Goal: Task Accomplishment & Management: Manage account settings

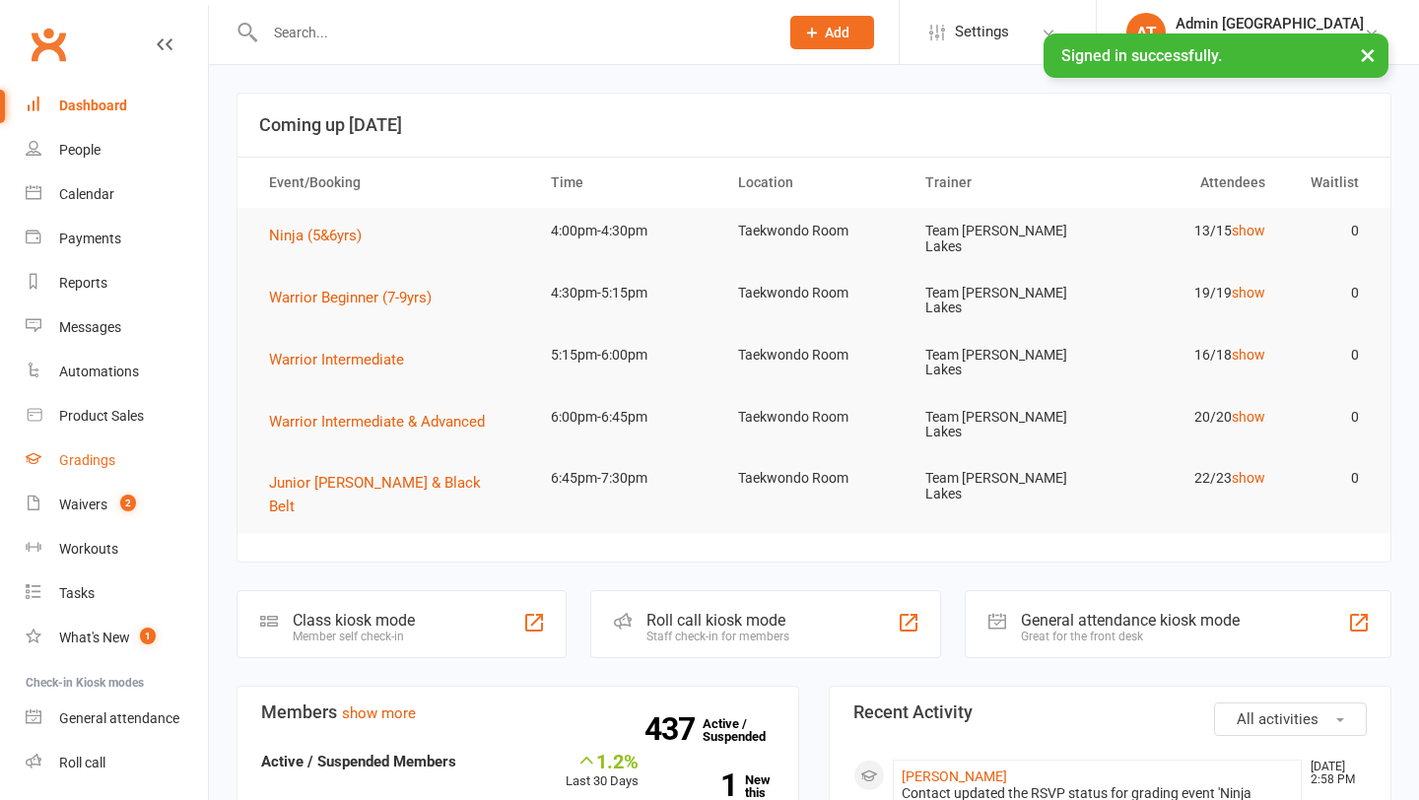
click at [94, 462] on div "Gradings" at bounding box center [87, 460] width 56 height 16
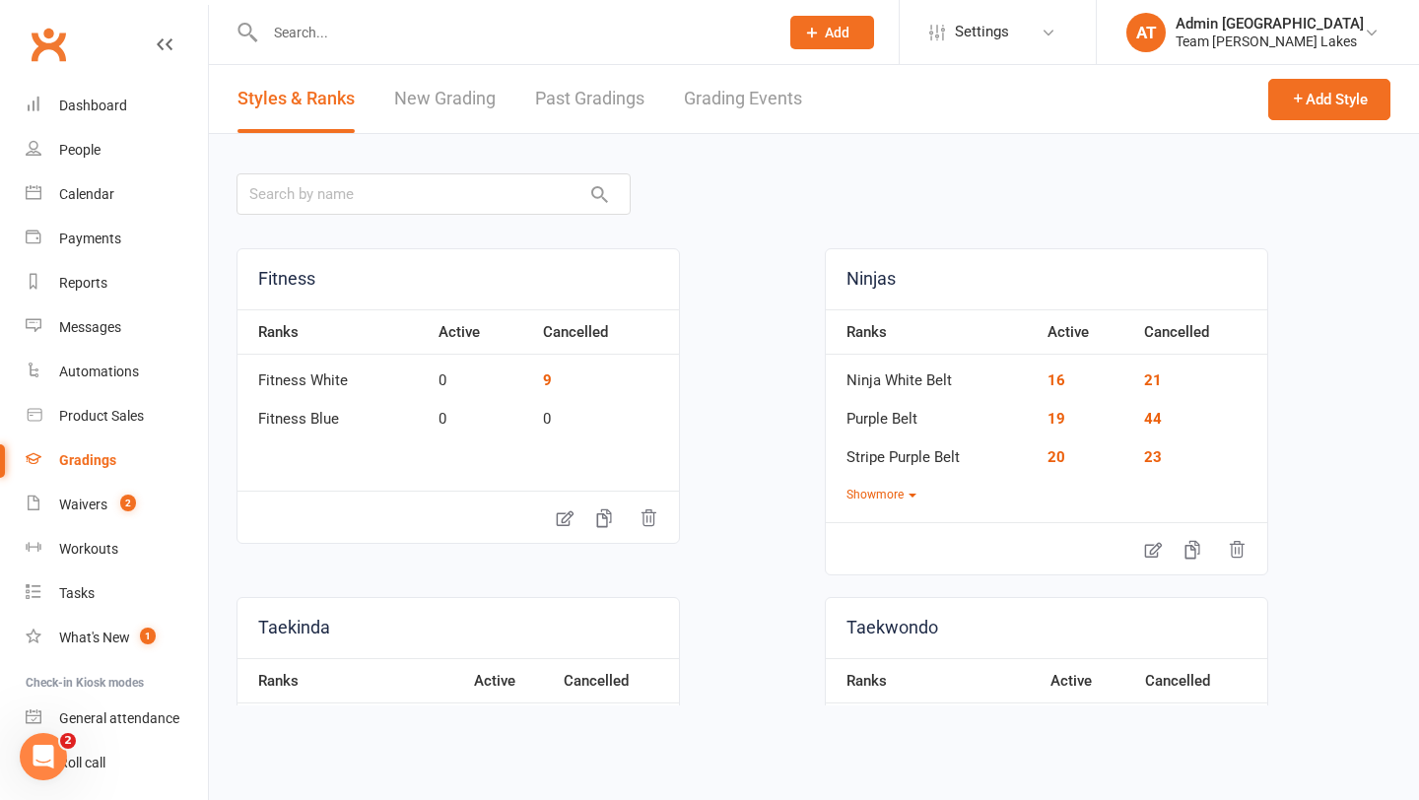
click at [716, 94] on link "Grading Events" at bounding box center [743, 99] width 118 height 68
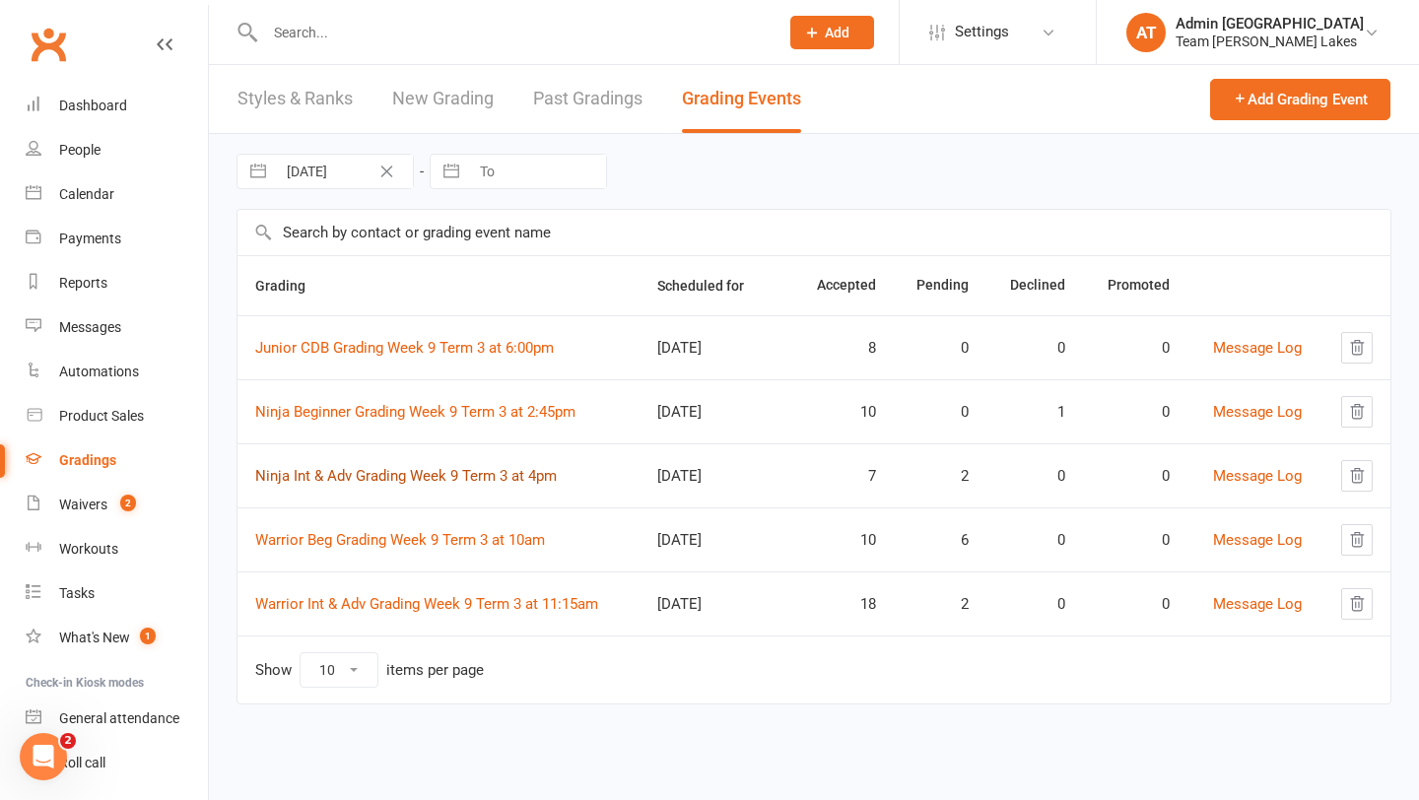
click at [401, 476] on link "Ninja Int & Adv Grading Week 9 Term 3 at 4pm" at bounding box center [406, 476] width 302 height 18
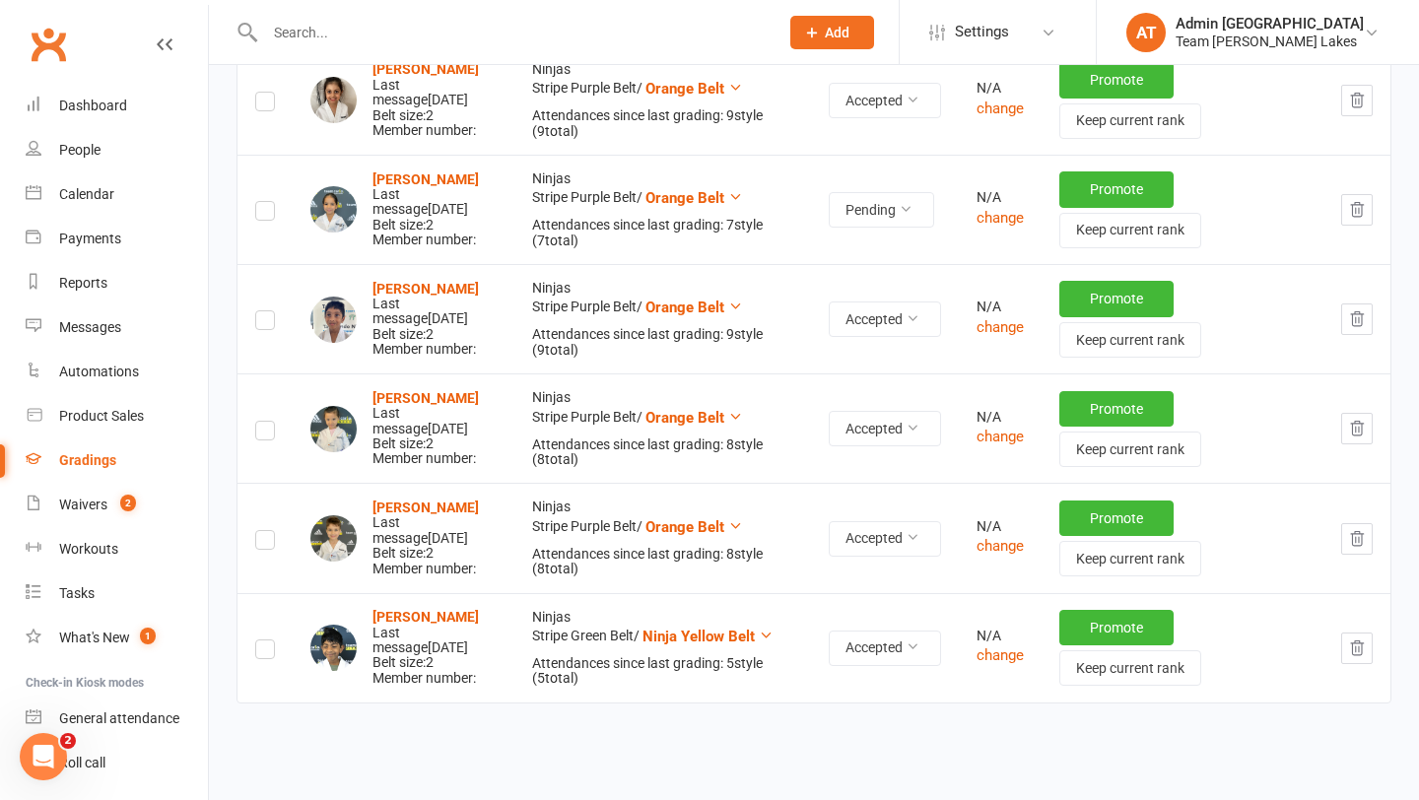
scroll to position [738, 0]
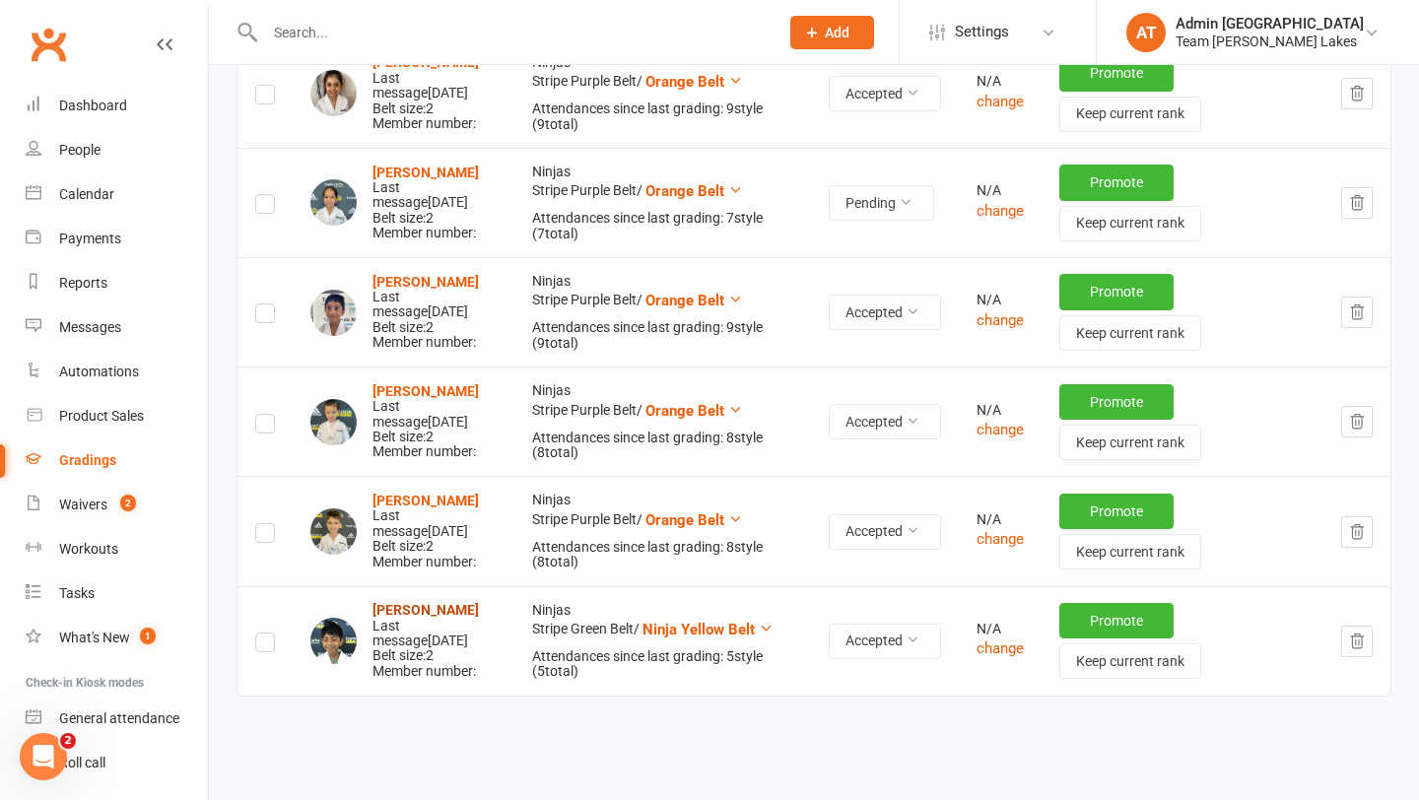
click at [460, 613] on strong "Ryon Thanthriwaththa" at bounding box center [425, 610] width 106 height 16
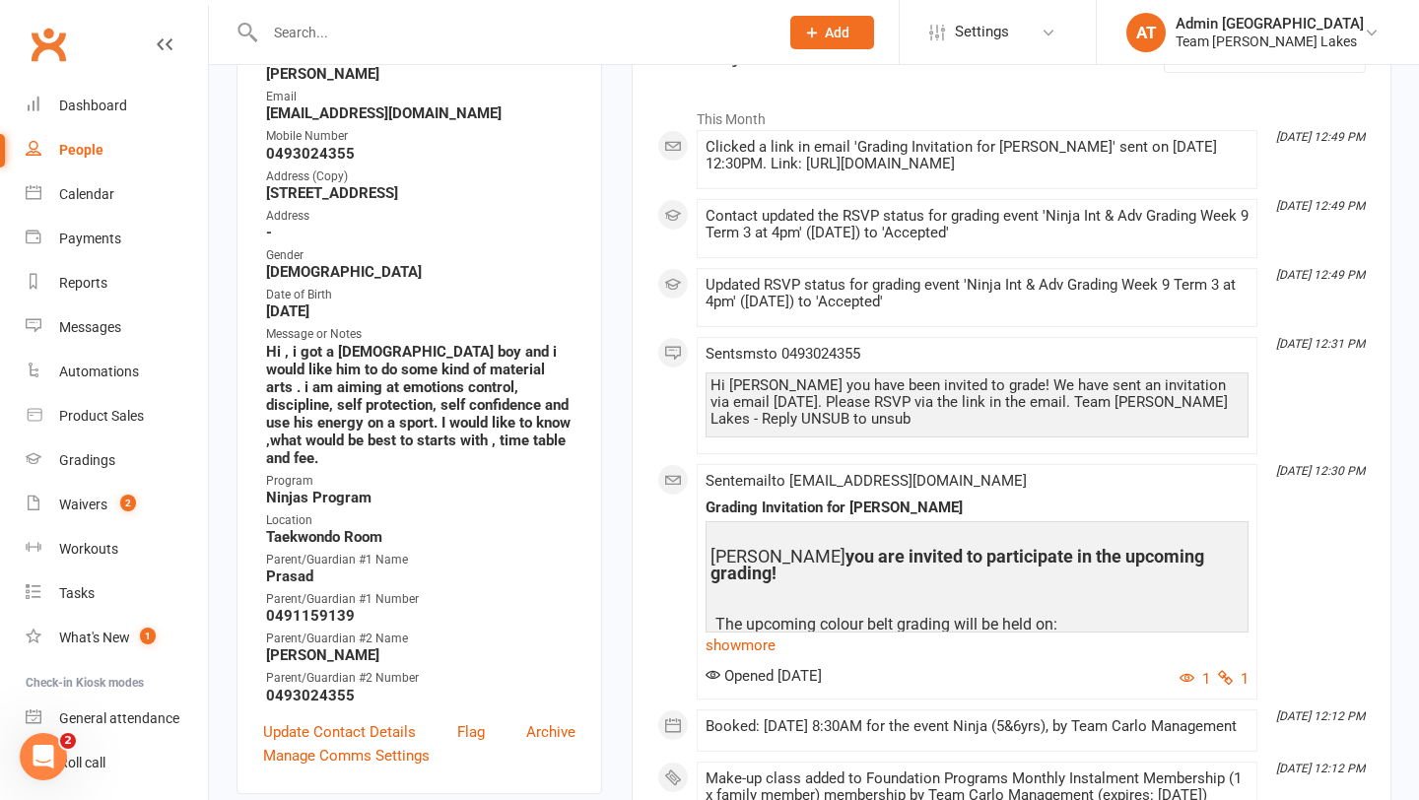
scroll to position [291, 0]
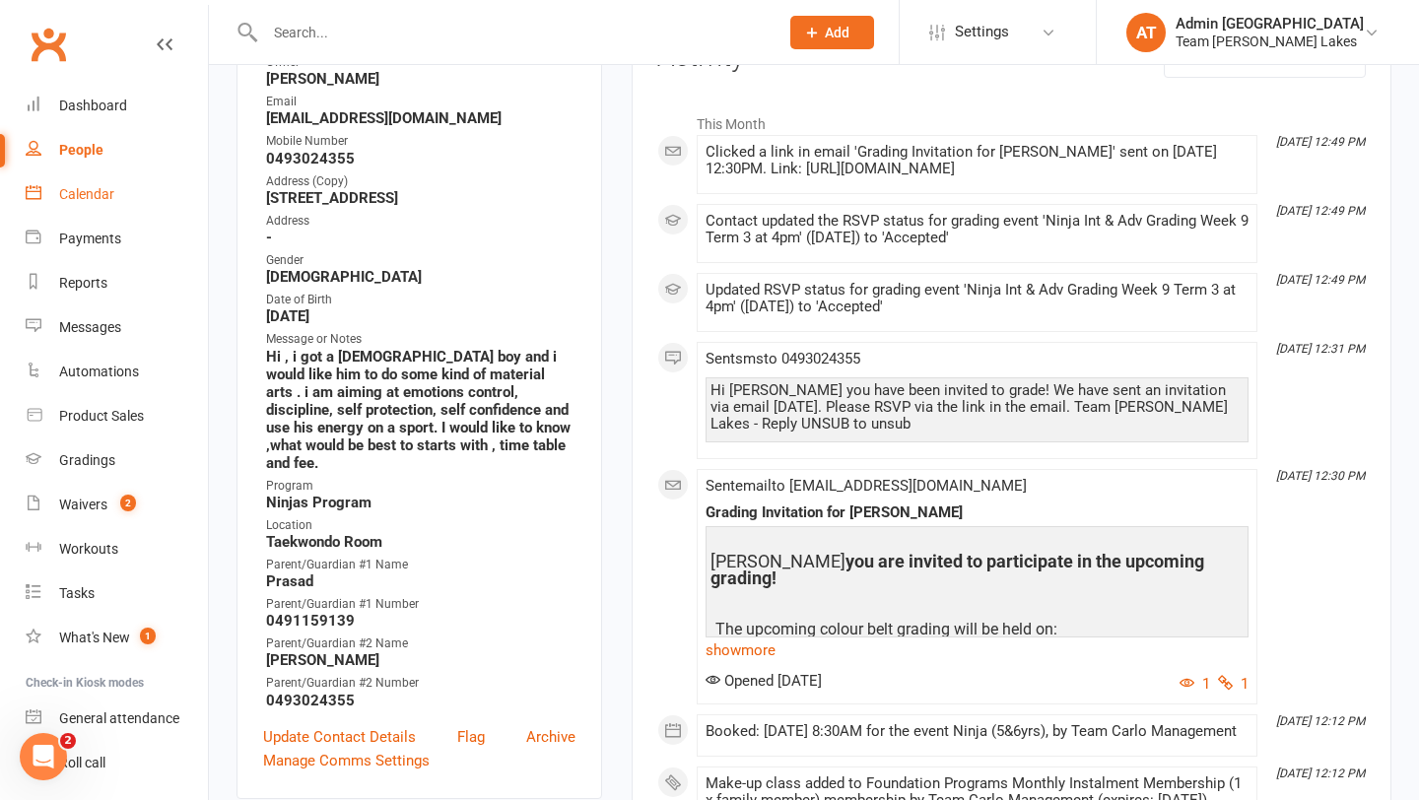
click at [95, 191] on div "Calendar" at bounding box center [86, 194] width 55 height 16
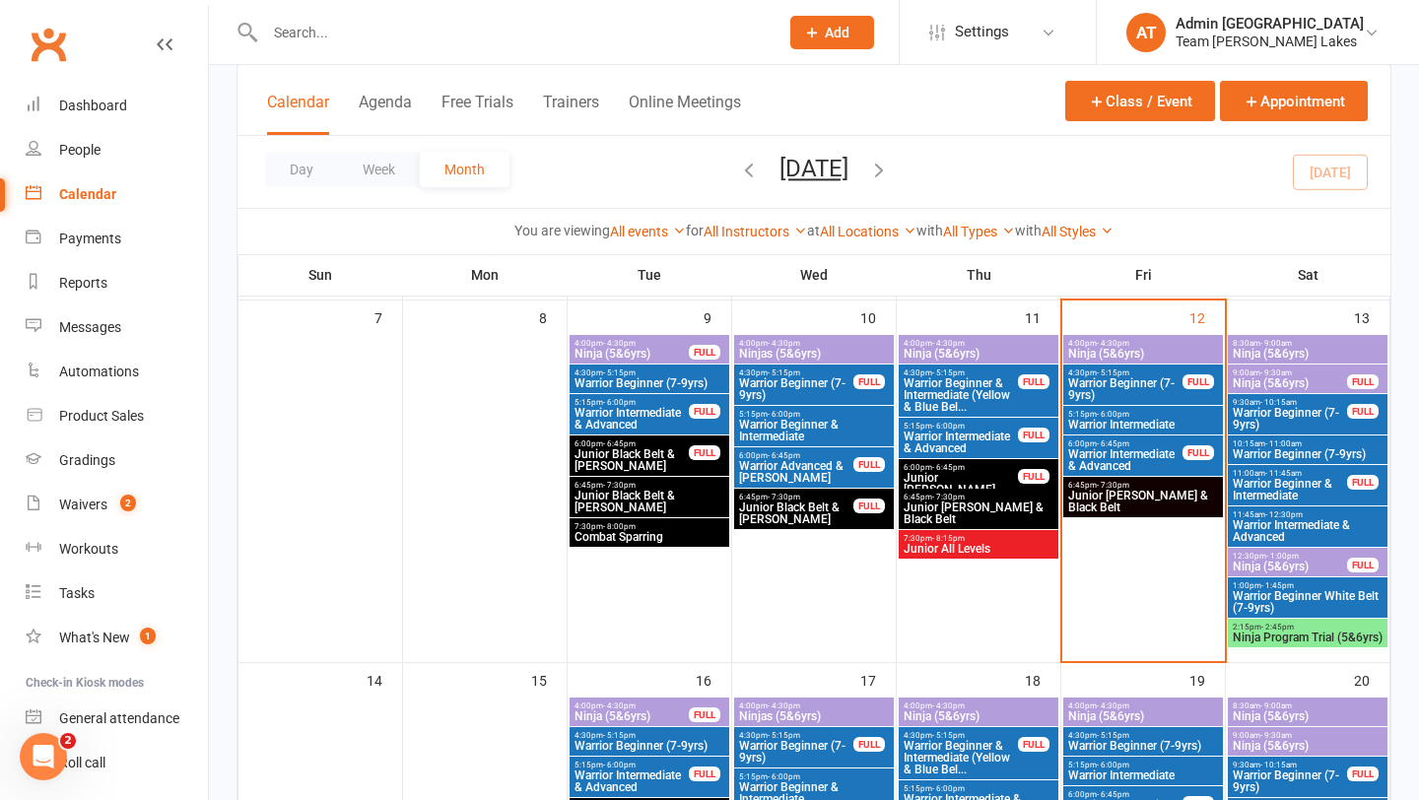
scroll to position [464, 0]
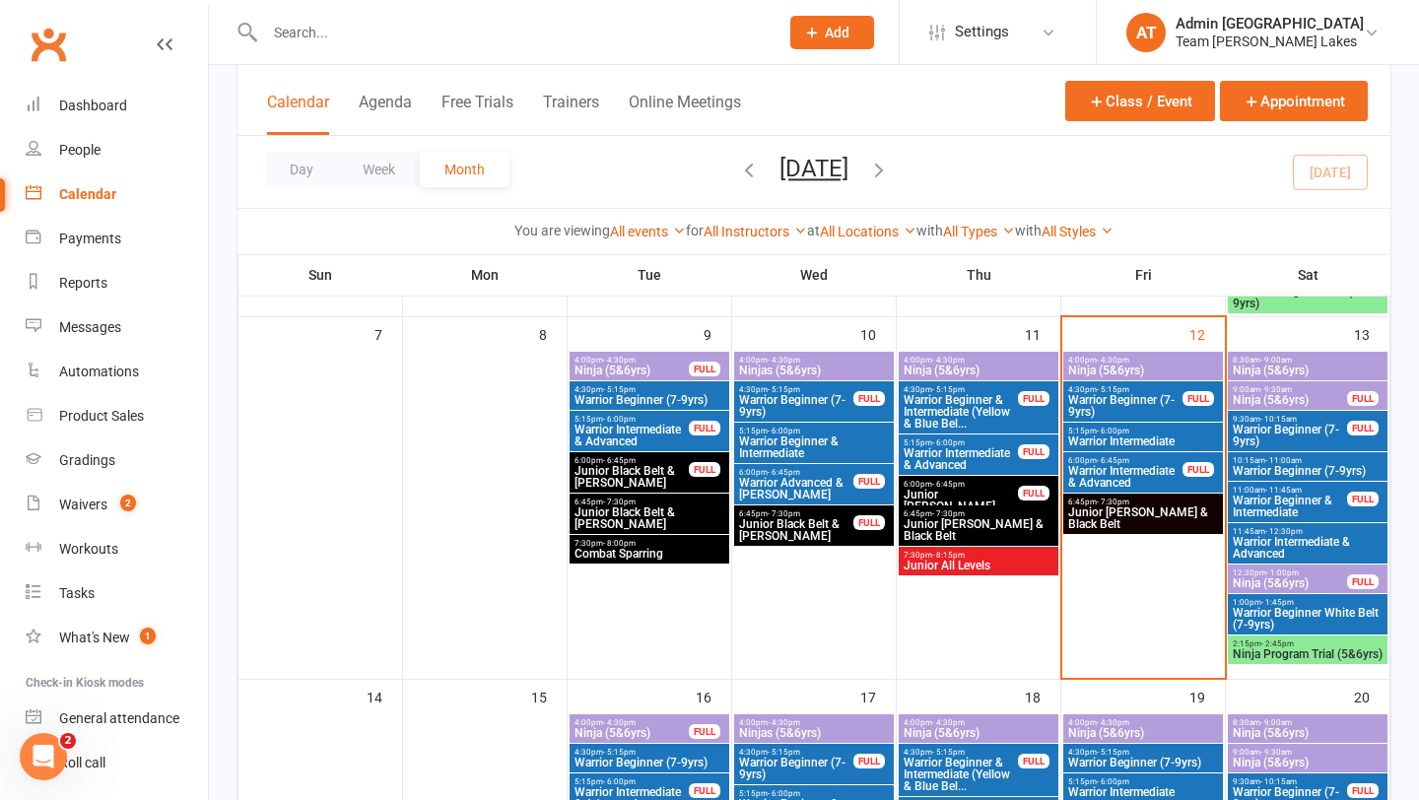
click at [1126, 363] on span "- 4:30pm" at bounding box center [1113, 360] width 33 height 9
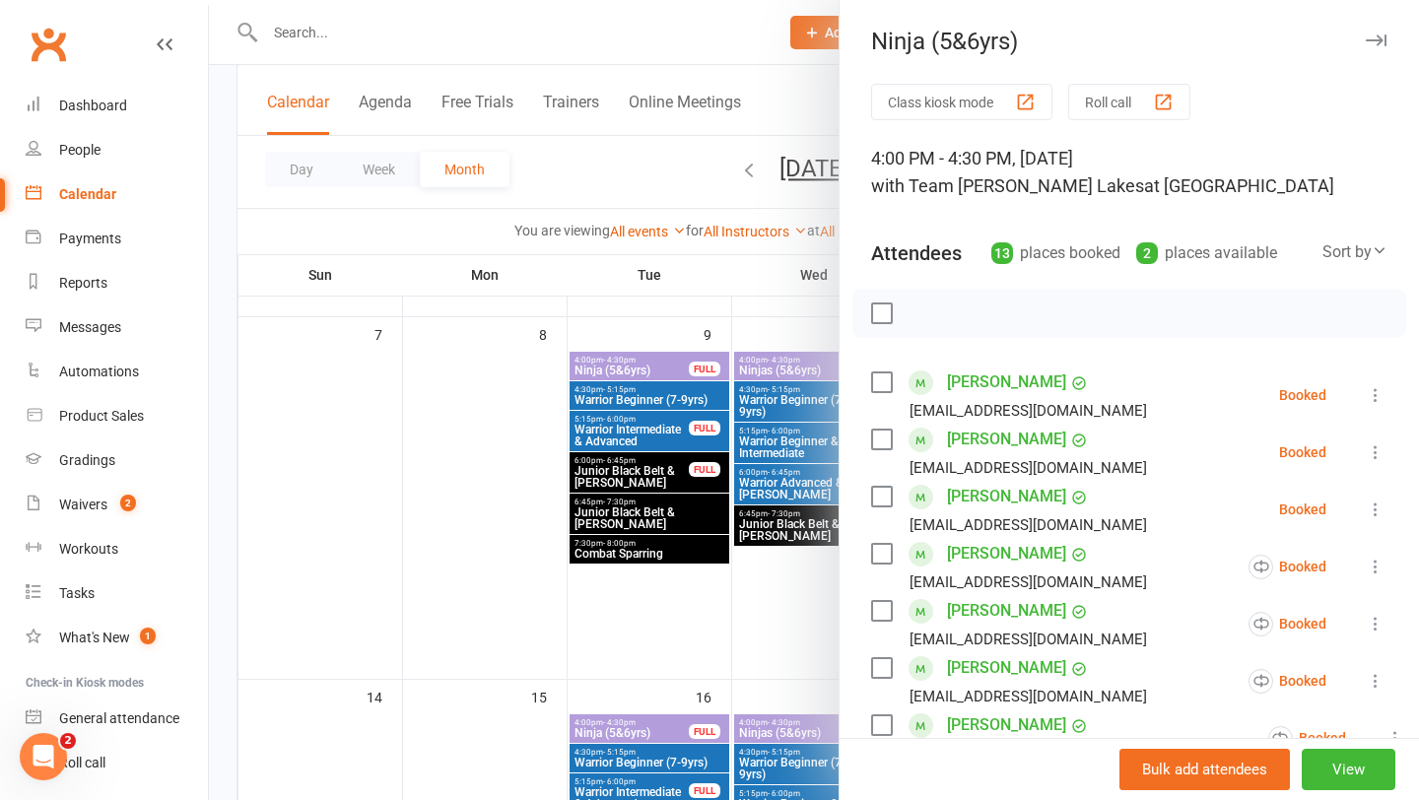
click at [1110, 95] on button "Roll call" at bounding box center [1129, 102] width 122 height 36
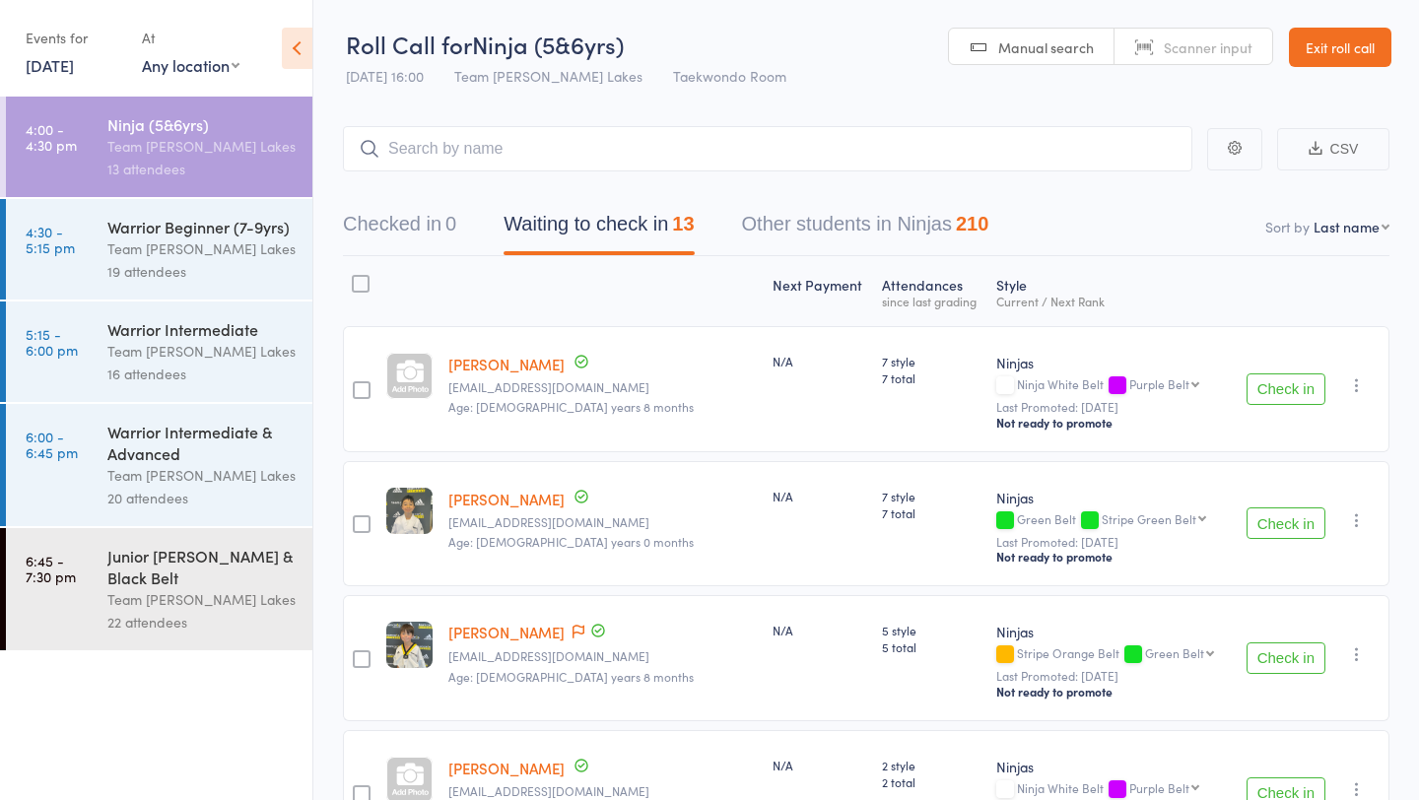
click at [1355, 232] on select "First name Last name Birthday today? Behind on payments? Check in time Next pay…" at bounding box center [1351, 227] width 76 height 20
select select "10"
click at [1313, 217] on select "First name Last name Birthday today? Behind on payments? Check in time Next pay…" at bounding box center [1351, 227] width 76 height 20
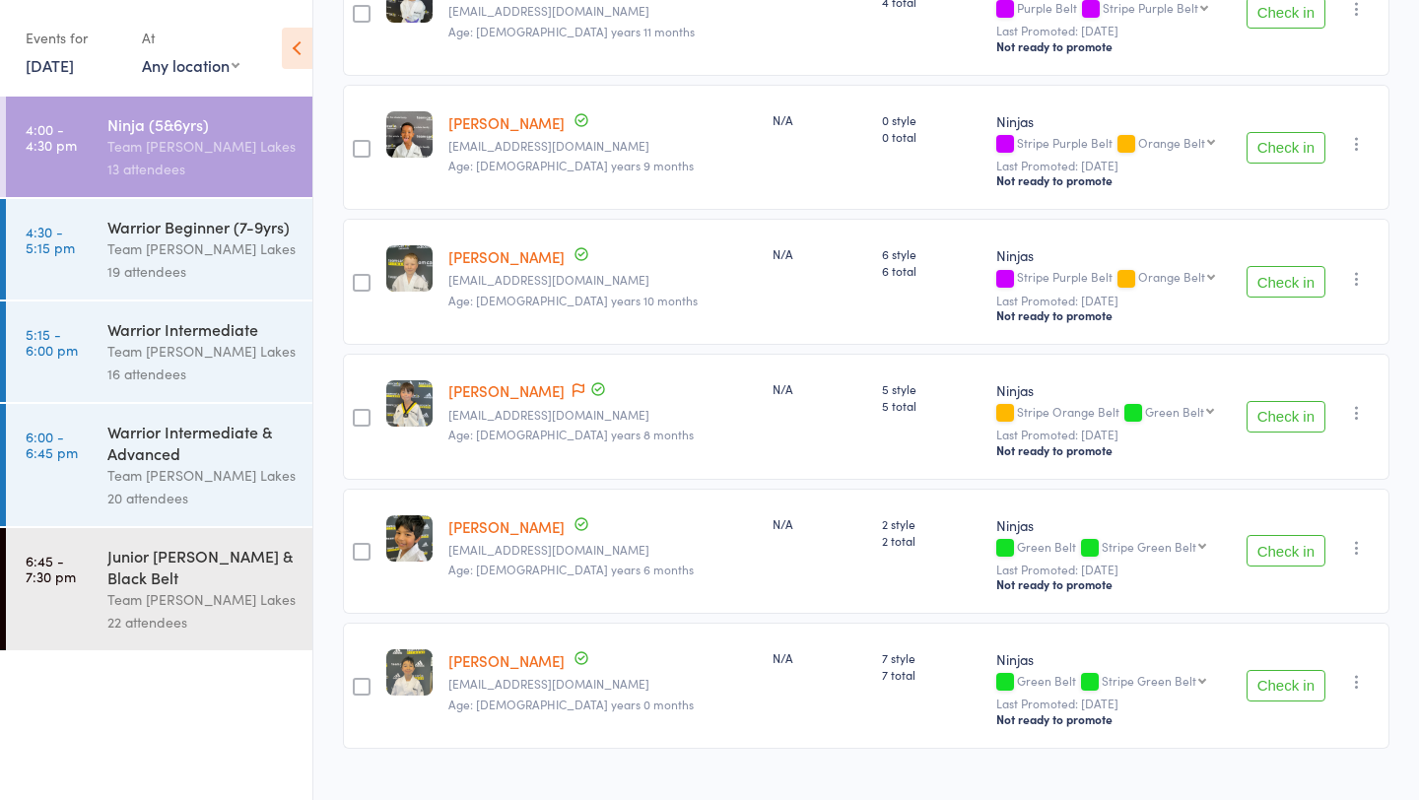
scroll to position [1354, 0]
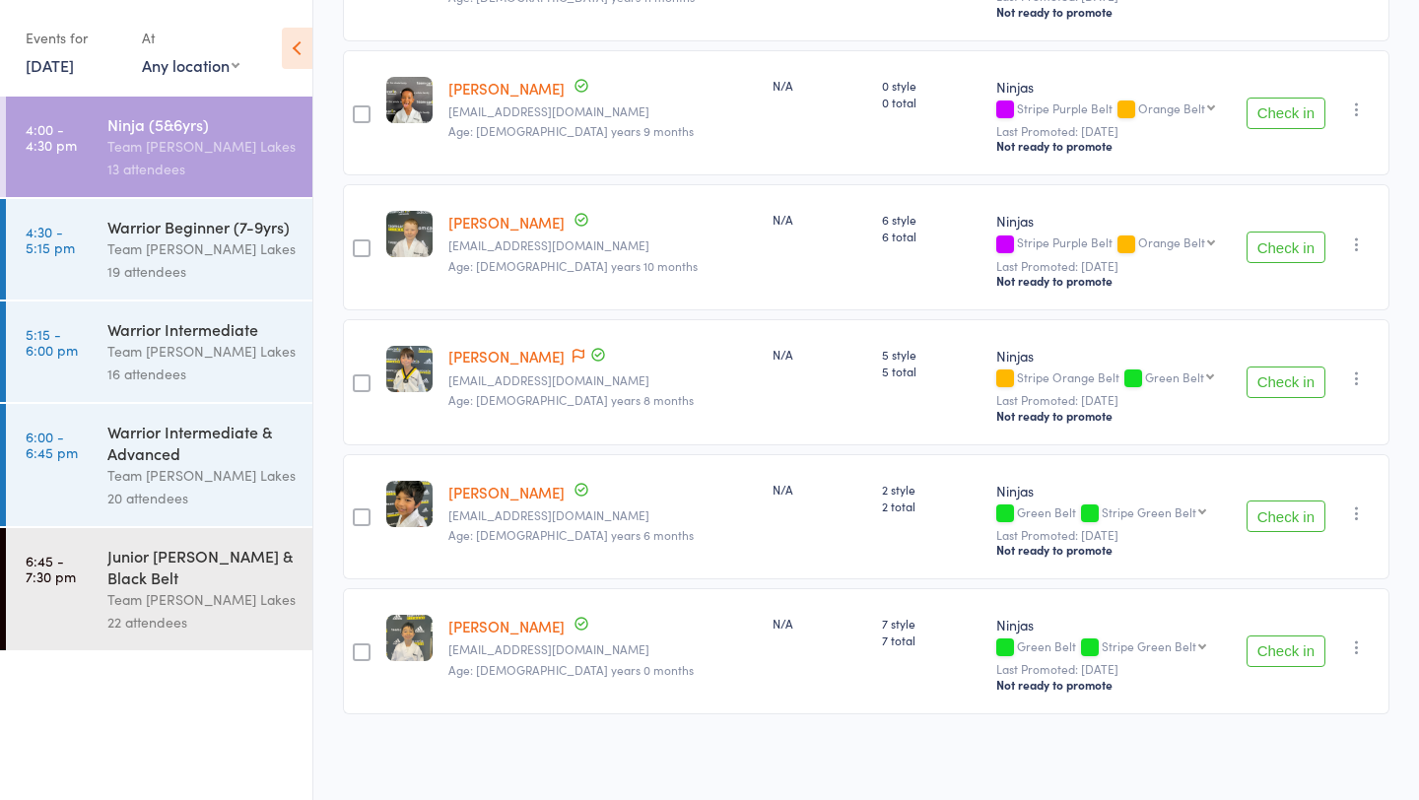
click at [259, 270] on div "19 attendees" at bounding box center [201, 271] width 188 height 23
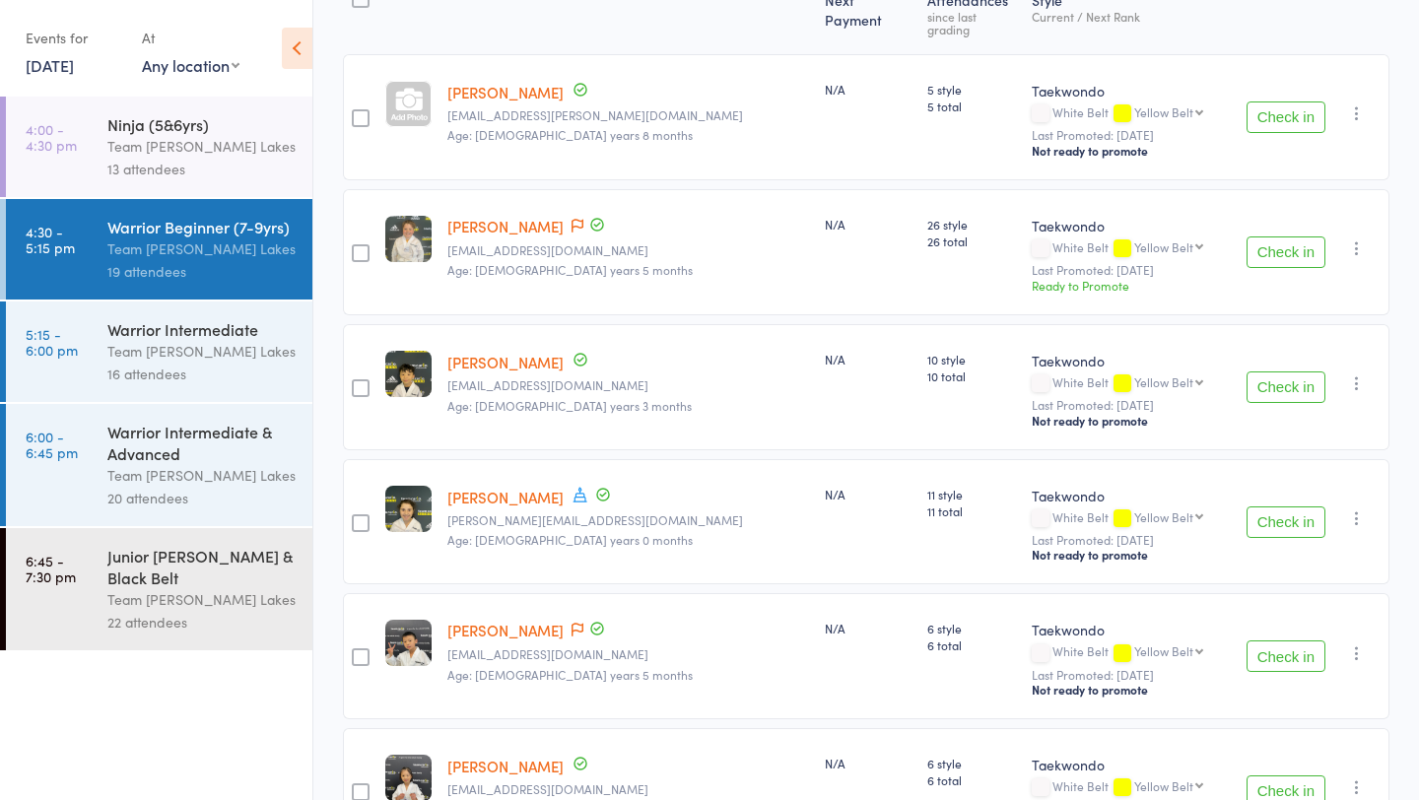
scroll to position [303, 0]
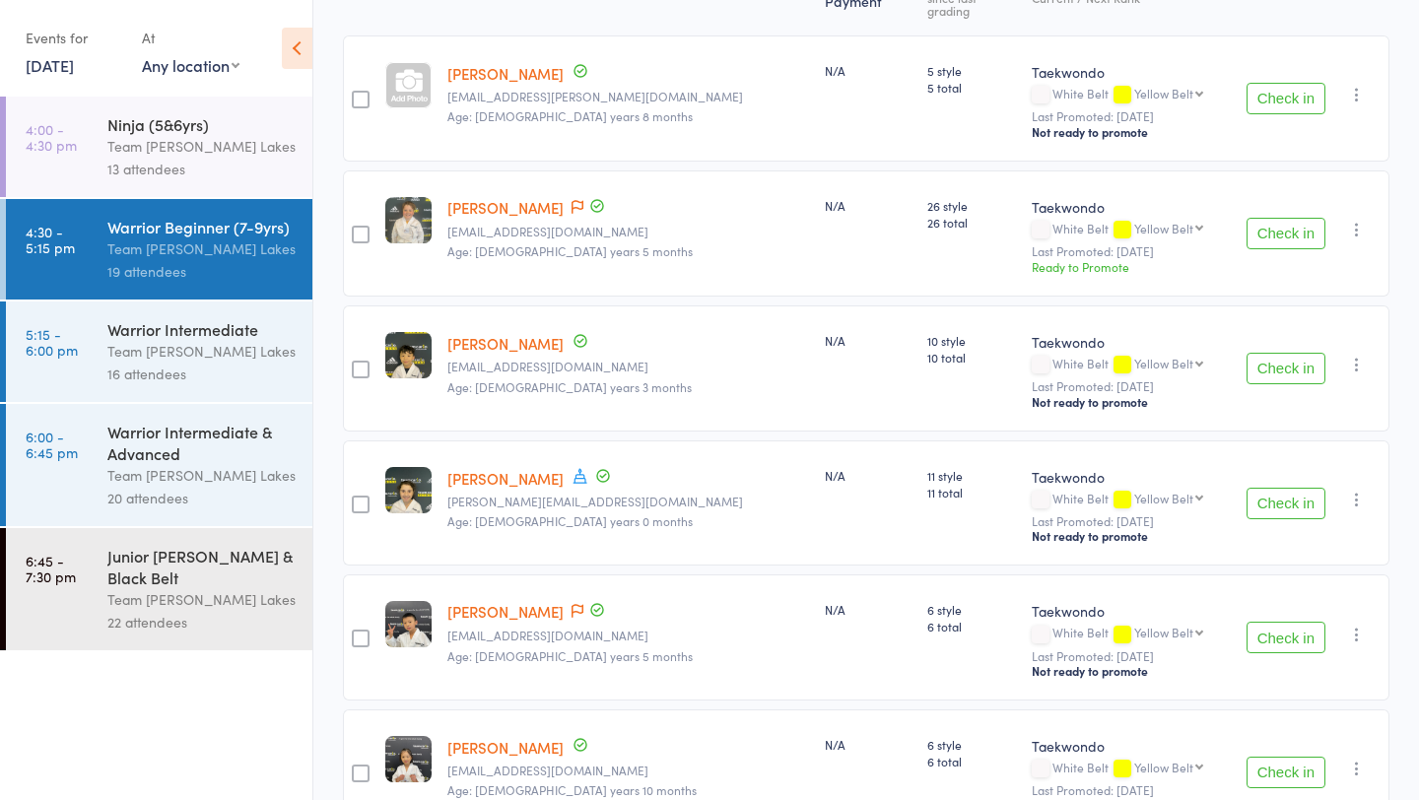
click at [53, 70] on link "12 Sep, 2025" at bounding box center [50, 65] width 48 height 22
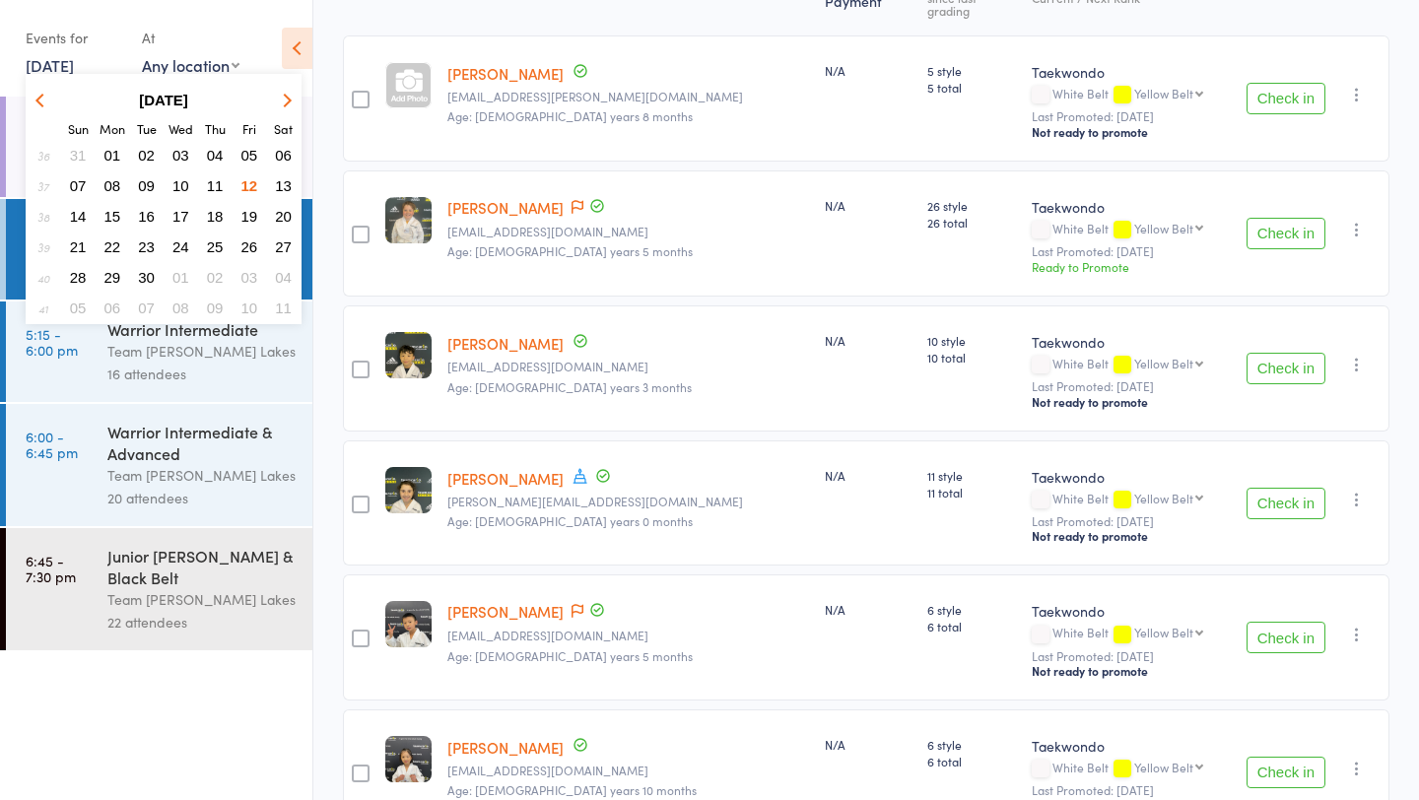
click at [53, 70] on link "12 Sep, 2025" at bounding box center [50, 65] width 48 height 22
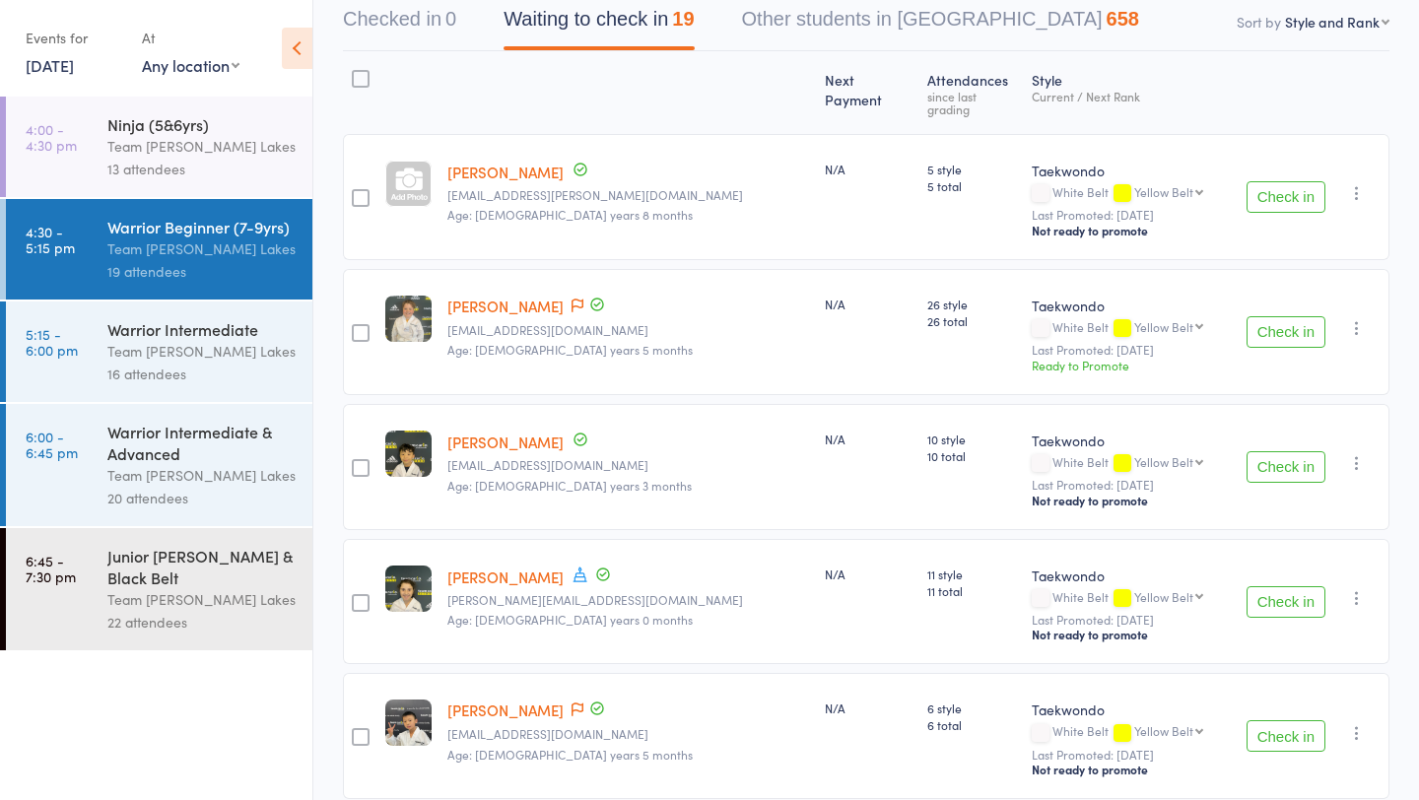
scroll to position [203, 0]
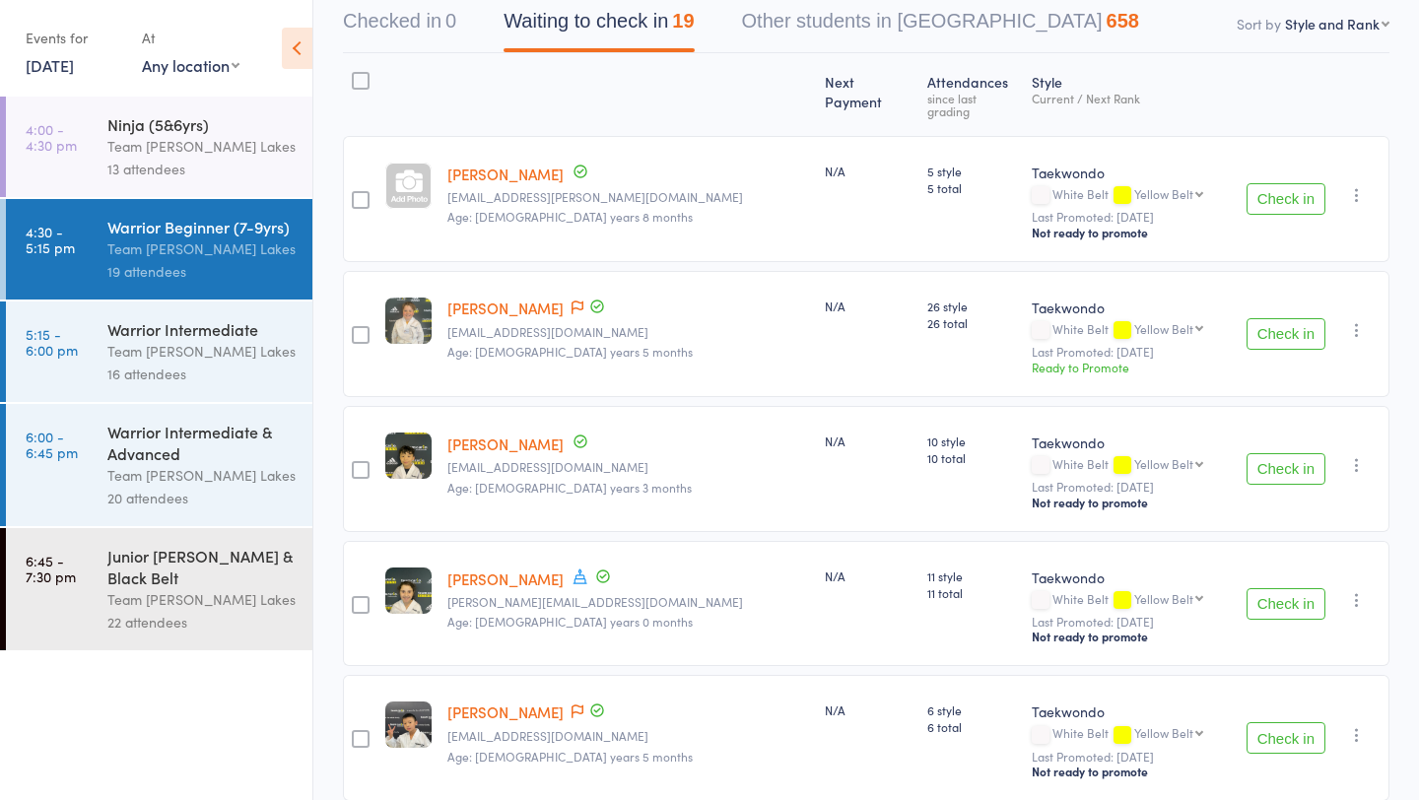
click at [215, 368] on div "16 attendees" at bounding box center [201, 374] width 188 height 23
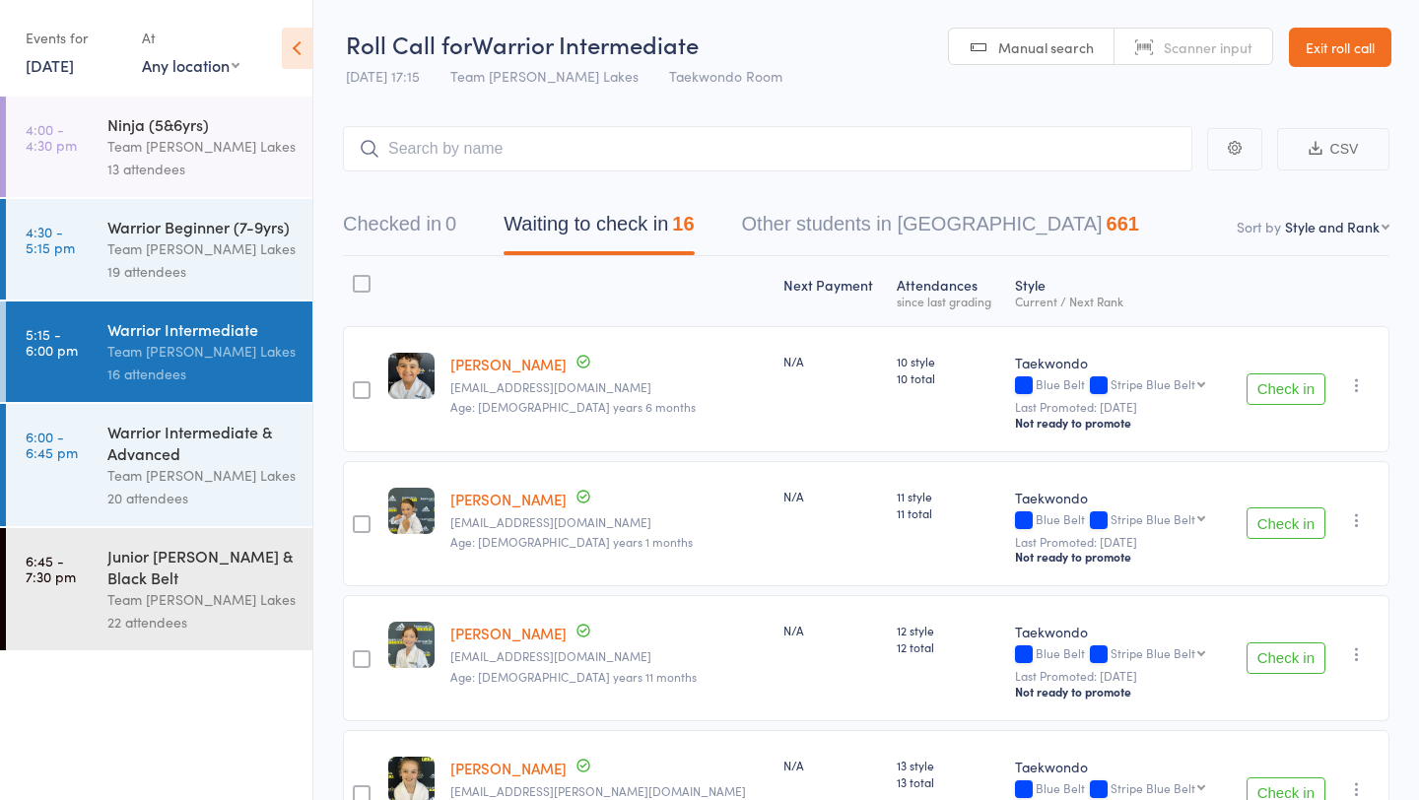
click at [130, 486] on div "Team [PERSON_NAME] Lakes" at bounding box center [201, 475] width 188 height 23
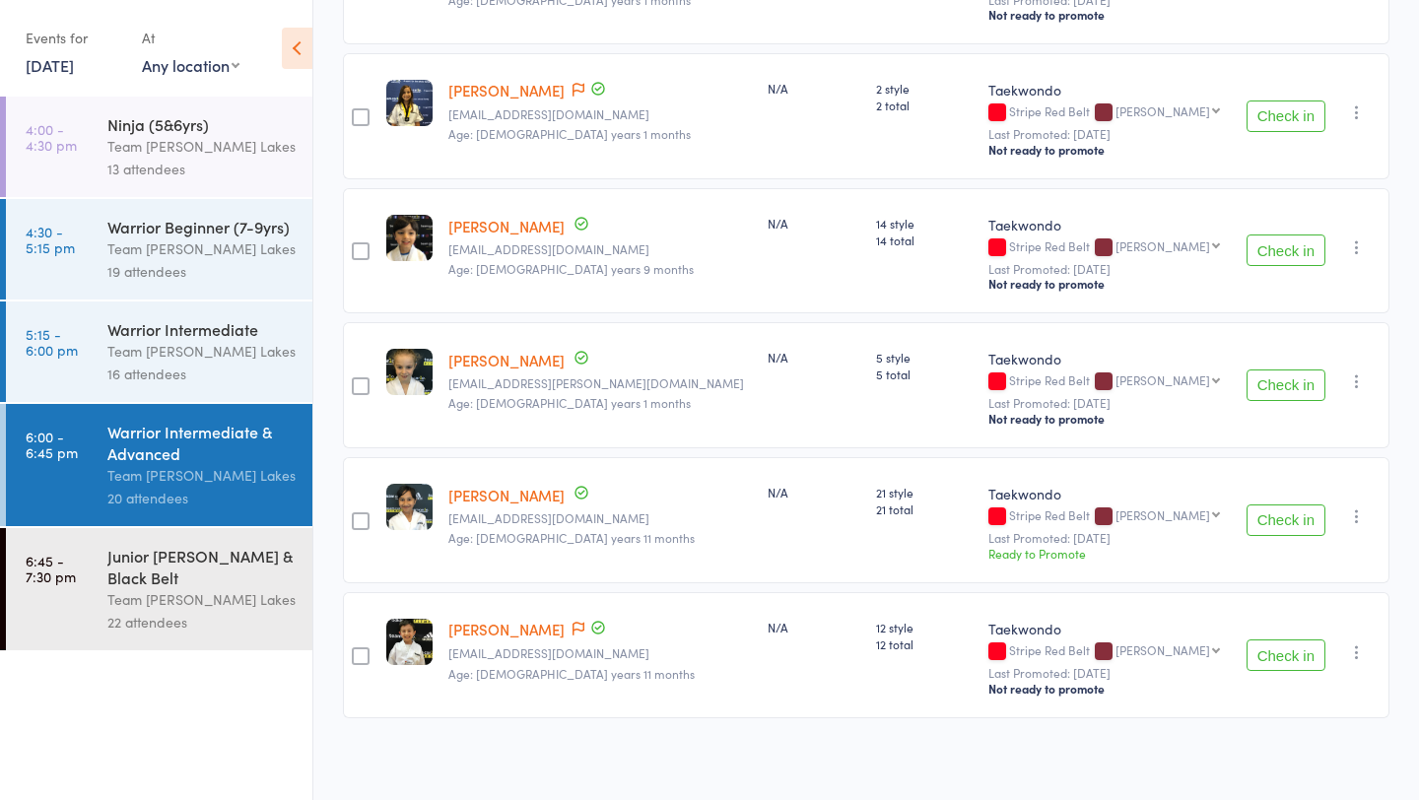
scroll to position [2297, 0]
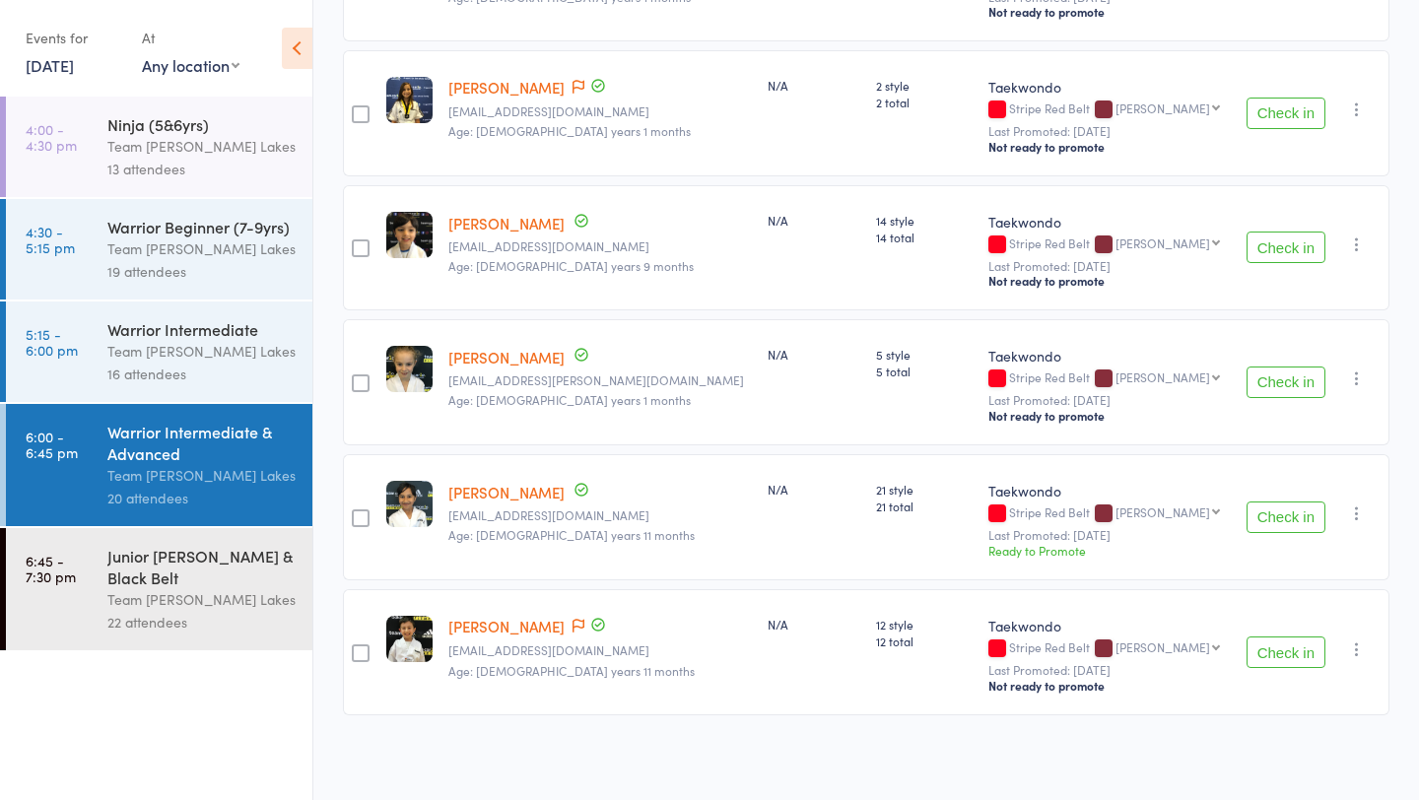
click at [244, 566] on div "Junior [PERSON_NAME] & Black Belt" at bounding box center [201, 566] width 188 height 43
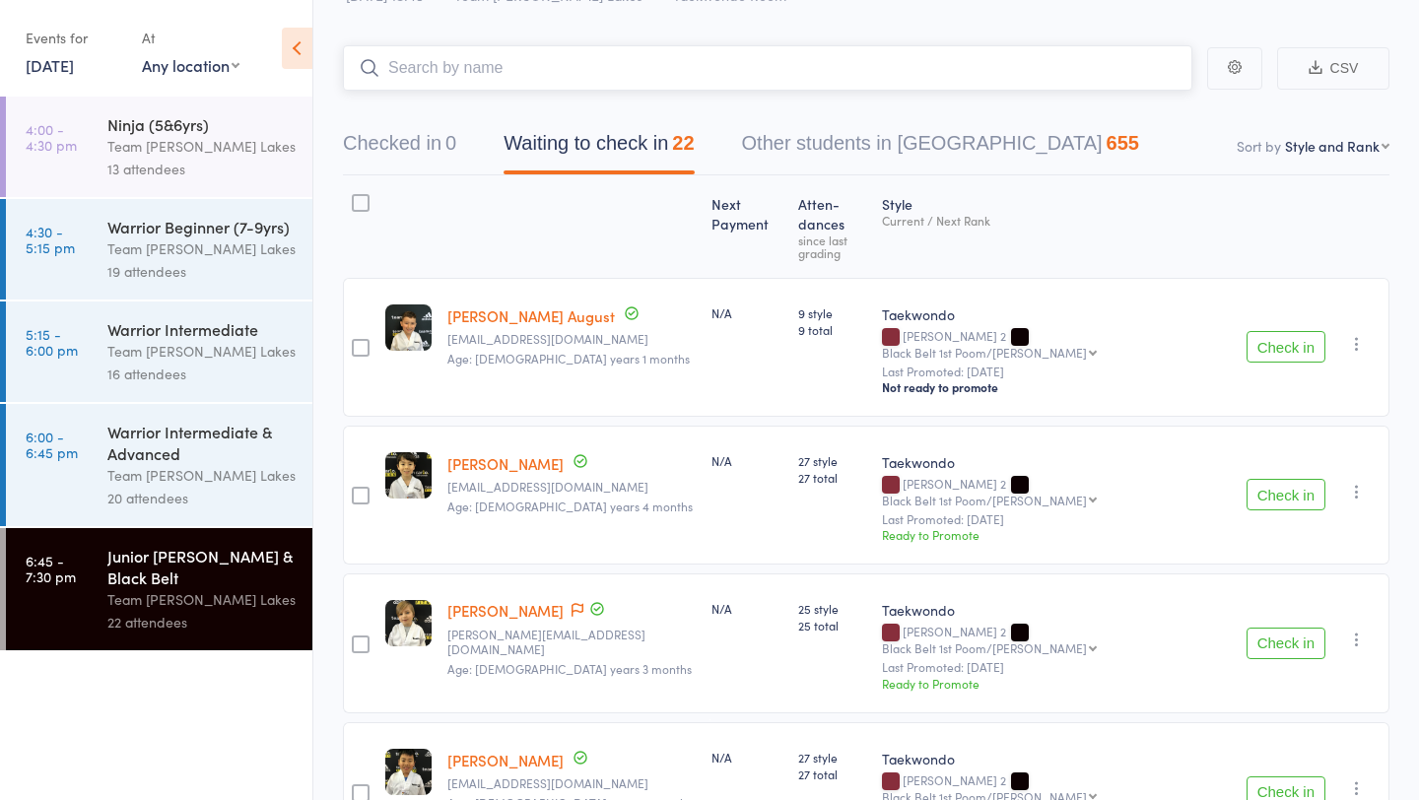
scroll to position [84, 0]
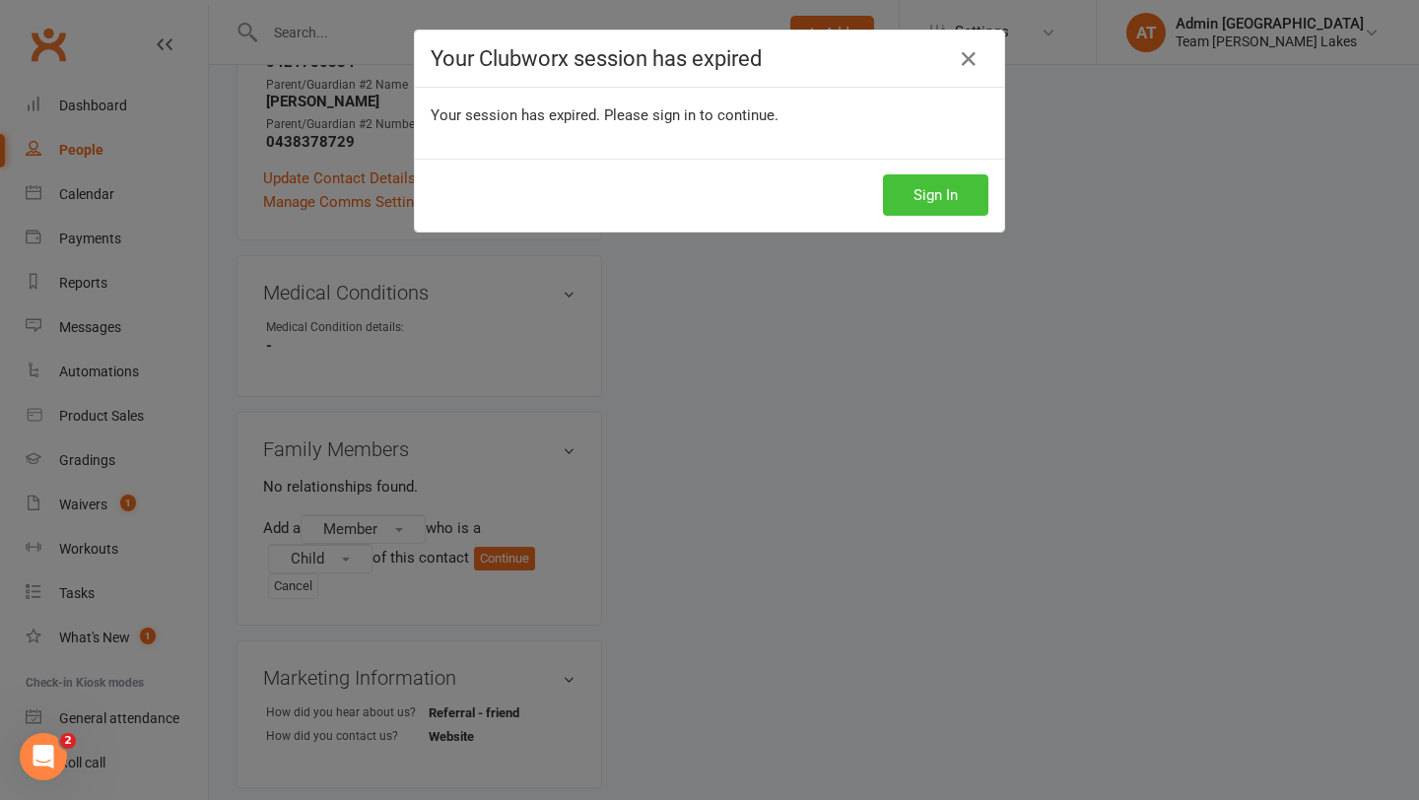
click at [935, 205] on button "Sign In" at bounding box center [935, 194] width 105 height 41
click at [944, 187] on button "Sign In" at bounding box center [935, 194] width 105 height 41
click at [923, 194] on button "Sign In" at bounding box center [935, 194] width 105 height 41
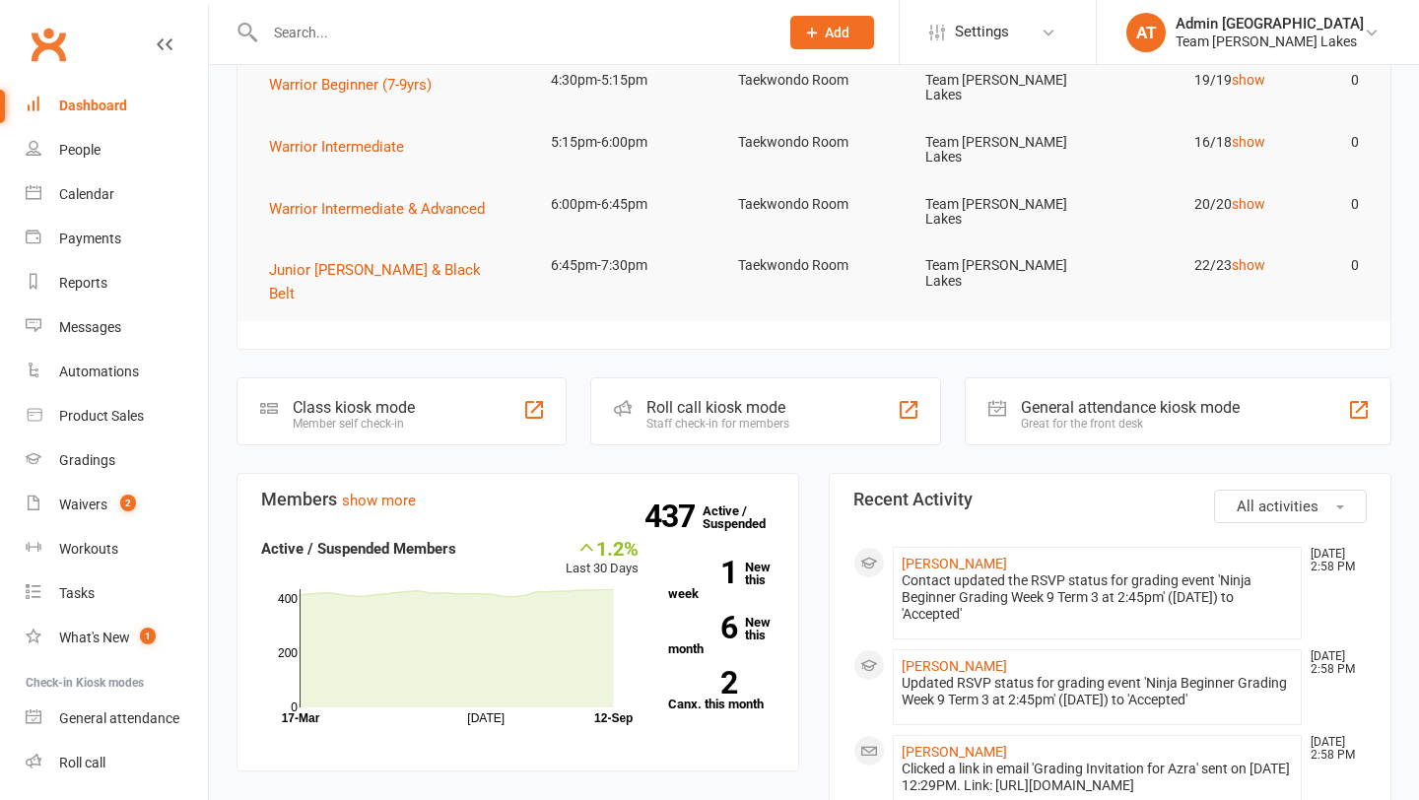
scroll to position [235, 0]
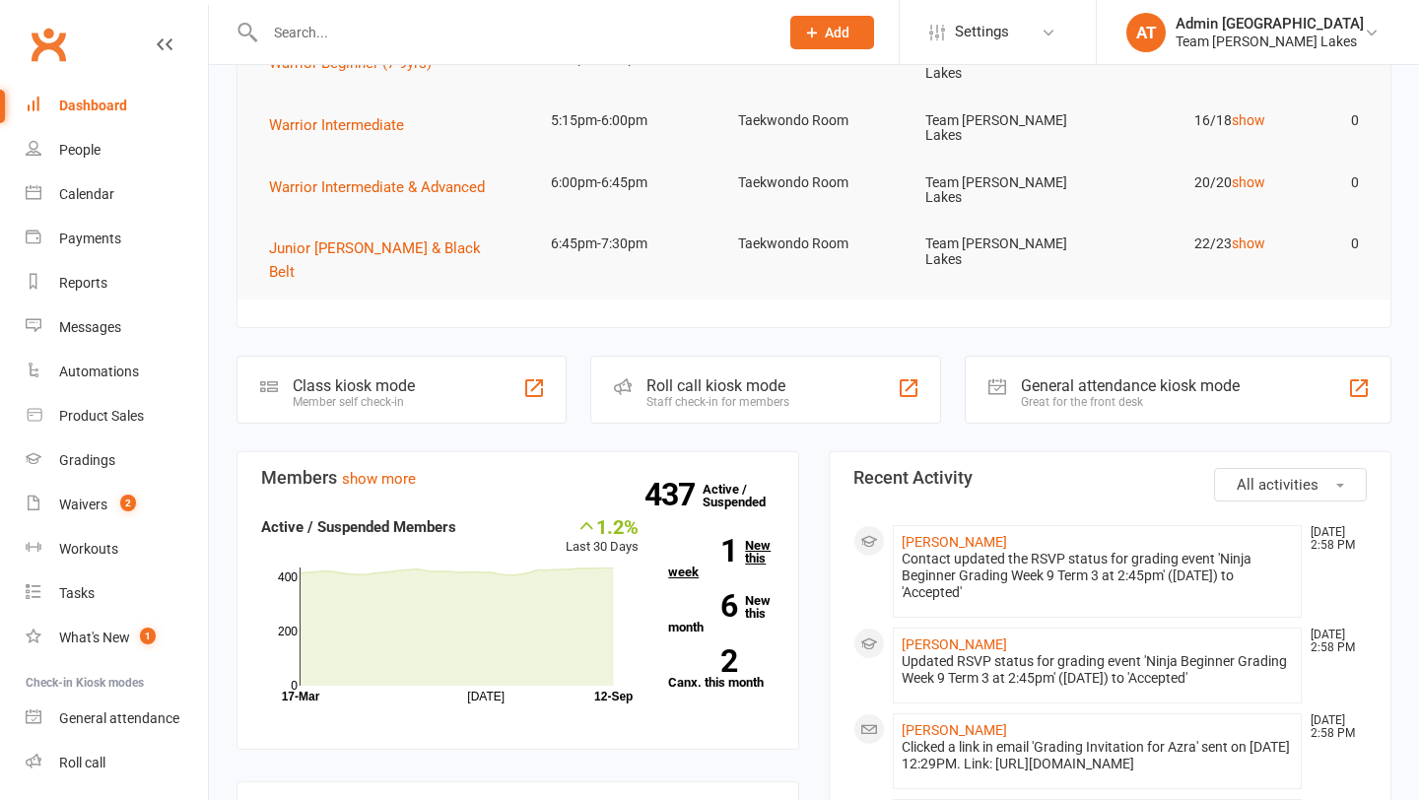
click at [748, 539] on link "1 New this week" at bounding box center [721, 558] width 106 height 39
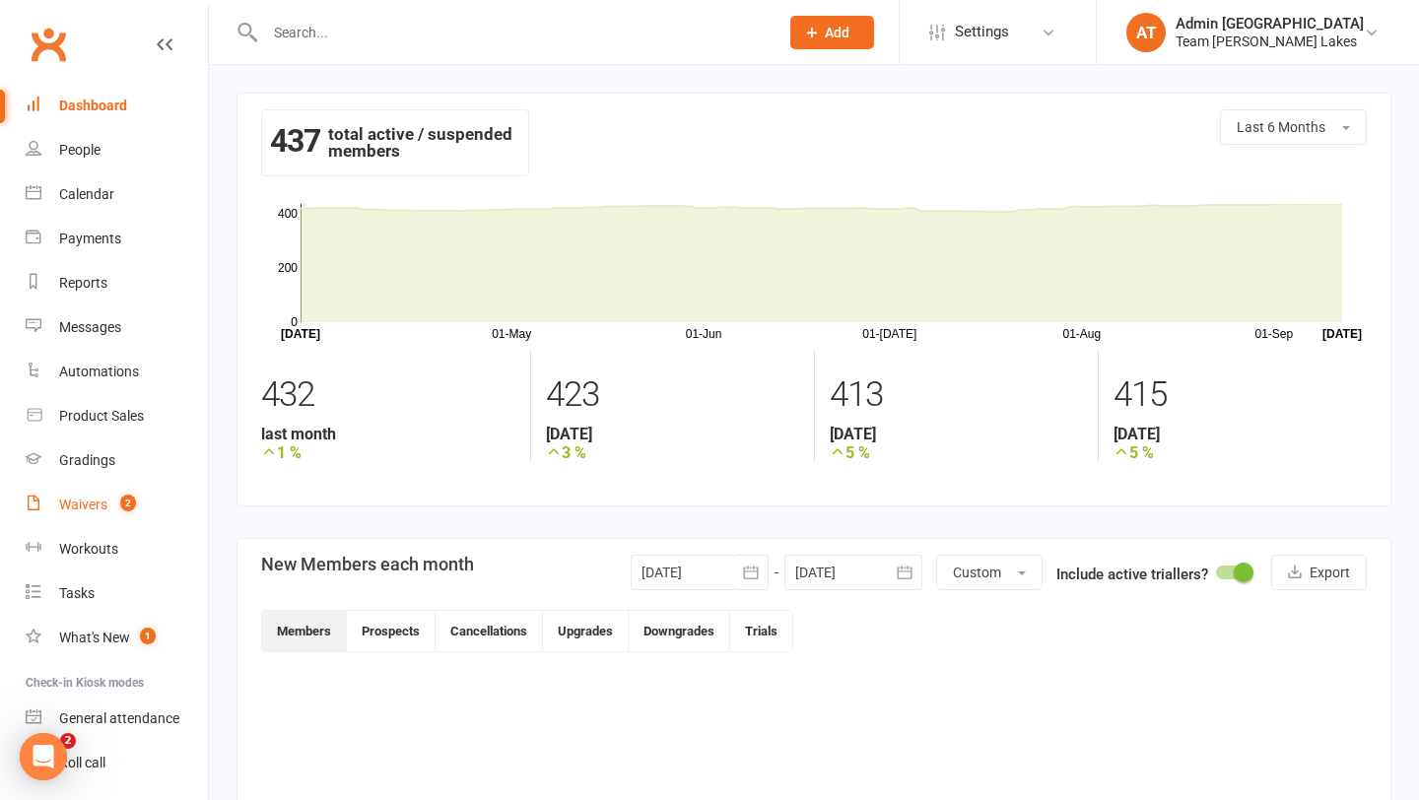
click at [92, 500] on div "Waivers" at bounding box center [83, 505] width 48 height 16
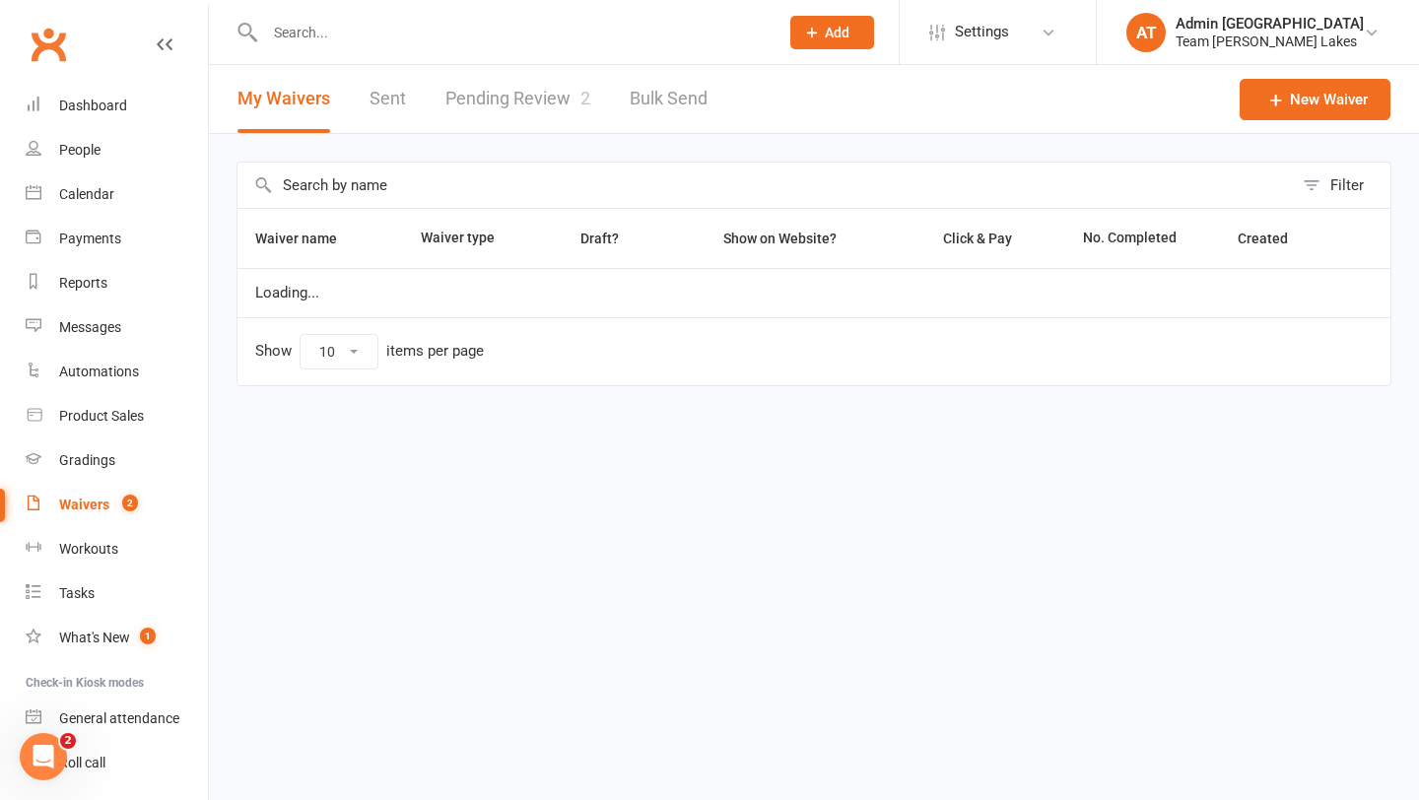
click at [563, 102] on link "Pending Review 2" at bounding box center [517, 99] width 145 height 68
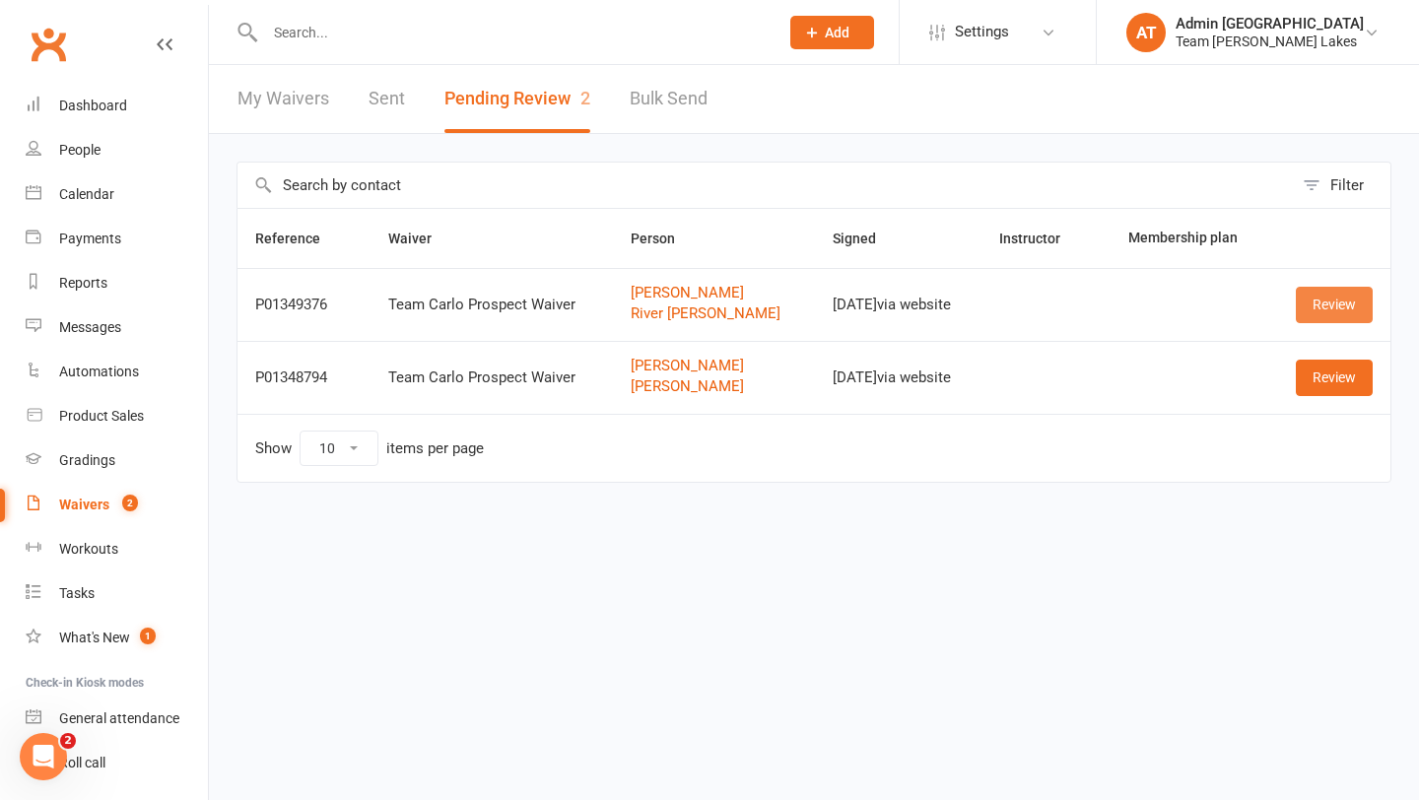
click at [1313, 310] on link "Review" at bounding box center [1334, 304] width 77 height 35
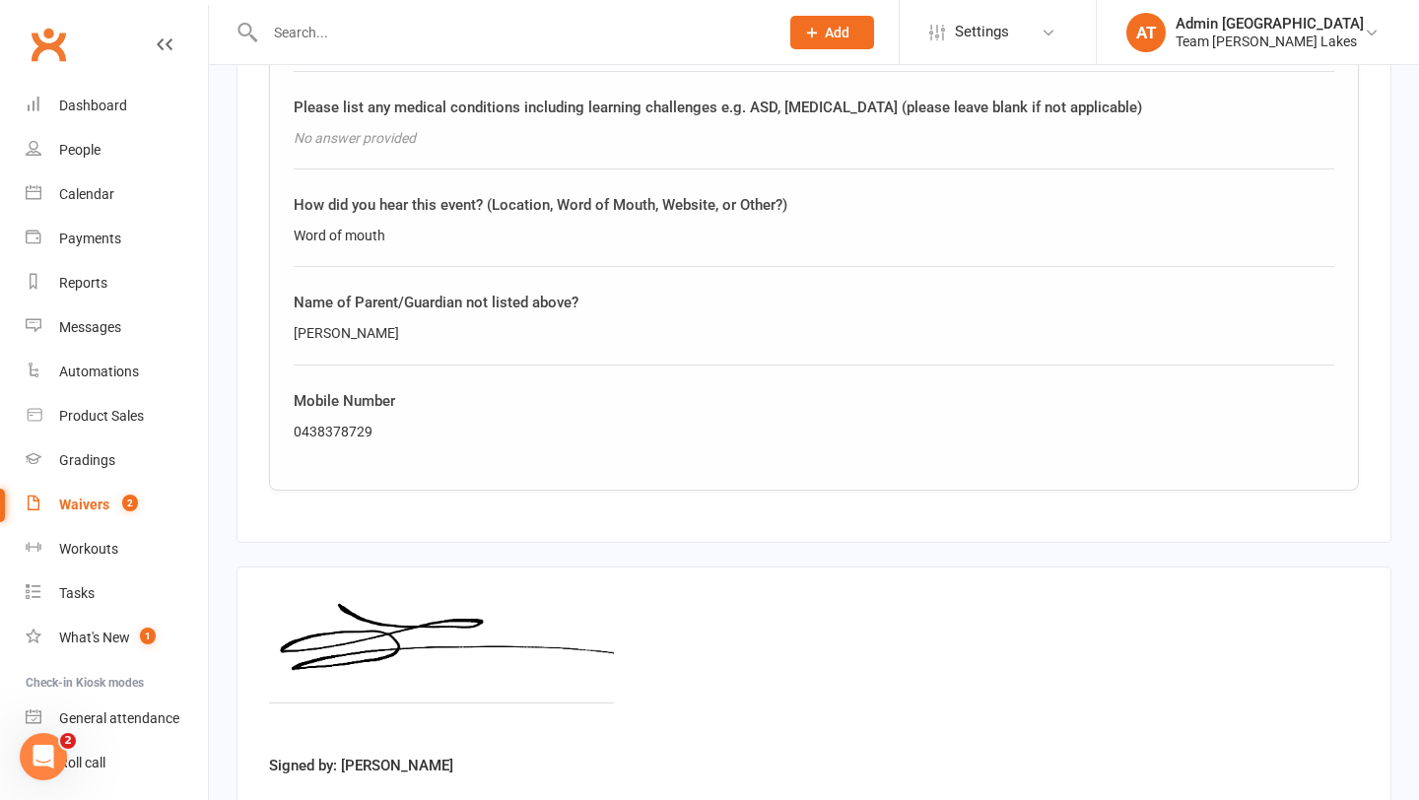
scroll to position [2797, 0]
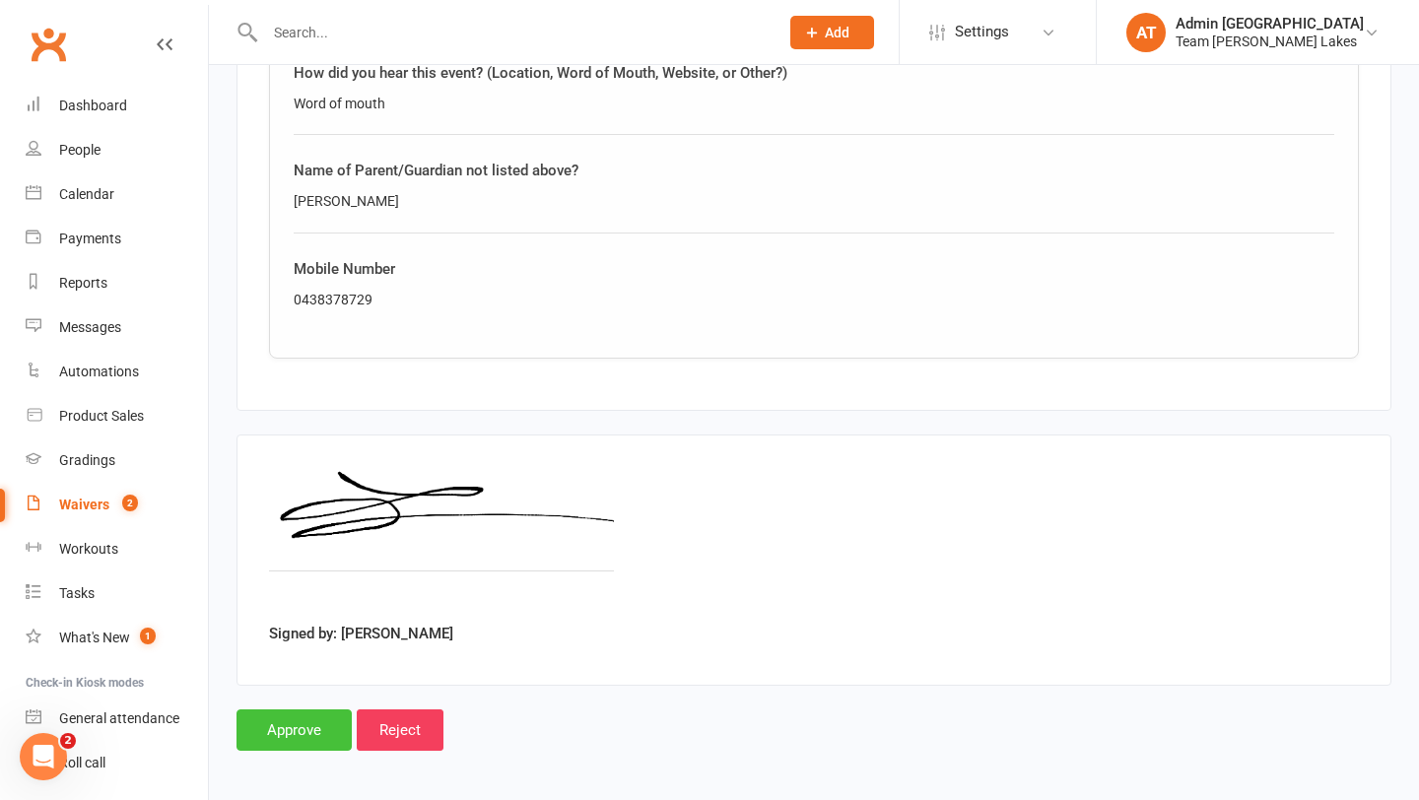
click at [293, 720] on input "Approve" at bounding box center [293, 729] width 115 height 41
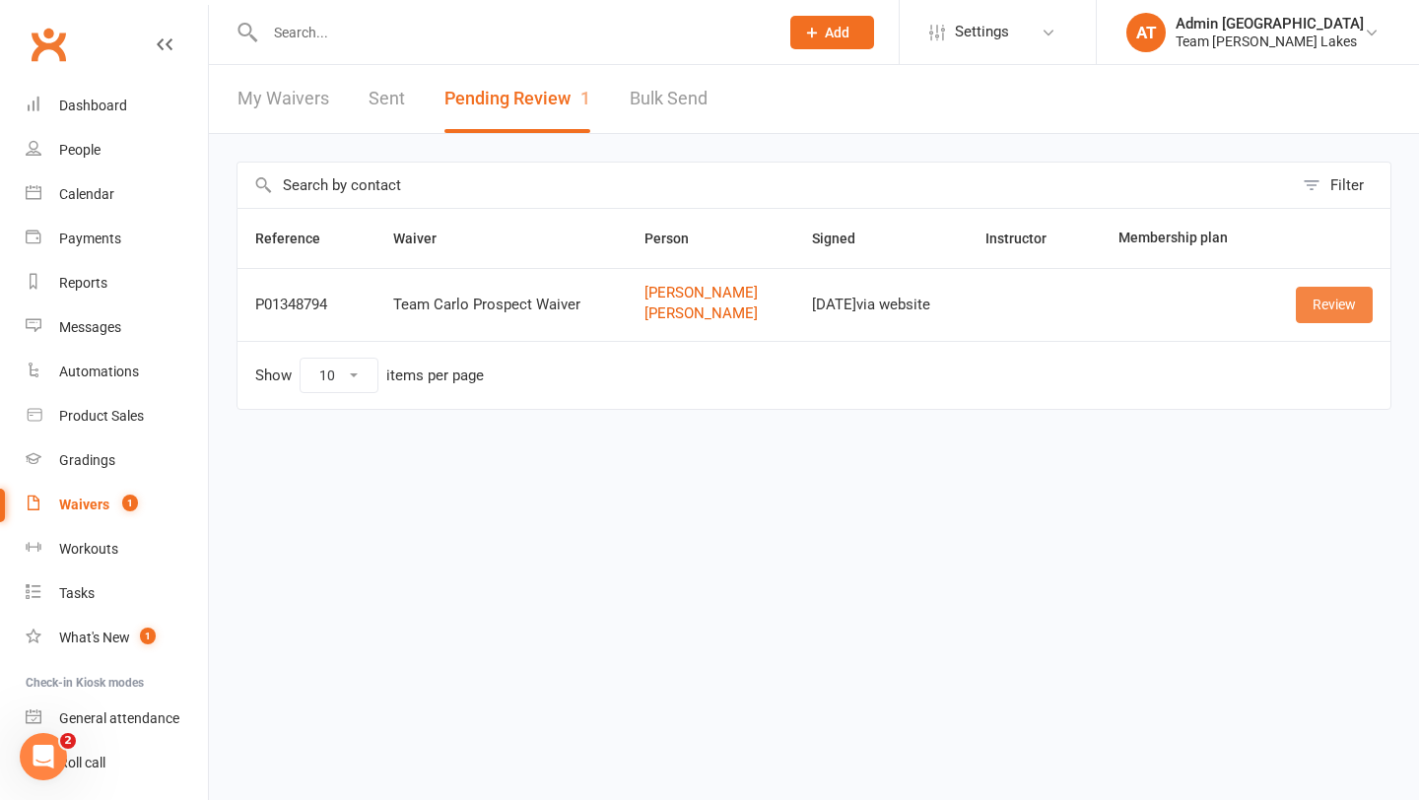
click at [1334, 314] on link "Review" at bounding box center [1334, 304] width 77 height 35
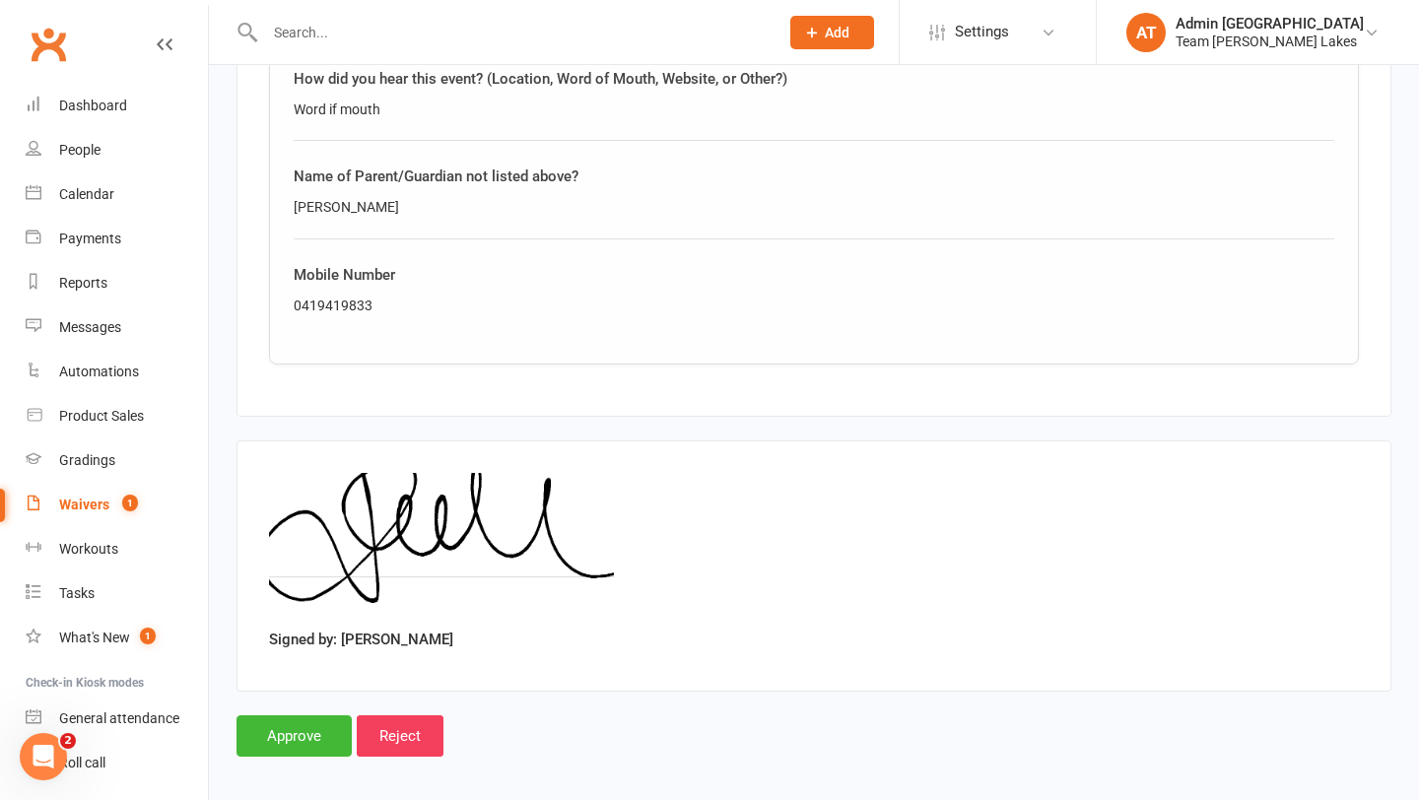
scroll to position [2797, 0]
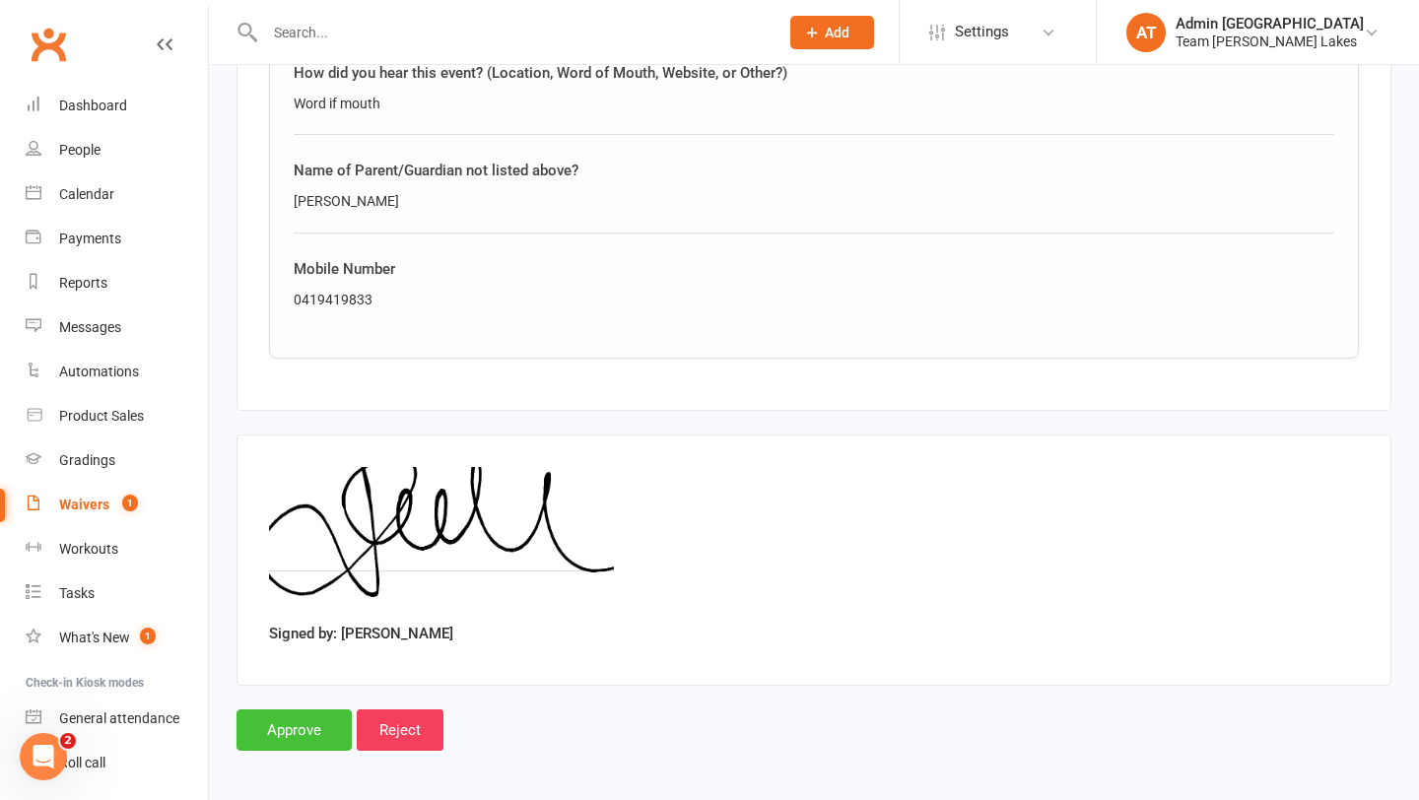
click at [295, 723] on input "Approve" at bounding box center [293, 729] width 115 height 41
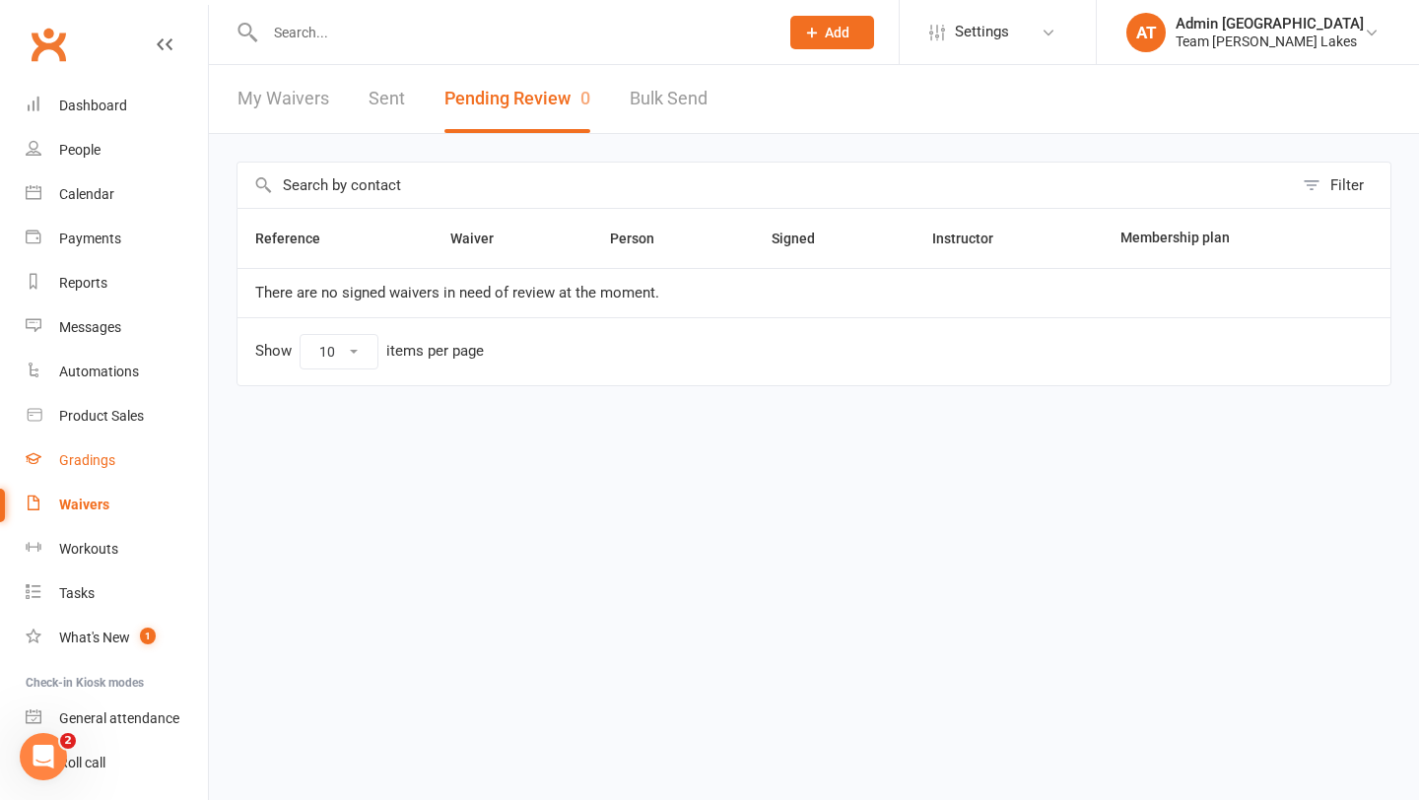
click at [98, 449] on link "Gradings" at bounding box center [117, 460] width 182 height 44
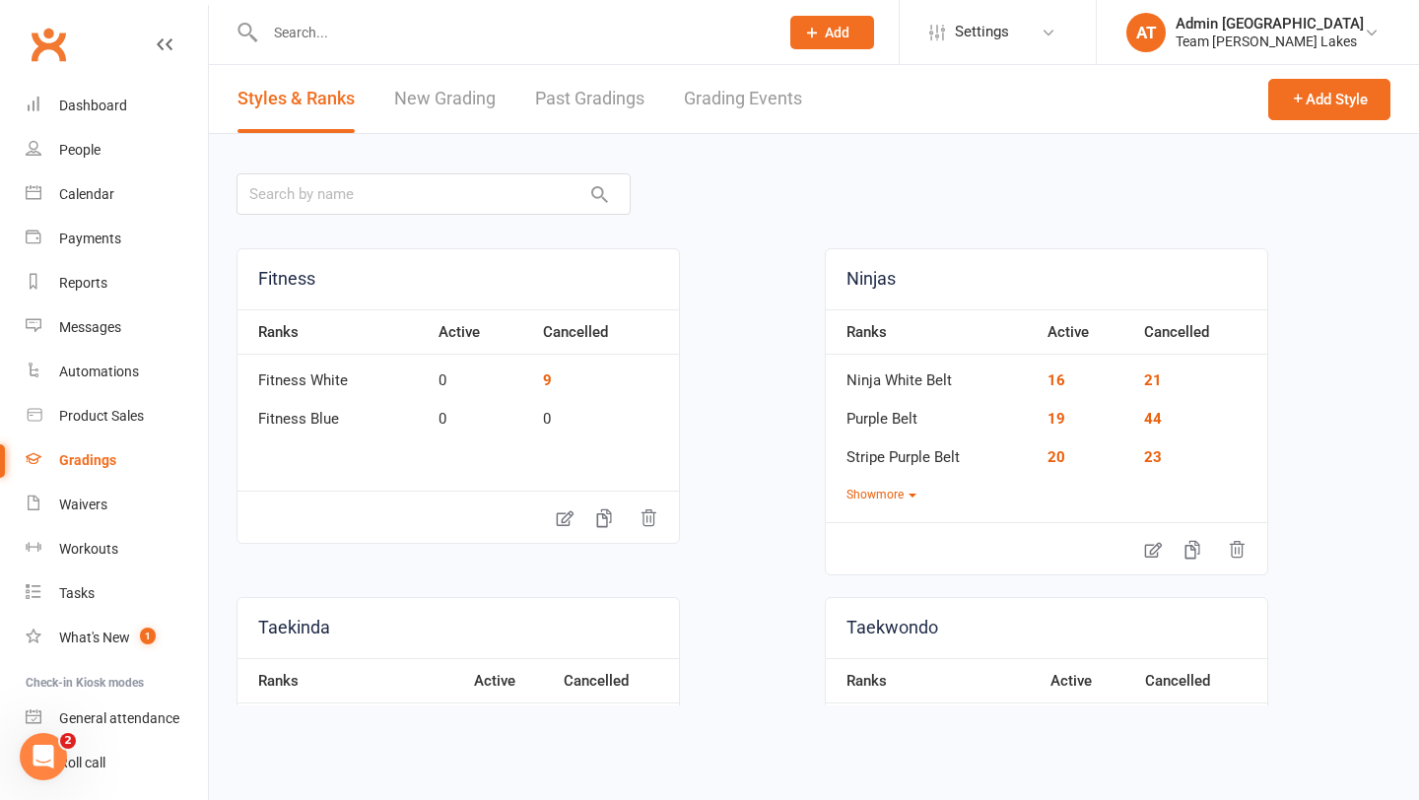
click at [777, 94] on link "Grading Events" at bounding box center [743, 99] width 118 height 68
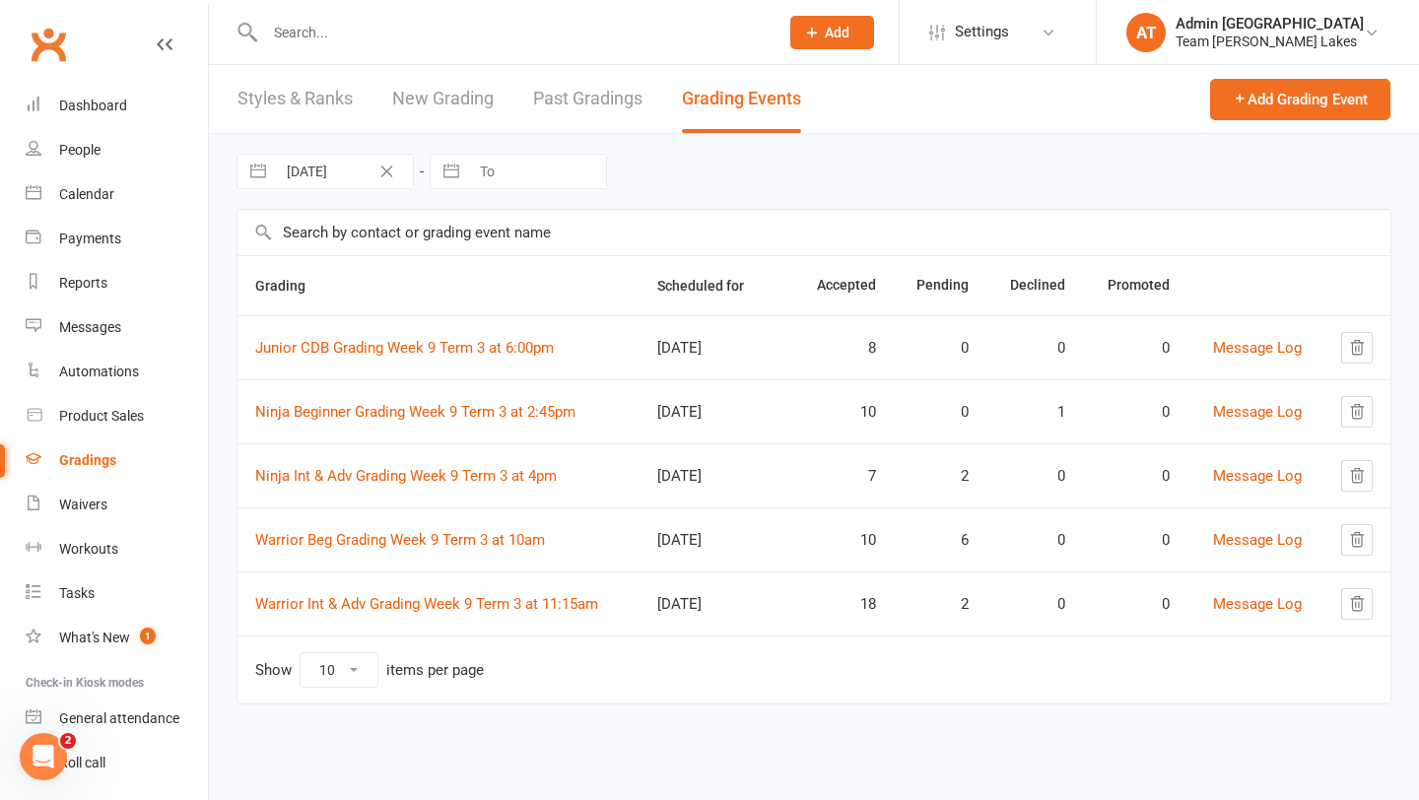
click at [471, 106] on link "New Grading" at bounding box center [442, 99] width 101 height 68
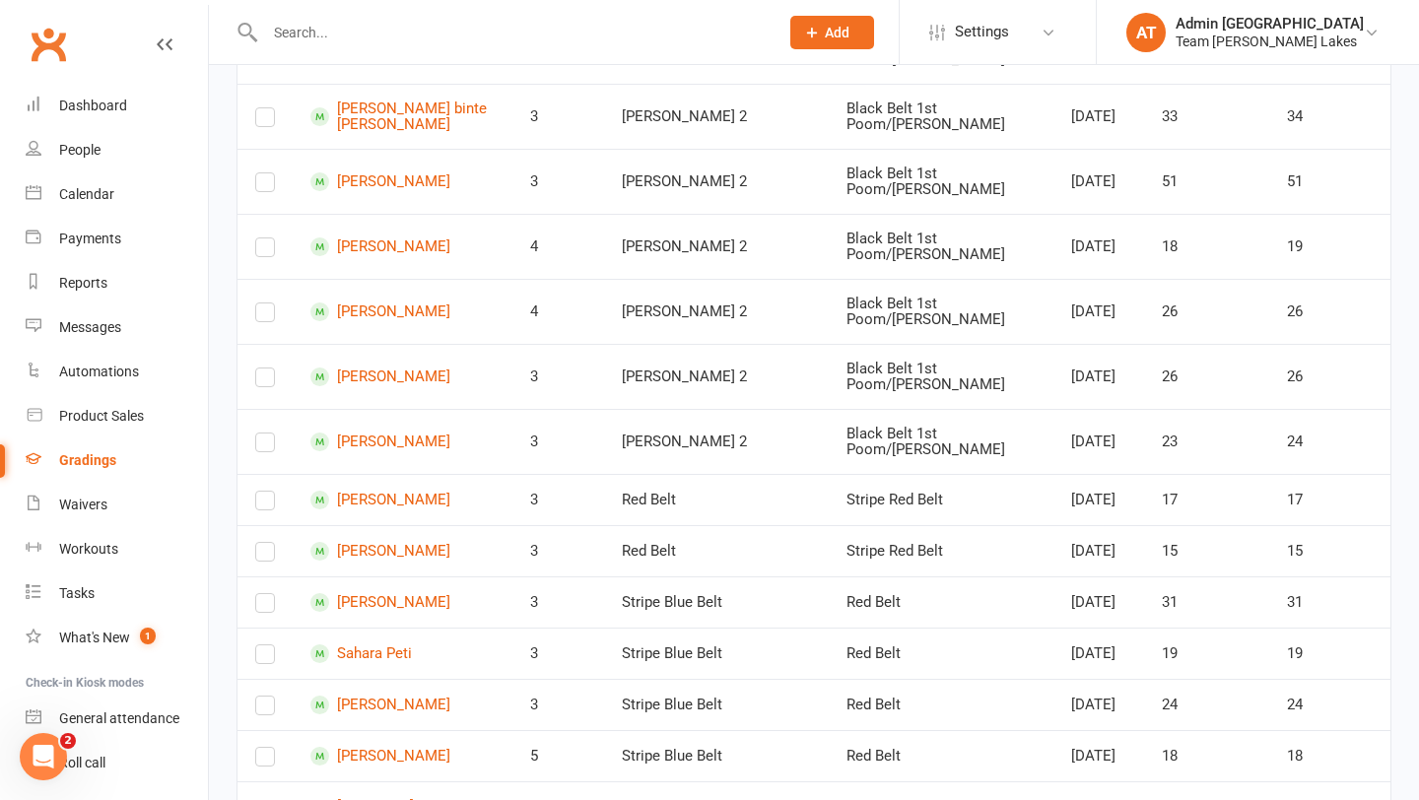
scroll to position [3907, 0]
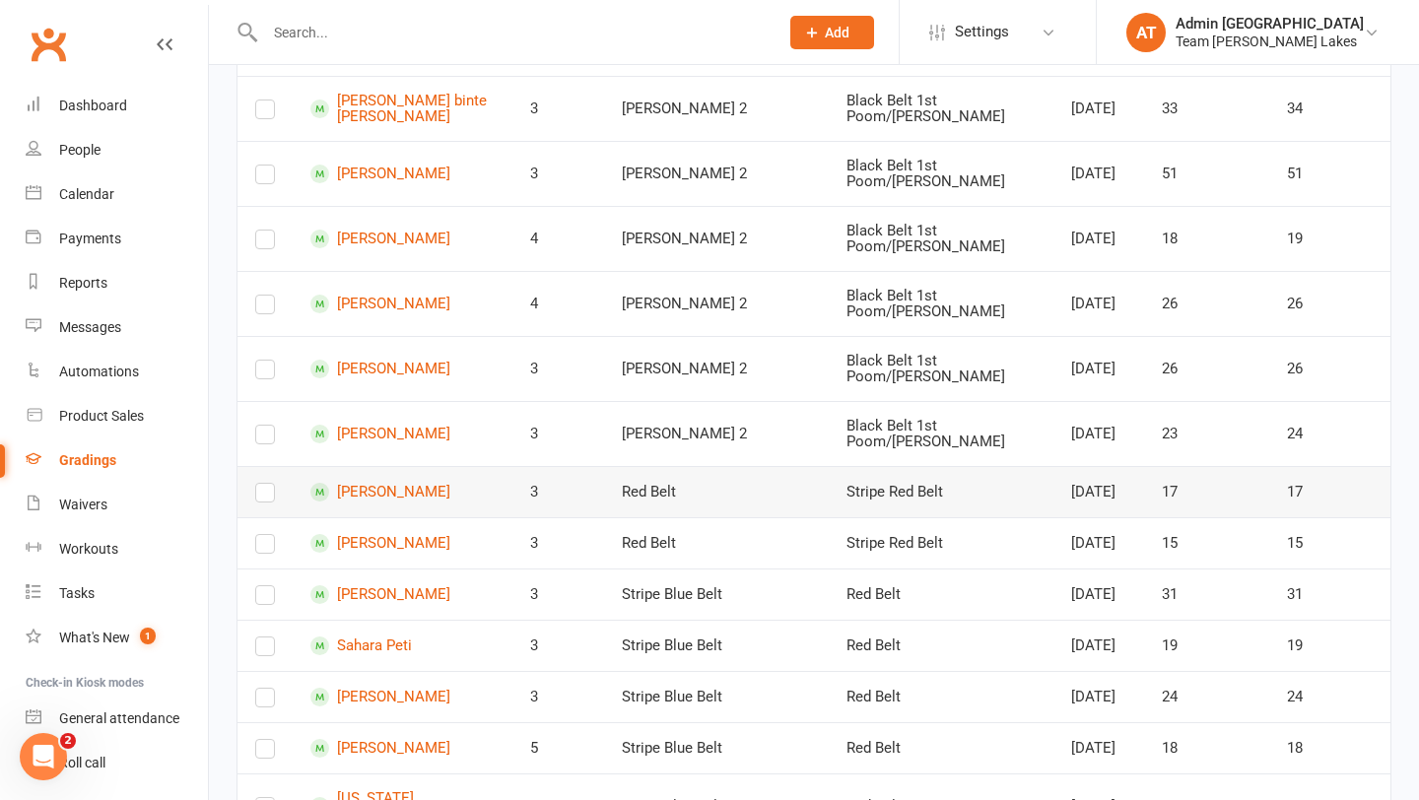
click at [270, 497] on label at bounding box center [265, 497] width 20 height 0
click at [270, 484] on input "checkbox" at bounding box center [265, 484] width 20 height 0
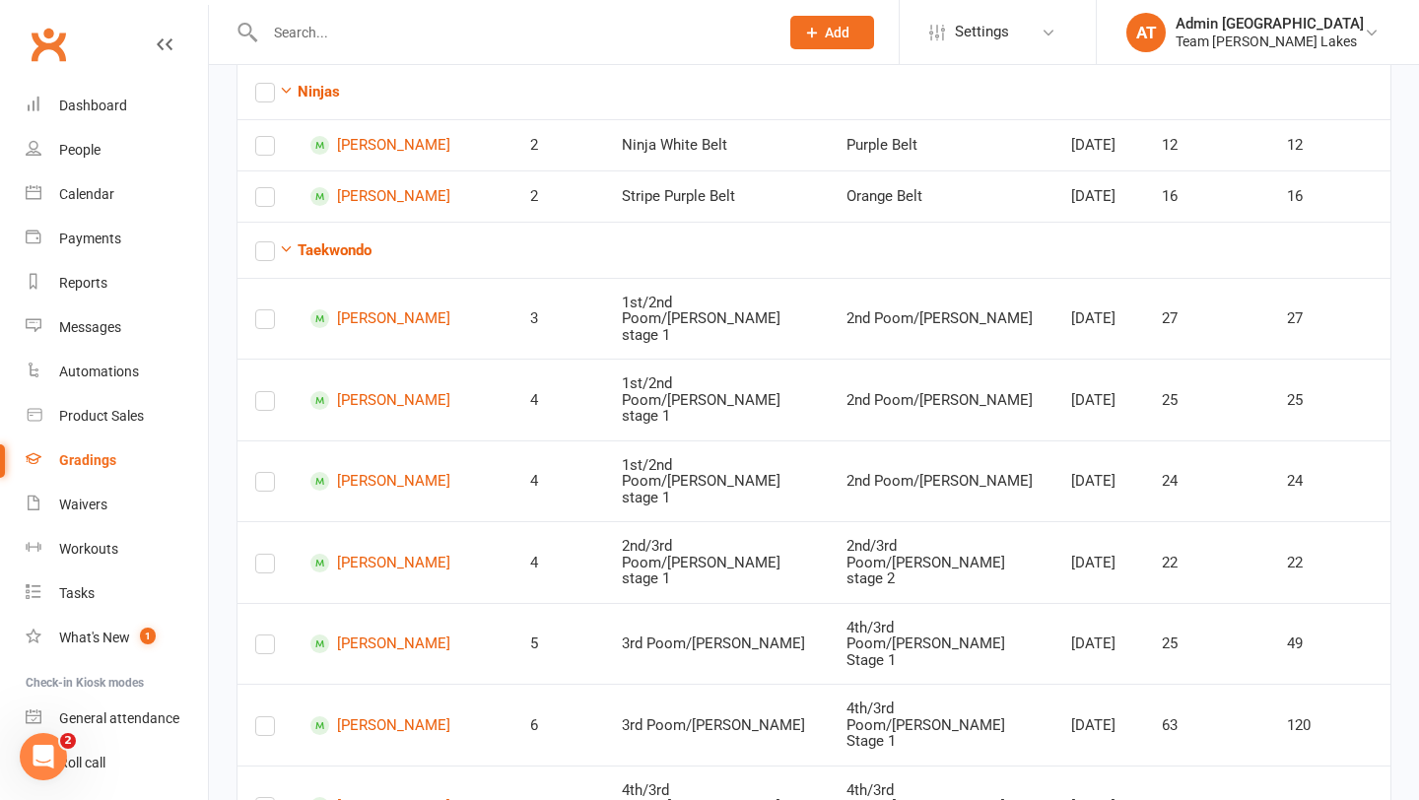
scroll to position [0, 0]
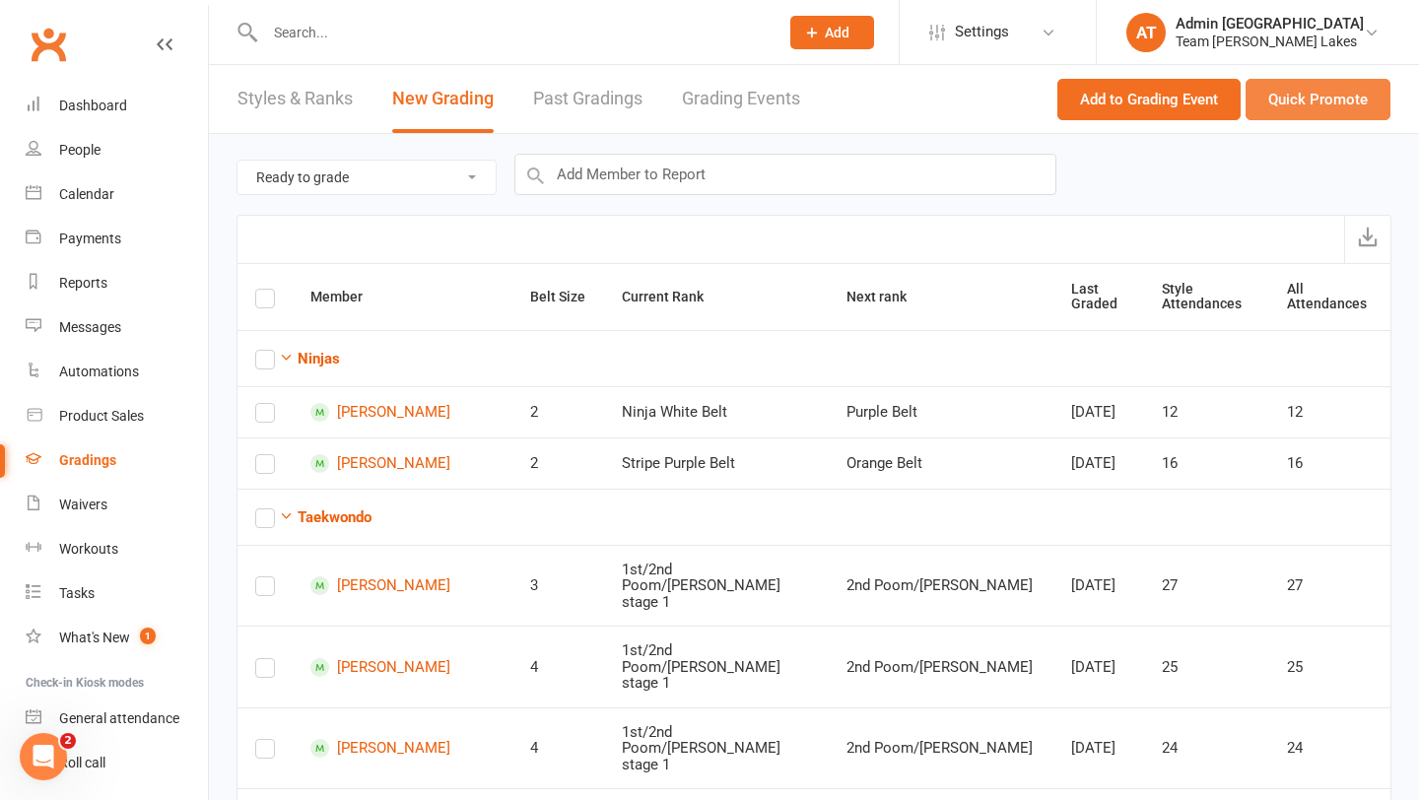
click at [1313, 88] on button "Quick Promote" at bounding box center [1317, 99] width 145 height 41
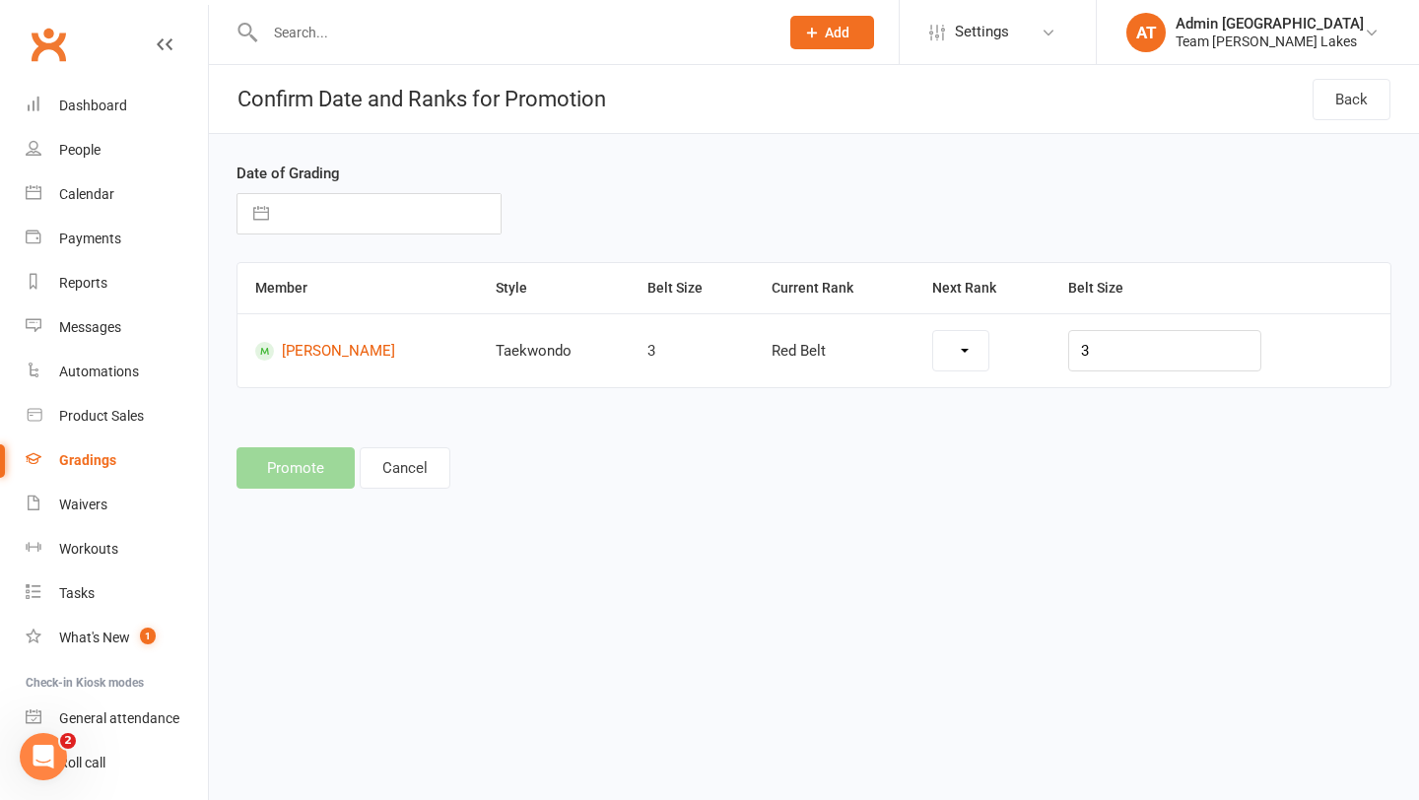
select select "1114"
select select "7"
select select "2025"
select select "8"
select select "2025"
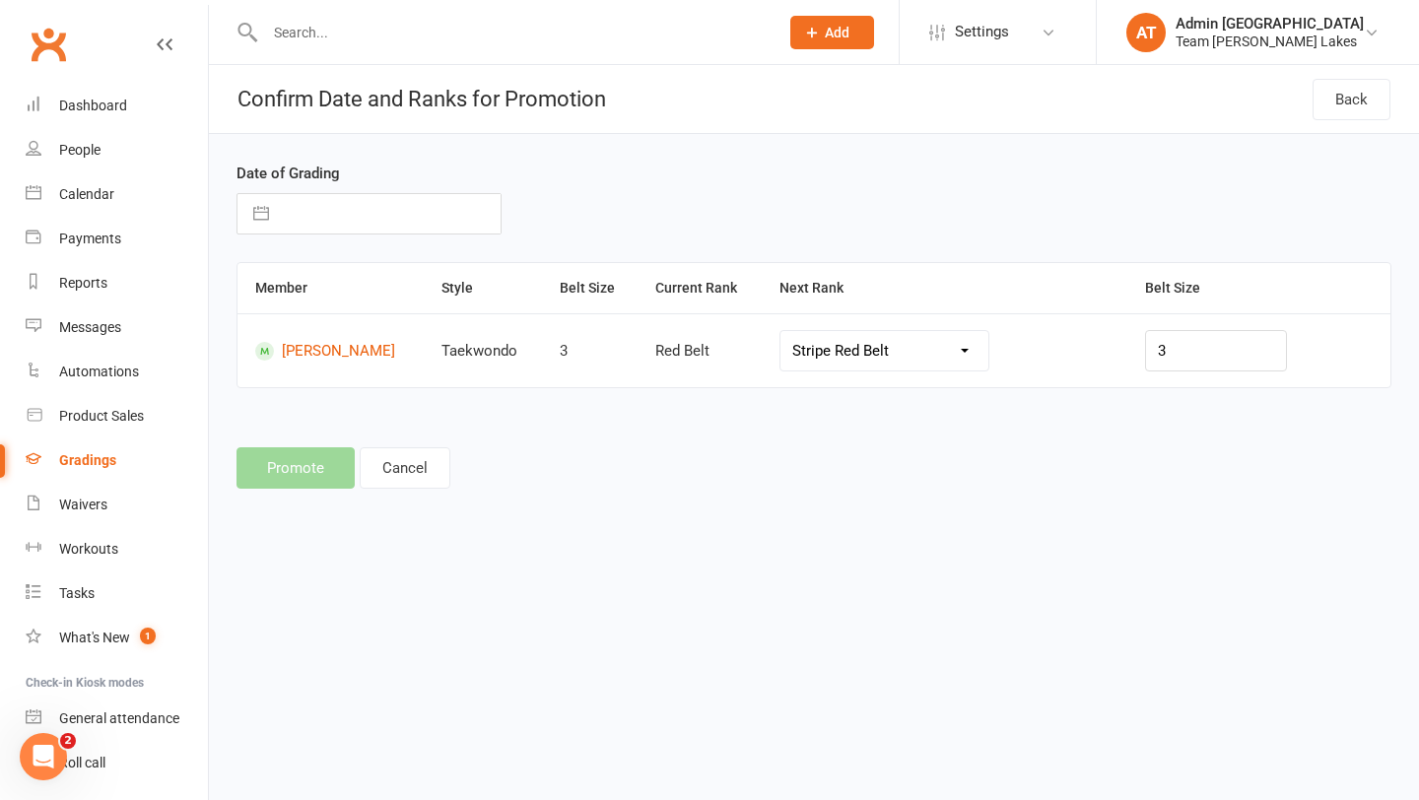
select select "9"
select select "2025"
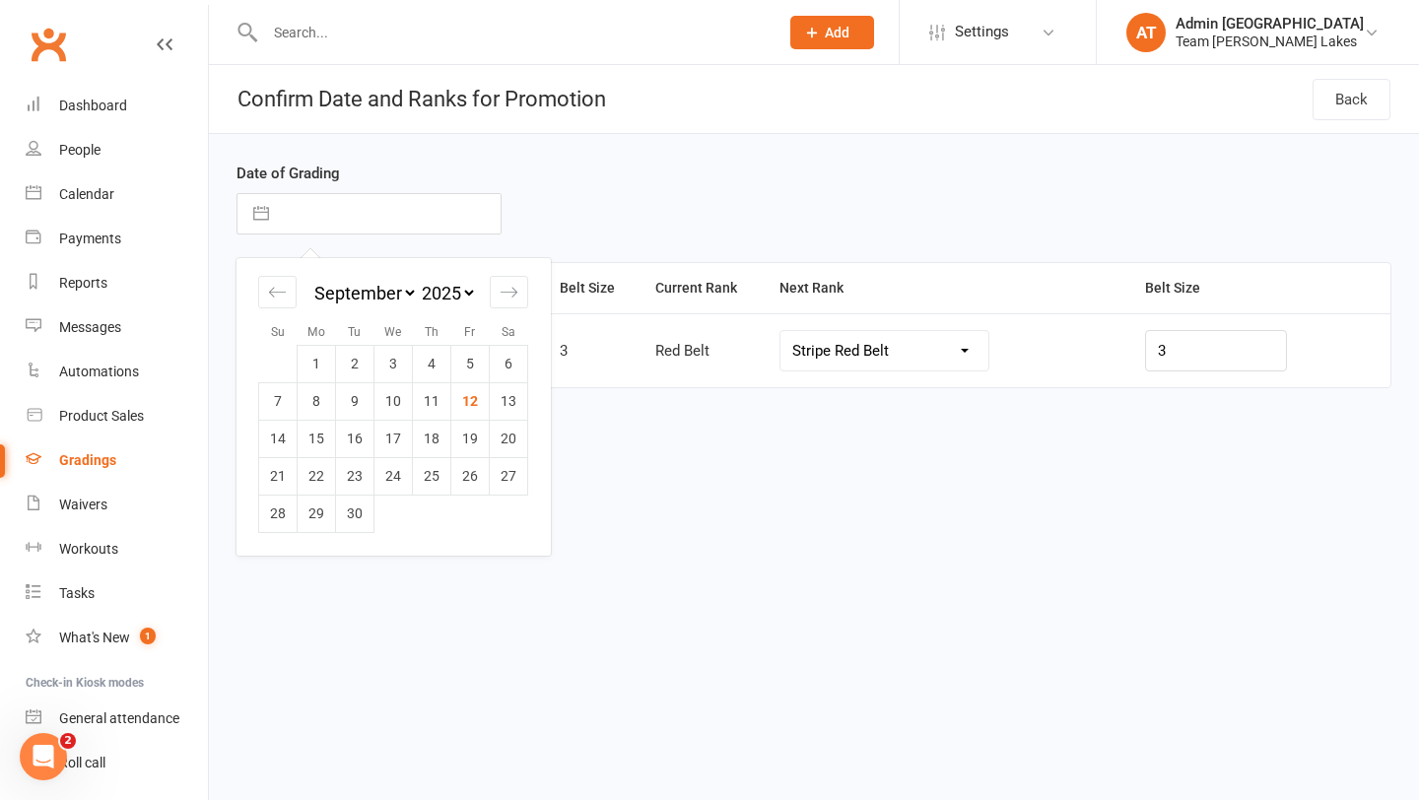
click at [366, 221] on input "text" at bounding box center [390, 213] width 222 height 39
click at [267, 296] on div "Move backward to switch to the previous month." at bounding box center [277, 292] width 38 height 33
select select "6"
select select "2025"
click at [504, 481] on td "23" at bounding box center [509, 475] width 38 height 37
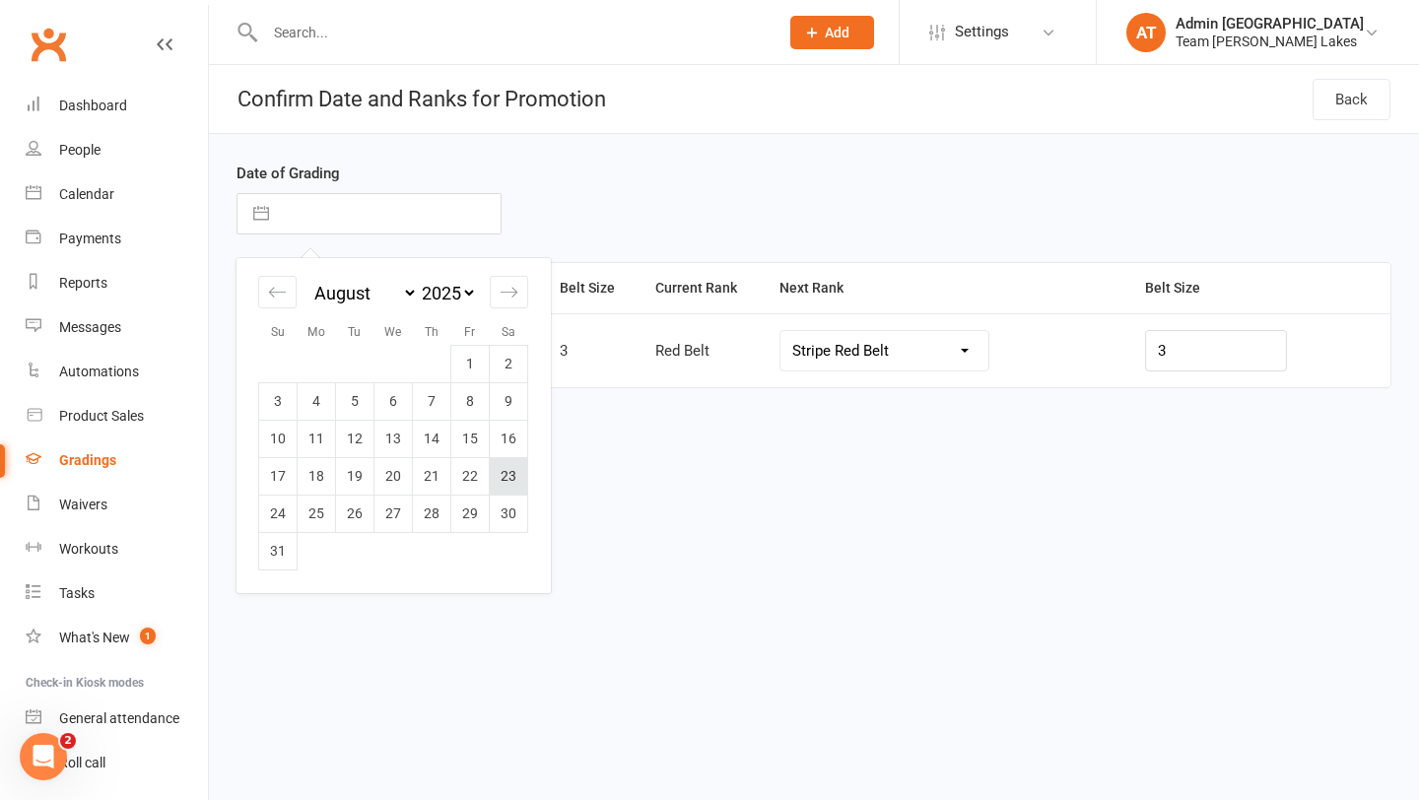
type input "[DATE]"
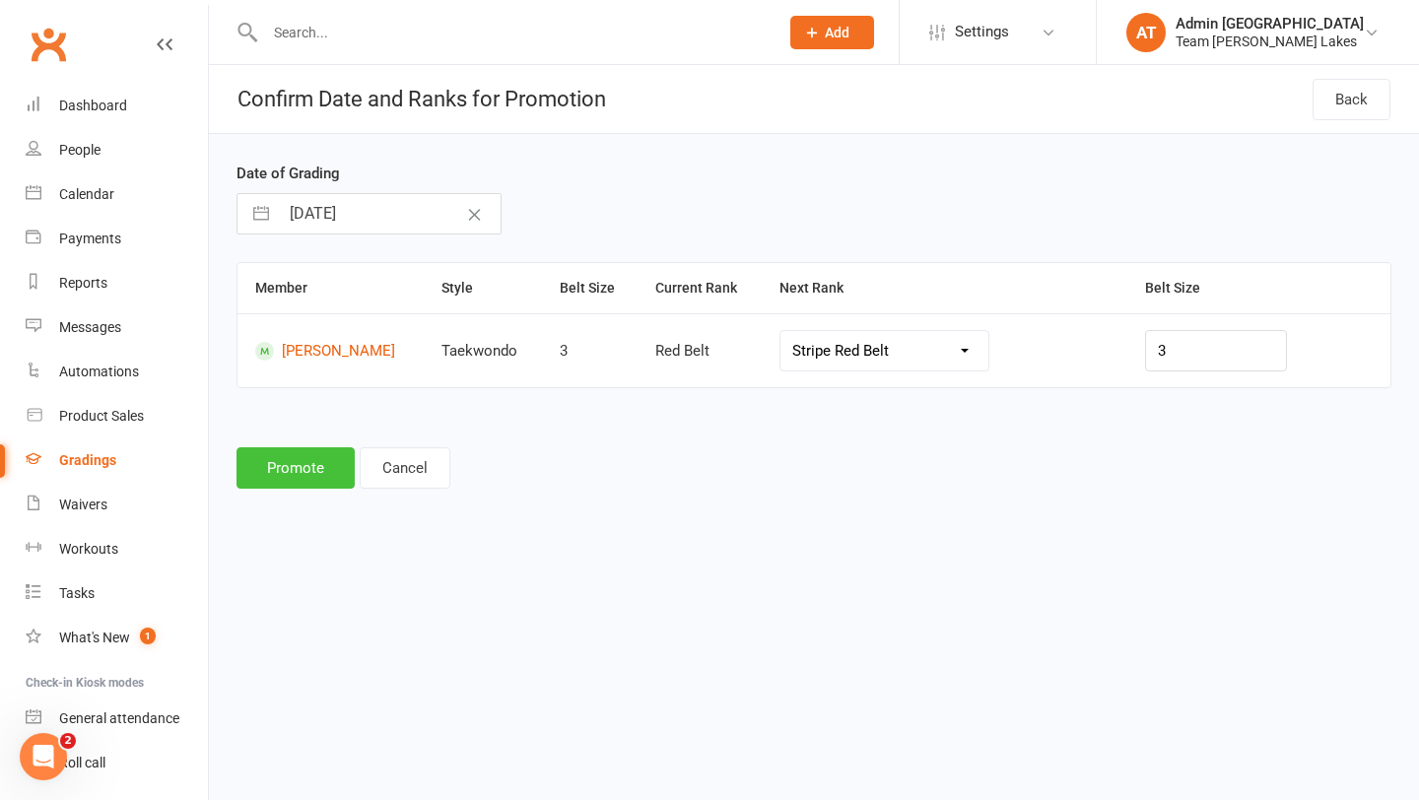
click at [282, 478] on button "Promote" at bounding box center [295, 467] width 118 height 41
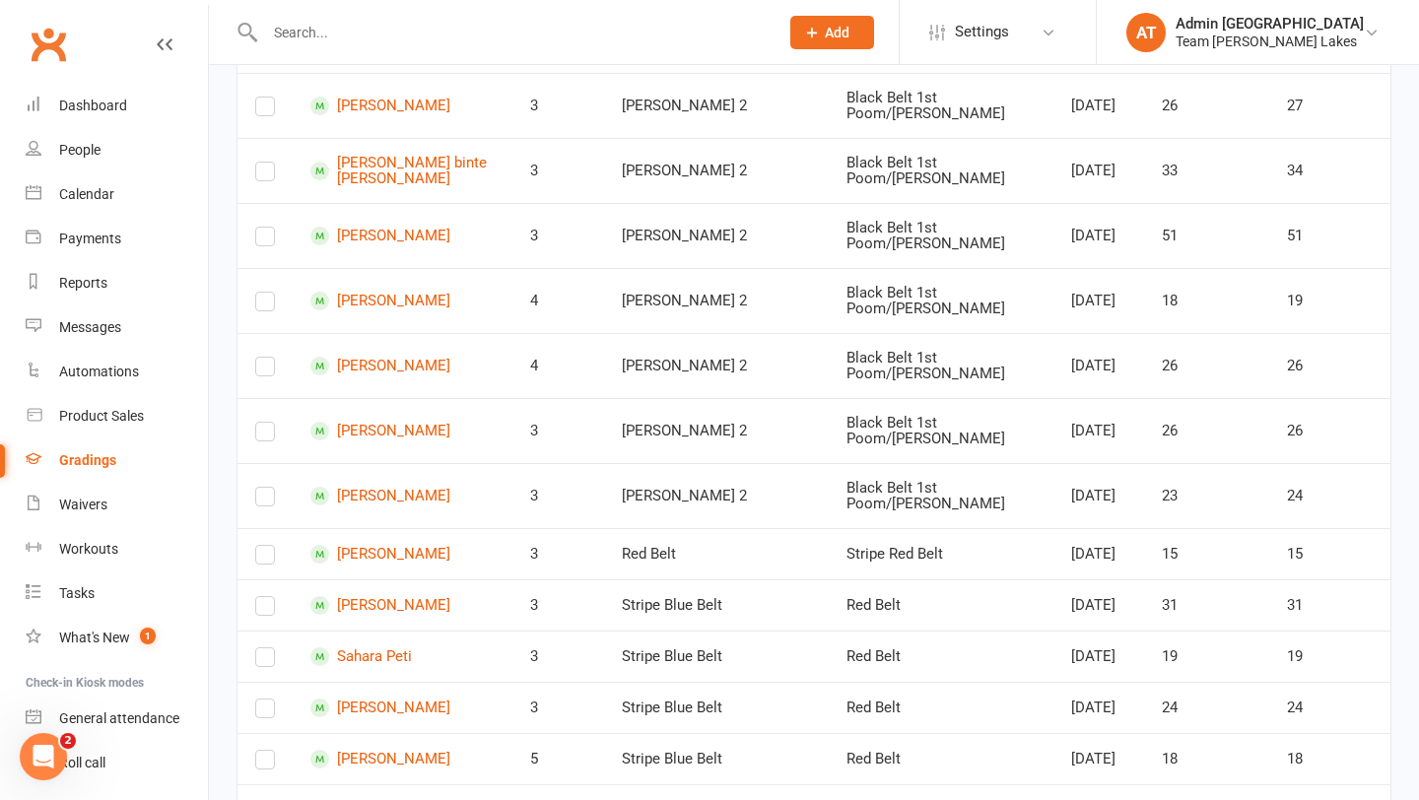
scroll to position [3838, 0]
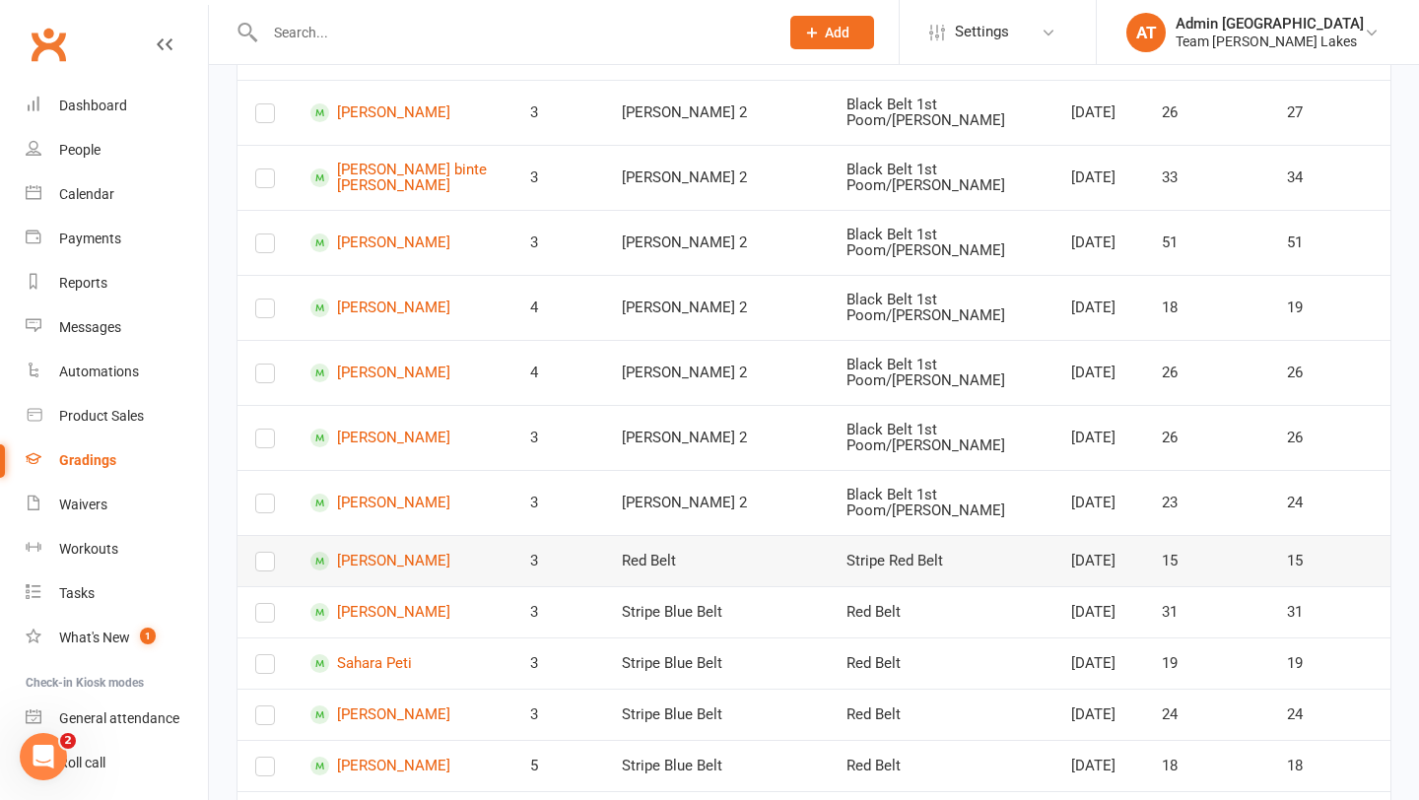
click at [263, 566] on label at bounding box center [265, 566] width 20 height 0
click at [263, 553] on input "checkbox" at bounding box center [265, 553] width 20 height 0
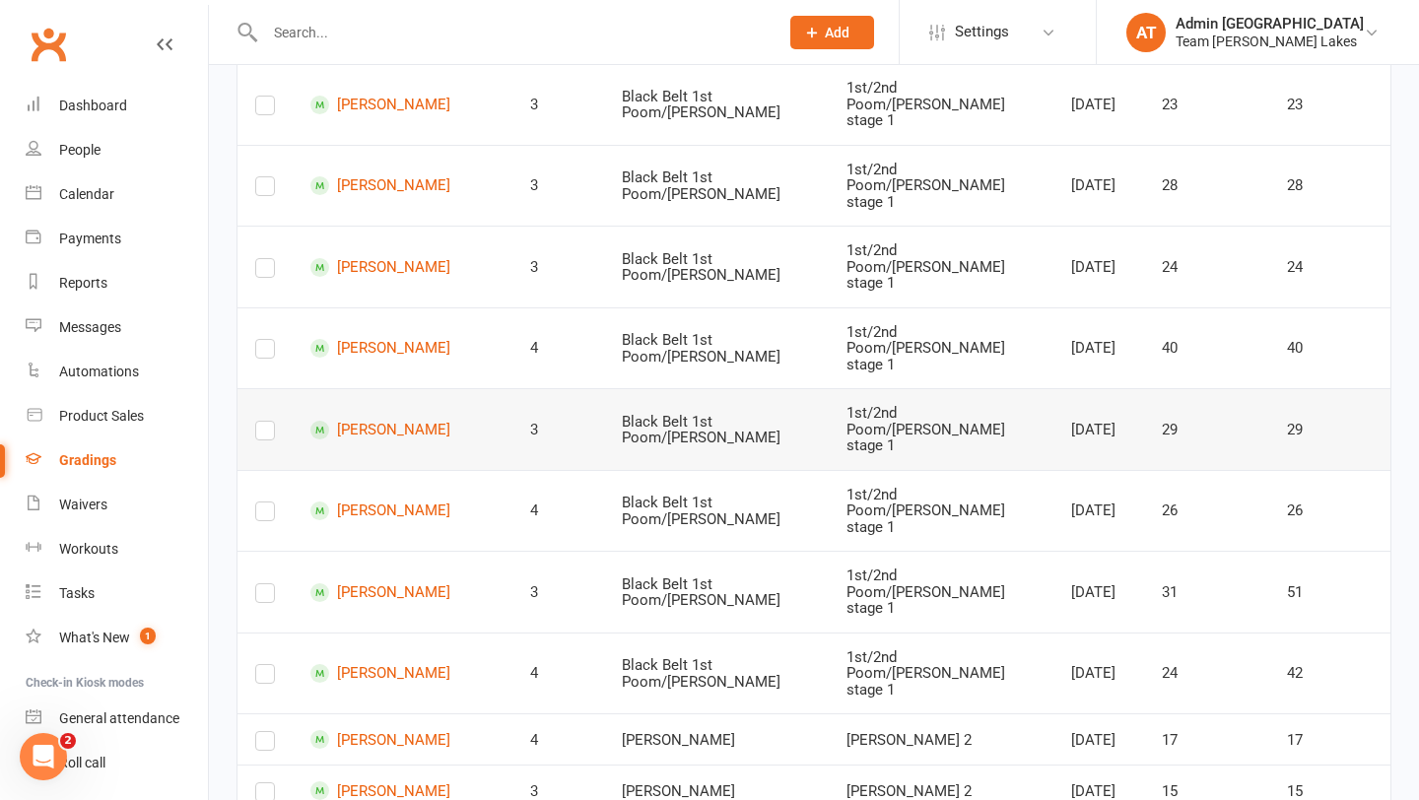
scroll to position [0, 0]
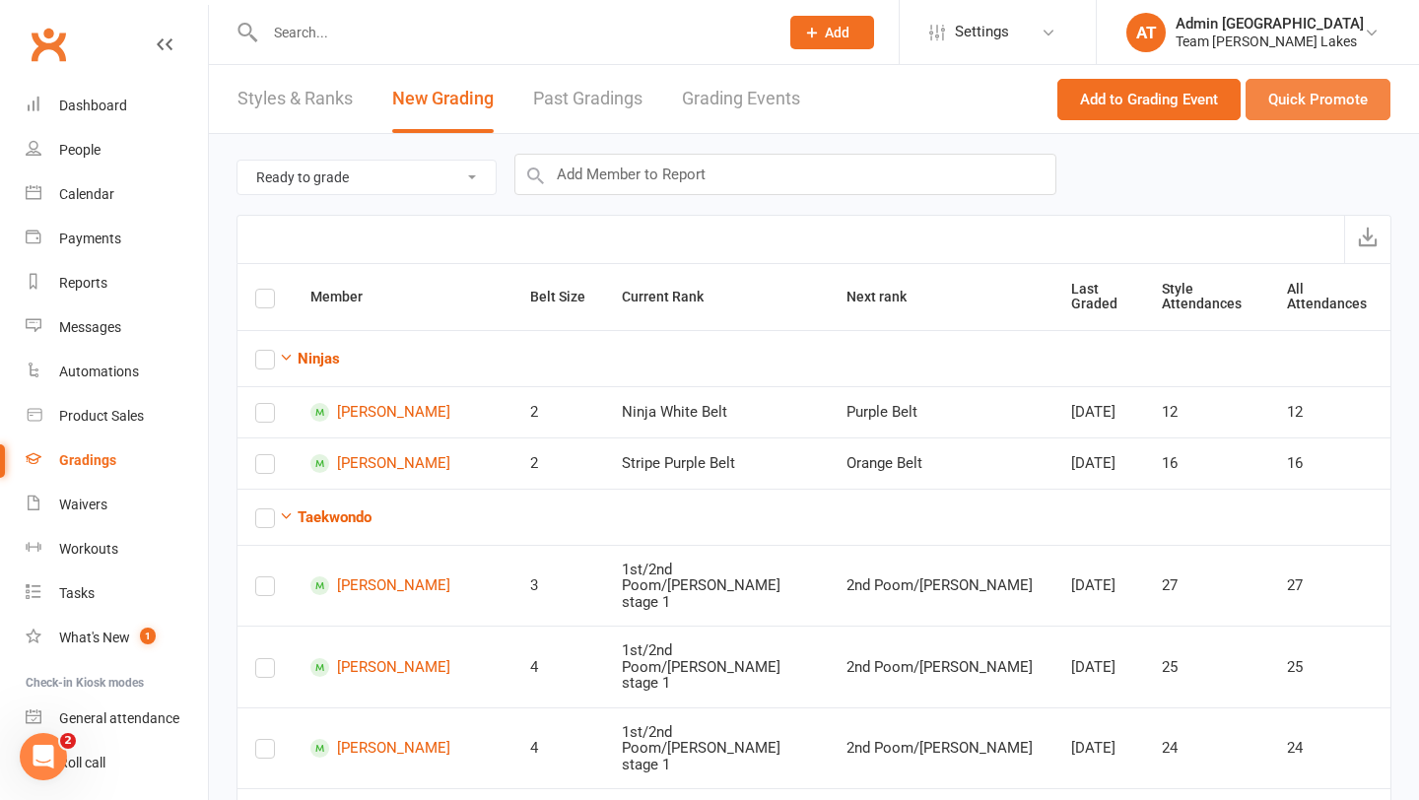
click at [1318, 113] on button "Quick Promote" at bounding box center [1317, 99] width 145 height 41
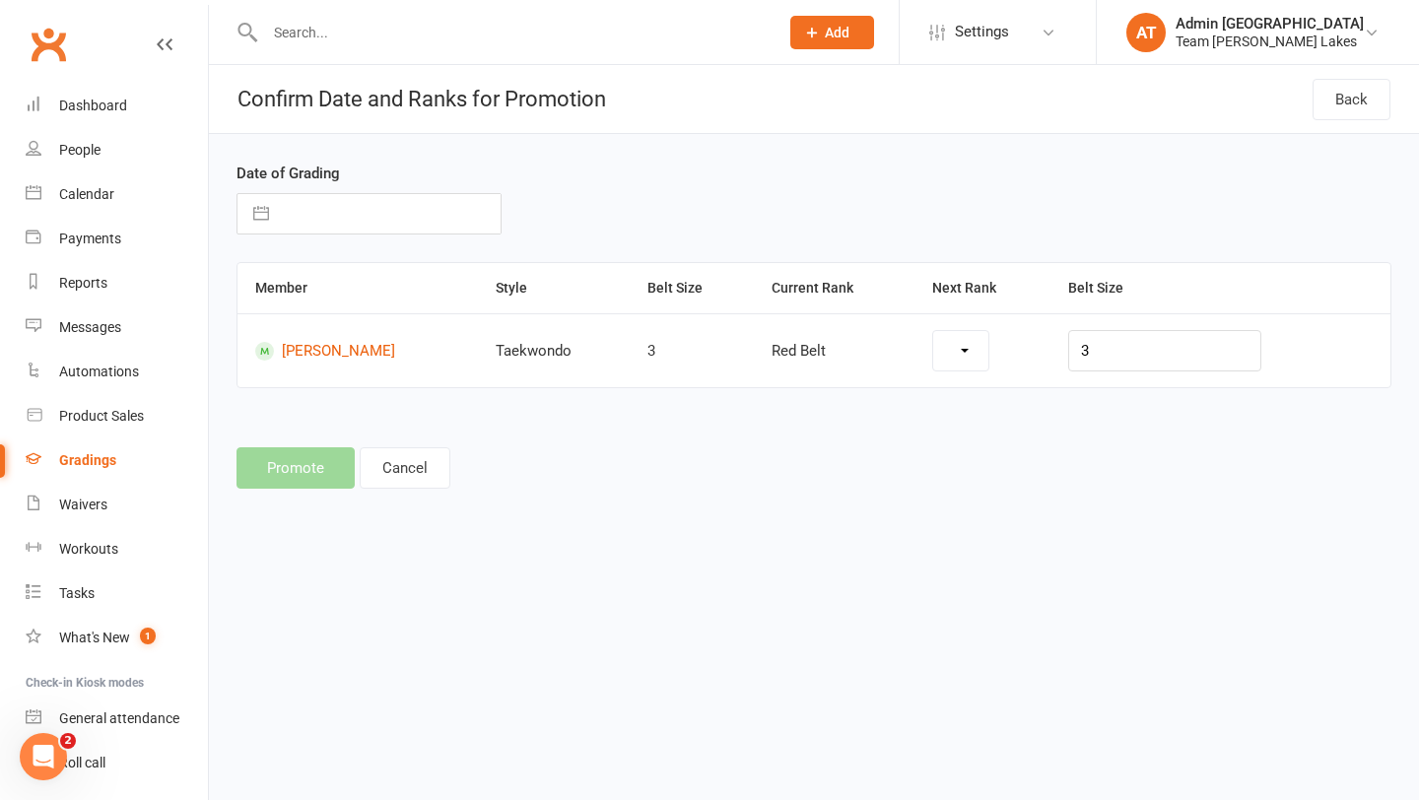
select select "1114"
select select "7"
select select "2025"
select select "8"
select select "2025"
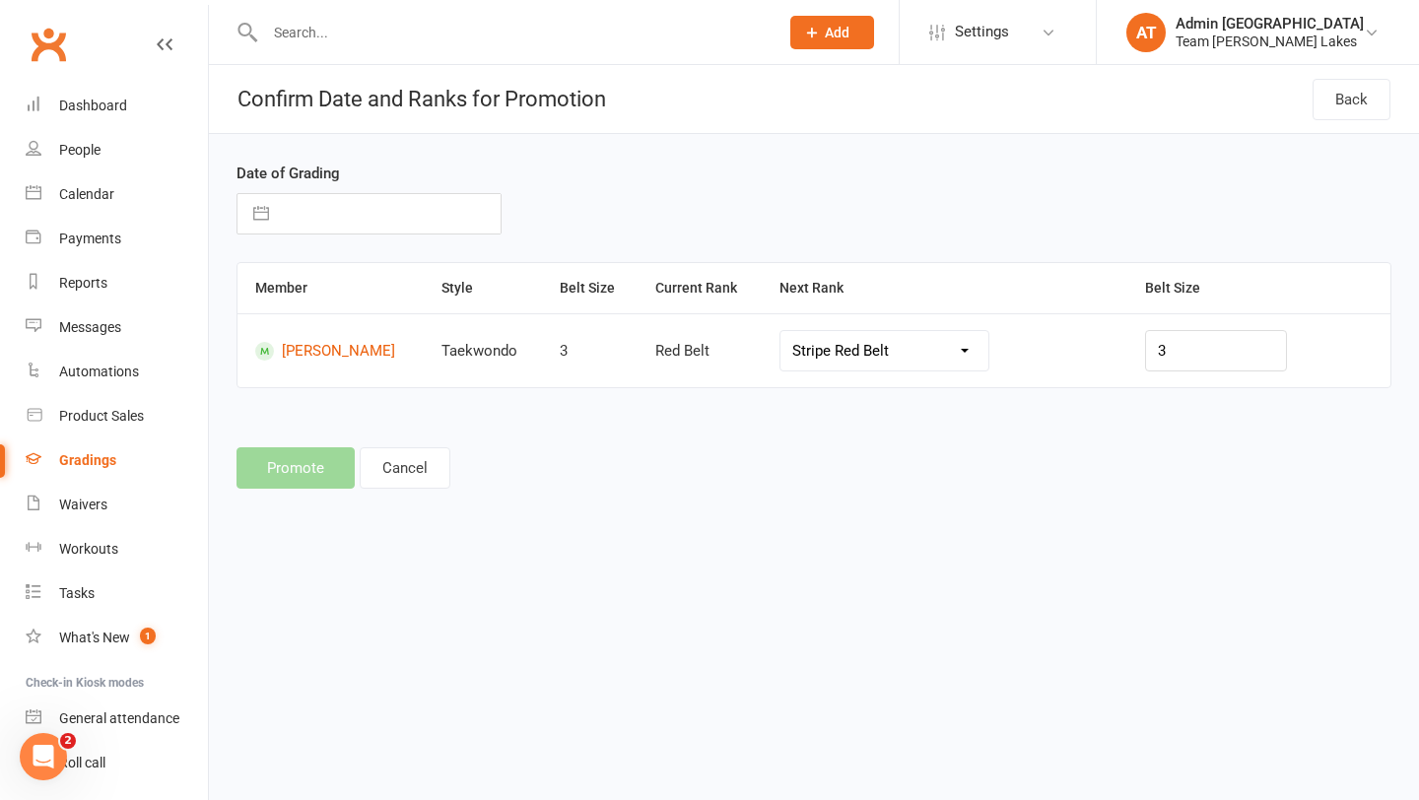
select select "9"
select select "2025"
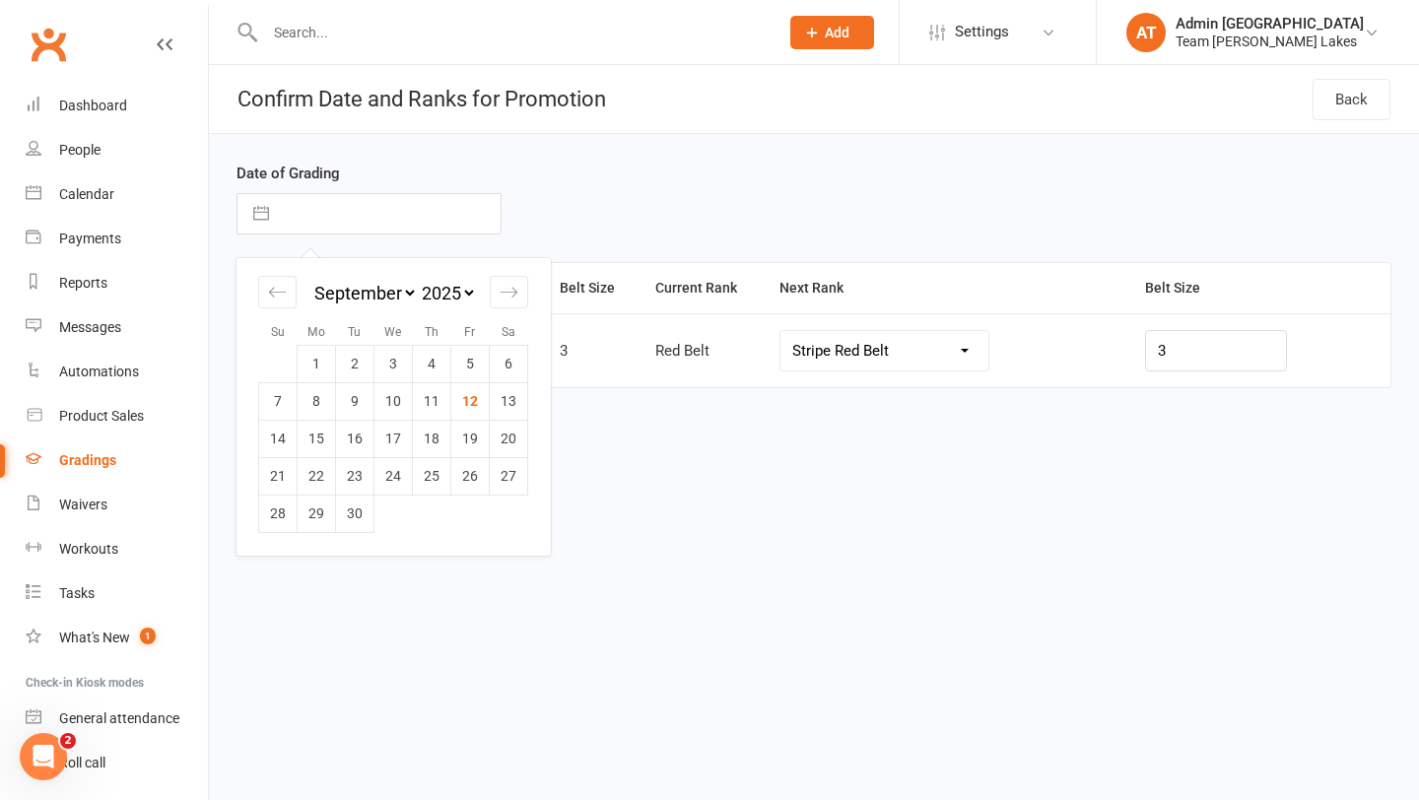
click at [451, 214] on input "text" at bounding box center [390, 213] width 222 height 39
click at [464, 365] on td "5" at bounding box center [470, 363] width 38 height 37
type input "[DATE]"
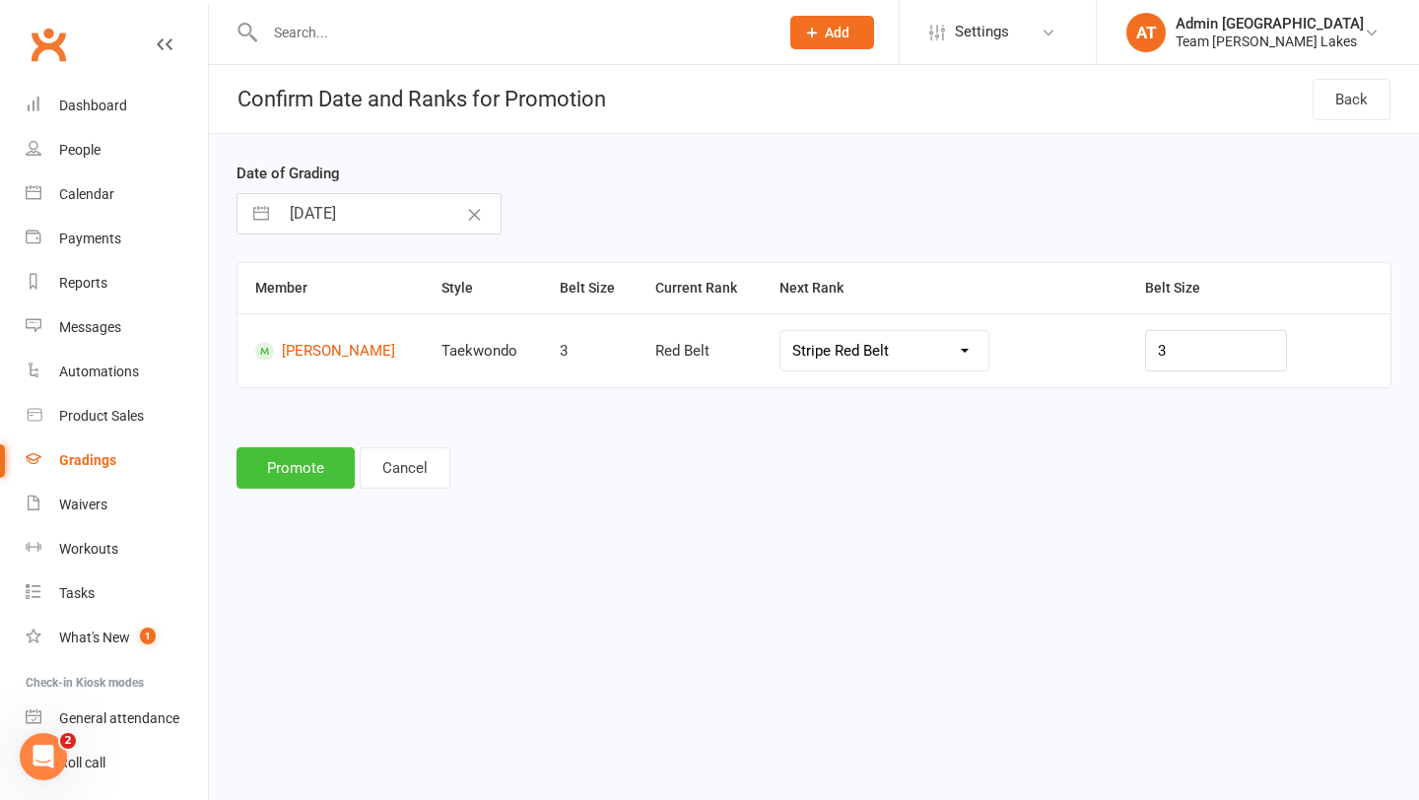
click at [278, 477] on button "Promote" at bounding box center [295, 467] width 118 height 41
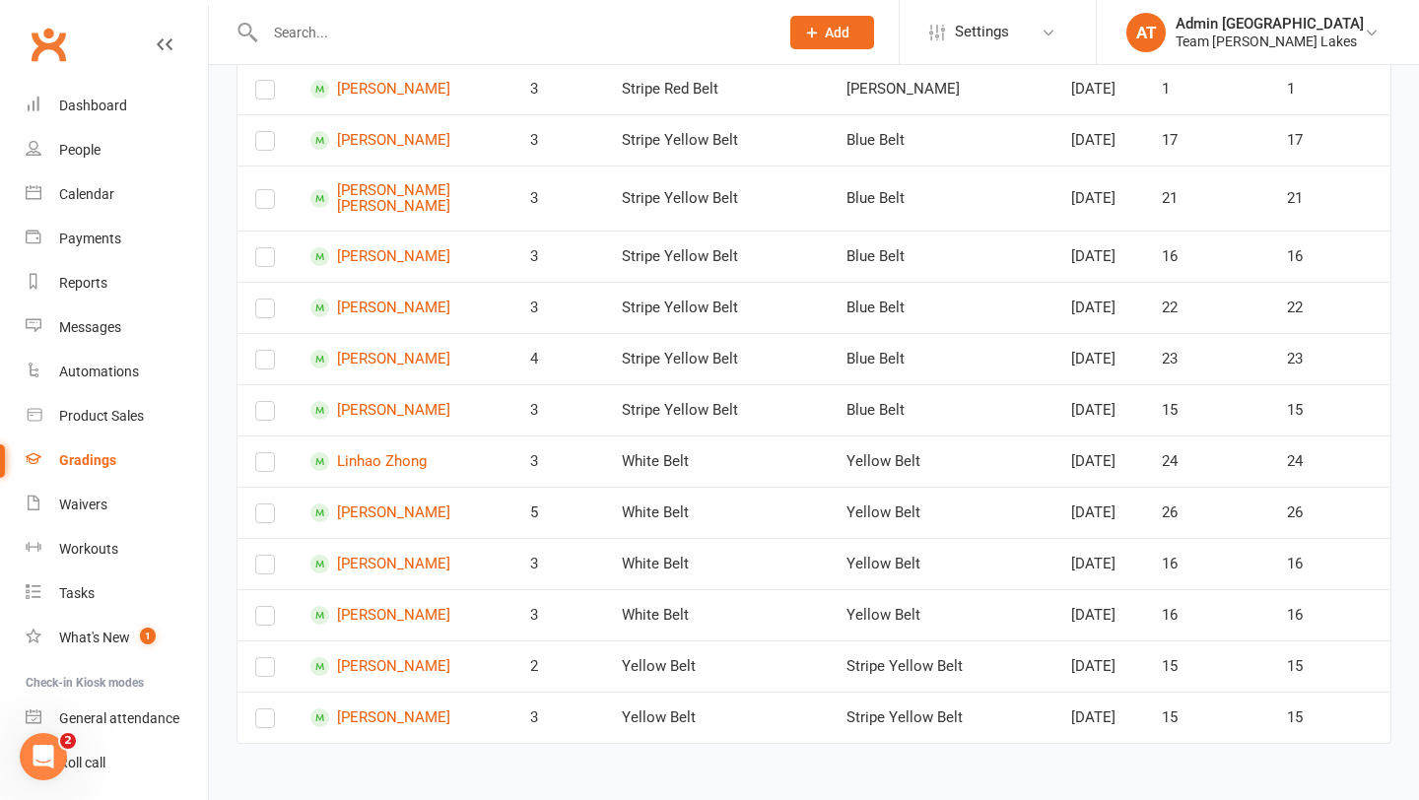
scroll to position [5096, 0]
click at [264, 671] on label at bounding box center [265, 671] width 20 height 0
click at [264, 658] on input "checkbox" at bounding box center [265, 658] width 20 height 0
click at [267, 722] on label at bounding box center [265, 722] width 20 height 0
click at [267, 709] on input "checkbox" at bounding box center [265, 709] width 20 height 0
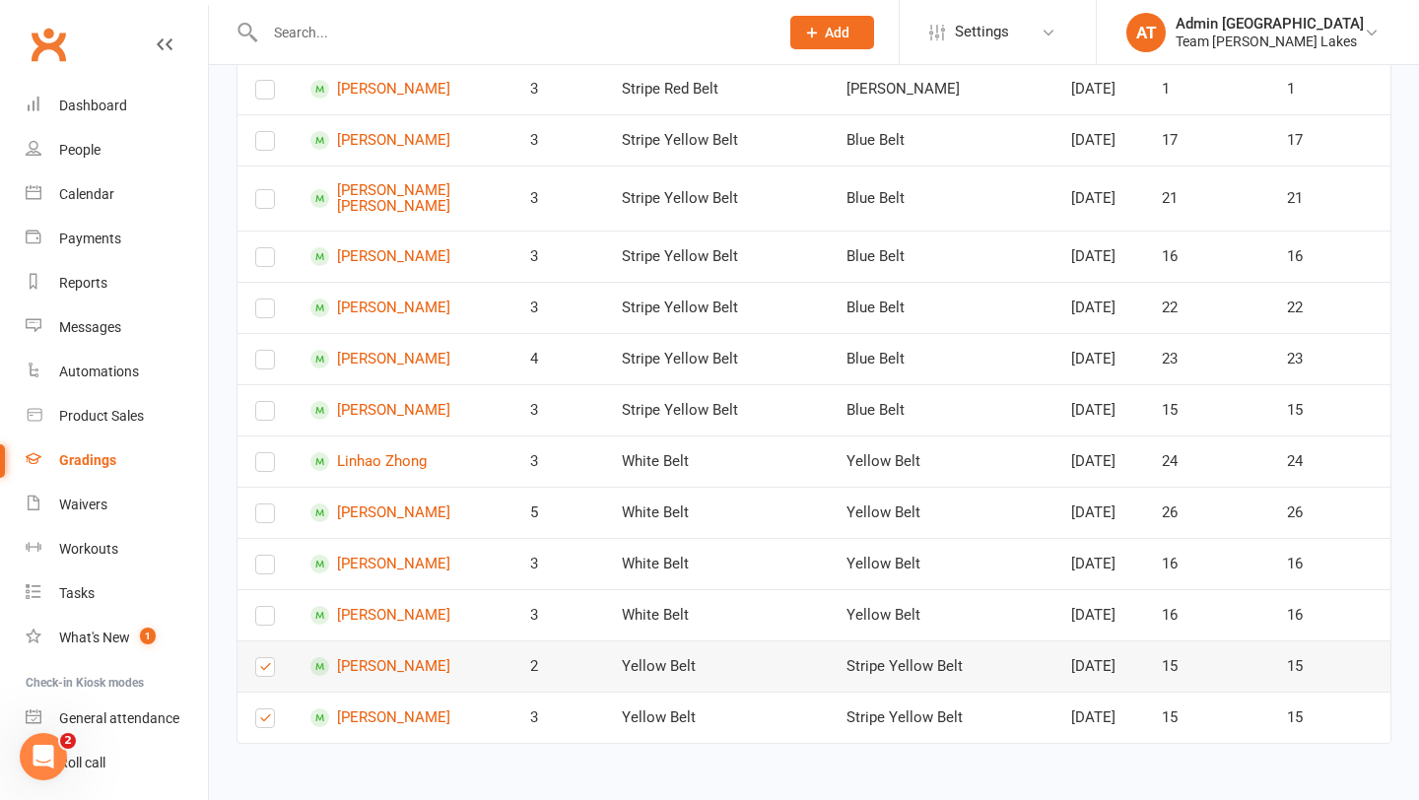
click at [269, 671] on label at bounding box center [265, 671] width 20 height 0
click at [269, 658] on input "checkbox" at bounding box center [265, 658] width 20 height 0
click at [263, 671] on label at bounding box center [265, 671] width 20 height 0
click at [263, 658] on input "checkbox" at bounding box center [265, 658] width 20 height 0
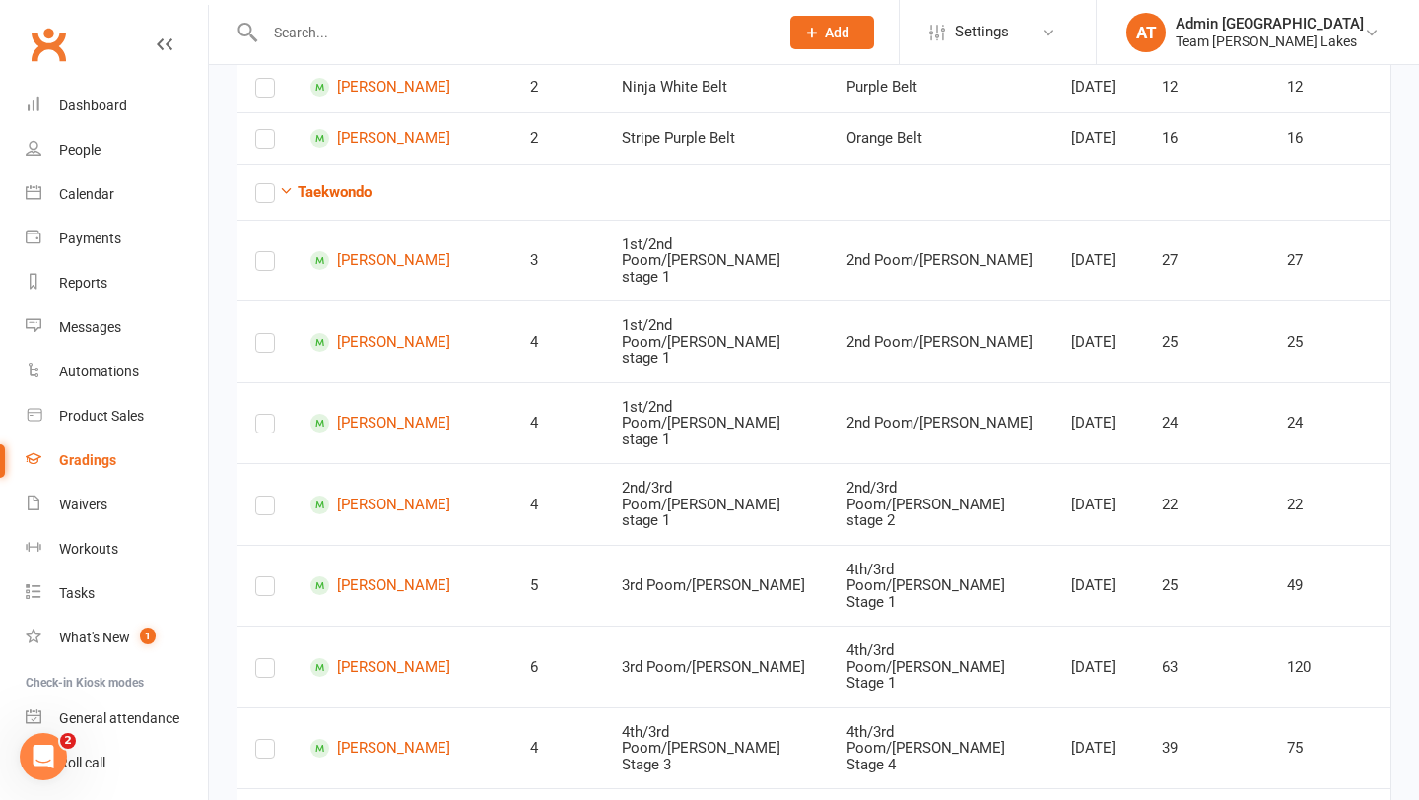
scroll to position [0, 0]
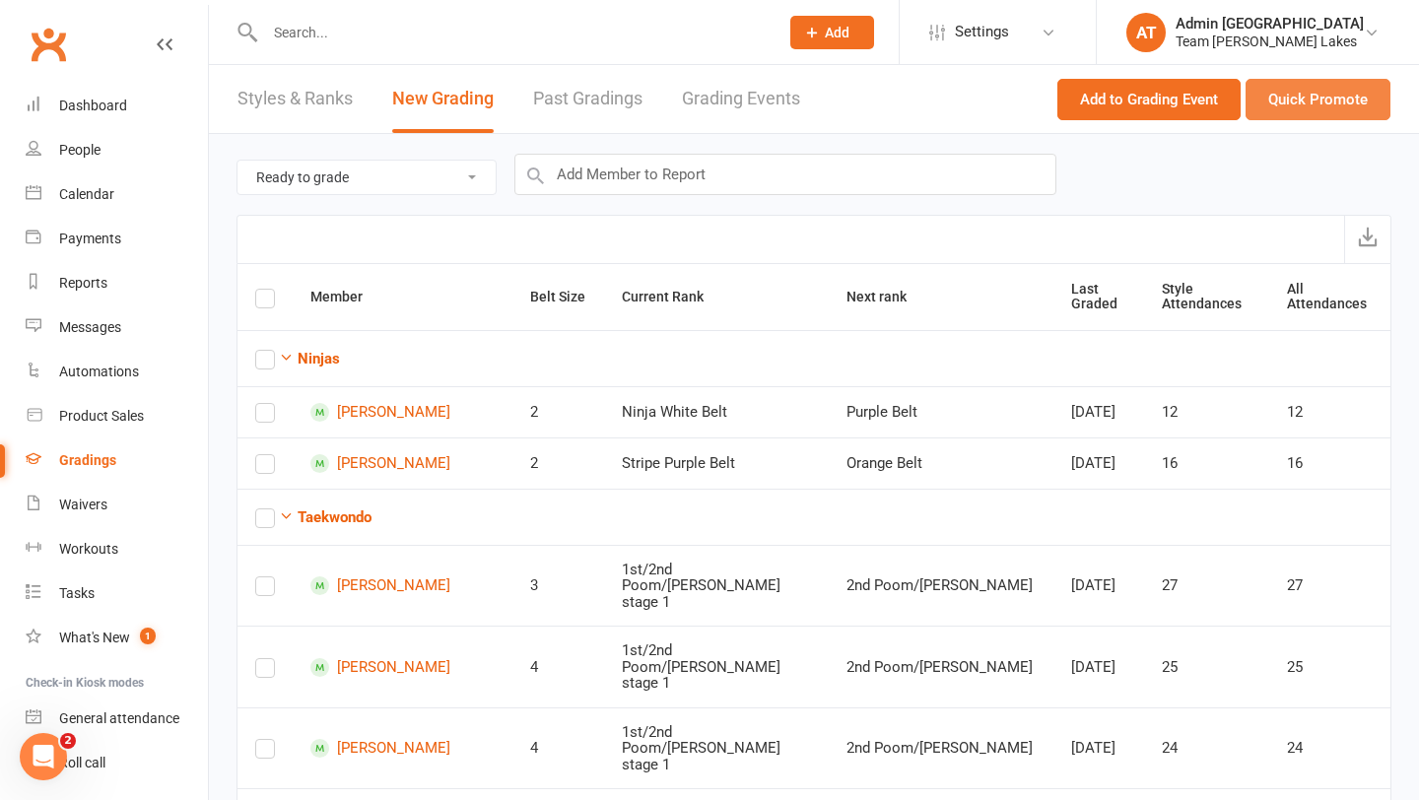
click at [1303, 90] on button "Quick Promote" at bounding box center [1317, 99] width 145 height 41
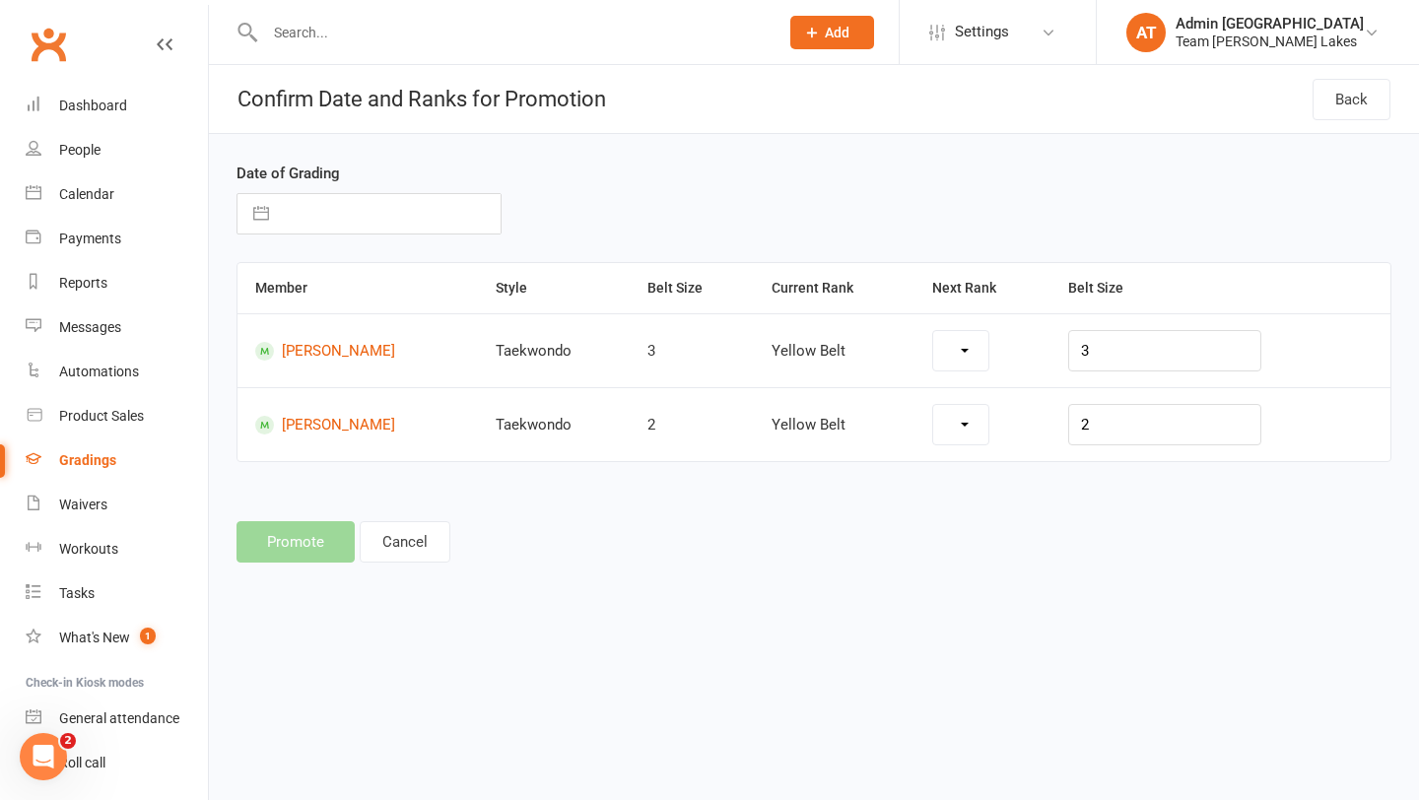
select select "1110"
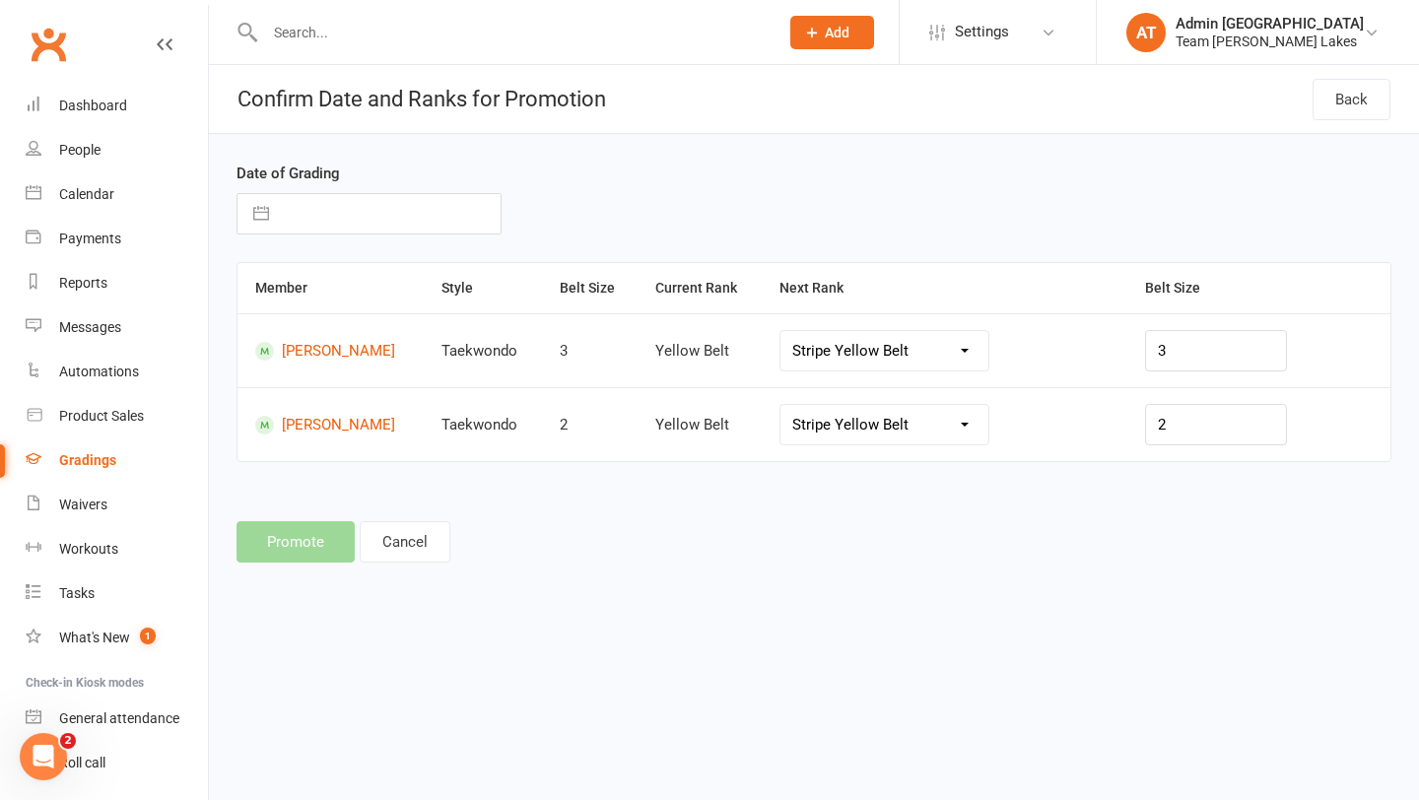
click at [434, 226] on input "text" at bounding box center [390, 213] width 222 height 39
select select "7"
select select "2025"
select select "8"
select select "2025"
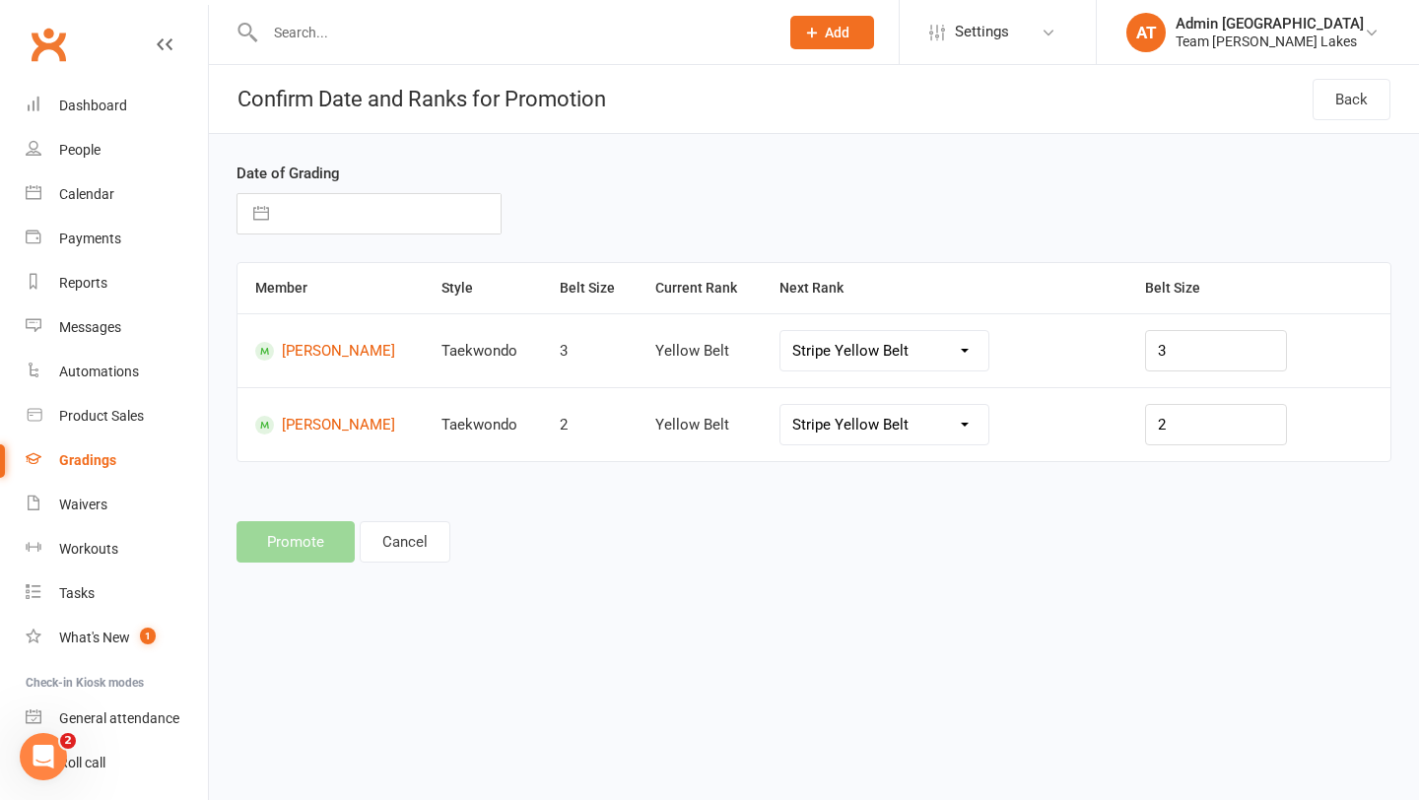
select select "9"
select select "2025"
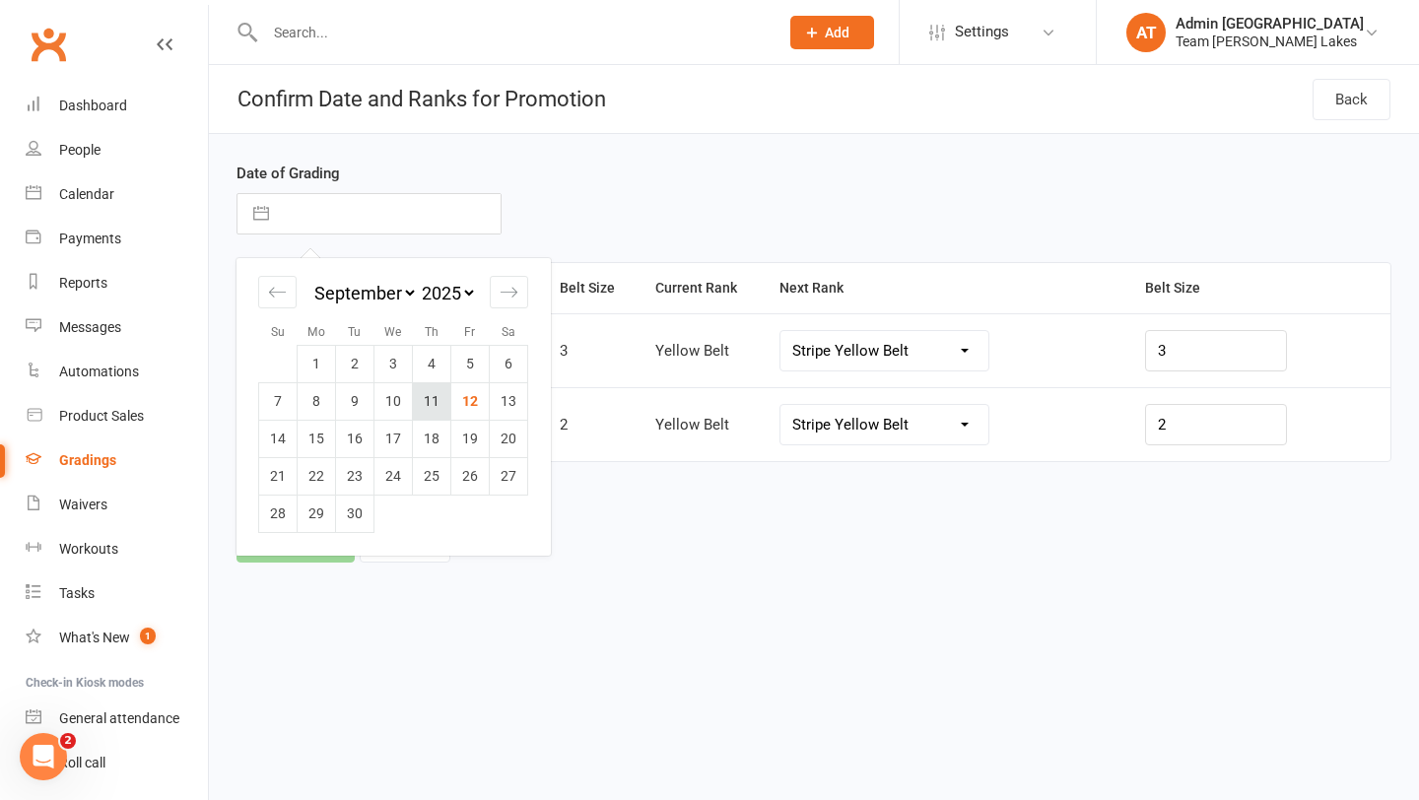
click at [437, 396] on td "11" at bounding box center [432, 400] width 38 height 37
type input "[DATE]"
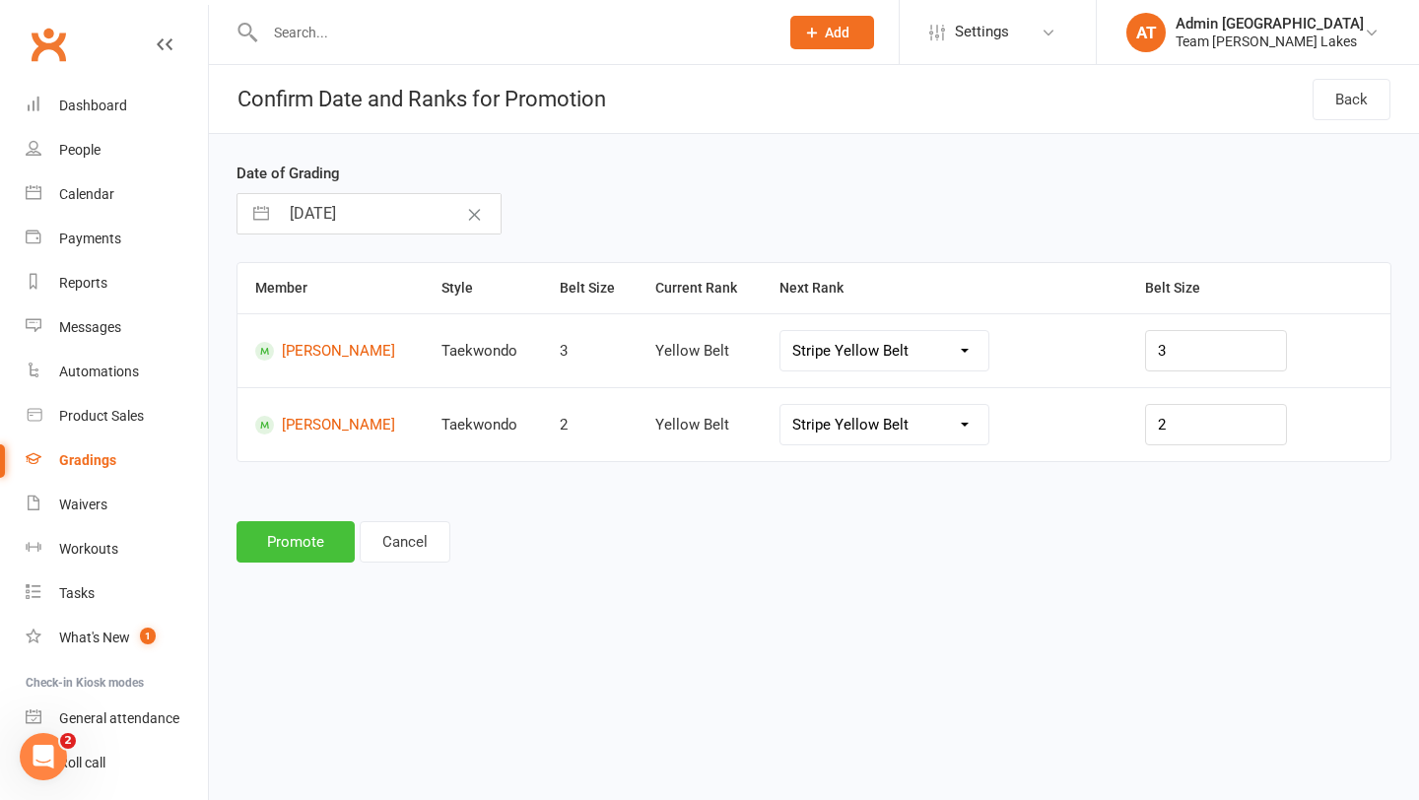
click at [321, 549] on button "Promote" at bounding box center [295, 541] width 118 height 41
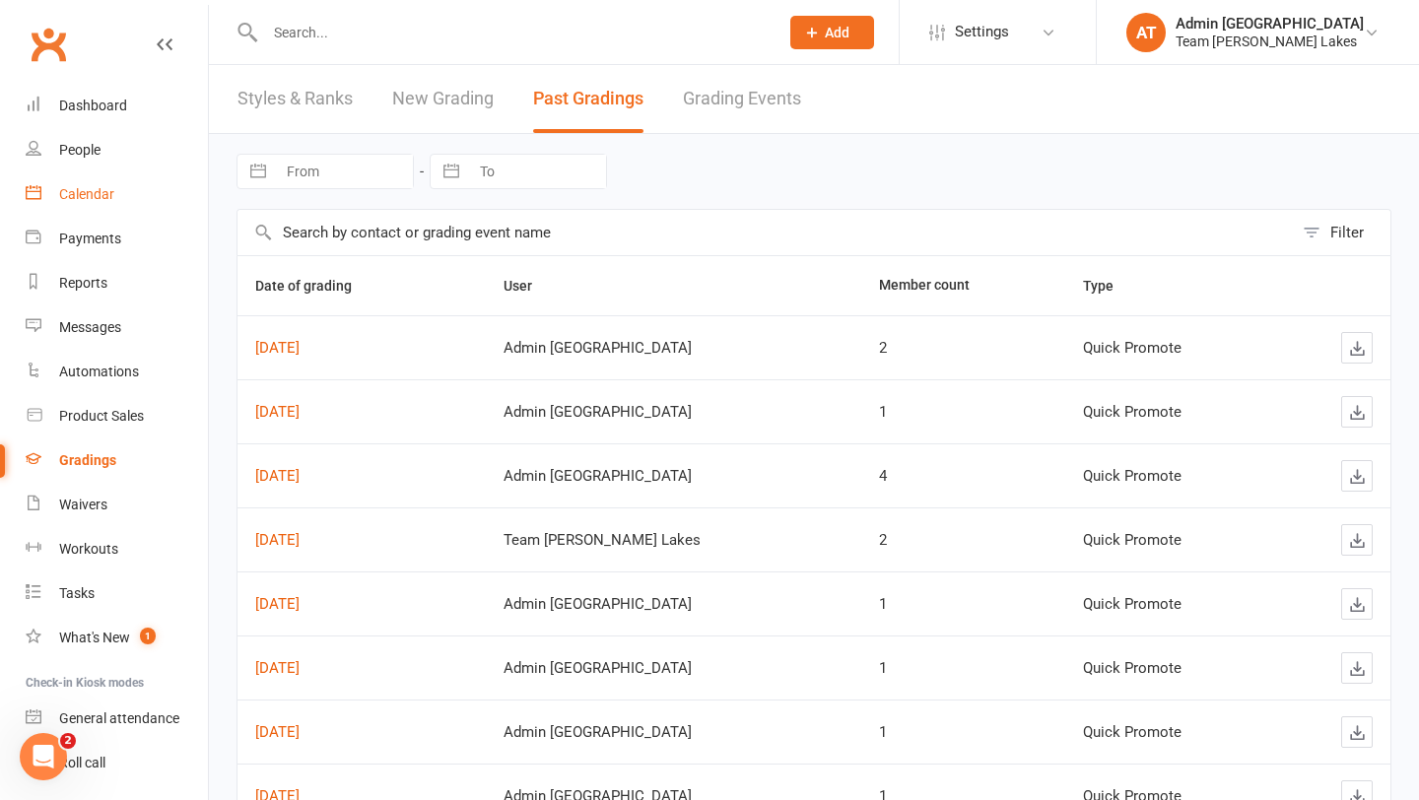
click at [88, 193] on div "Calendar" at bounding box center [86, 194] width 55 height 16
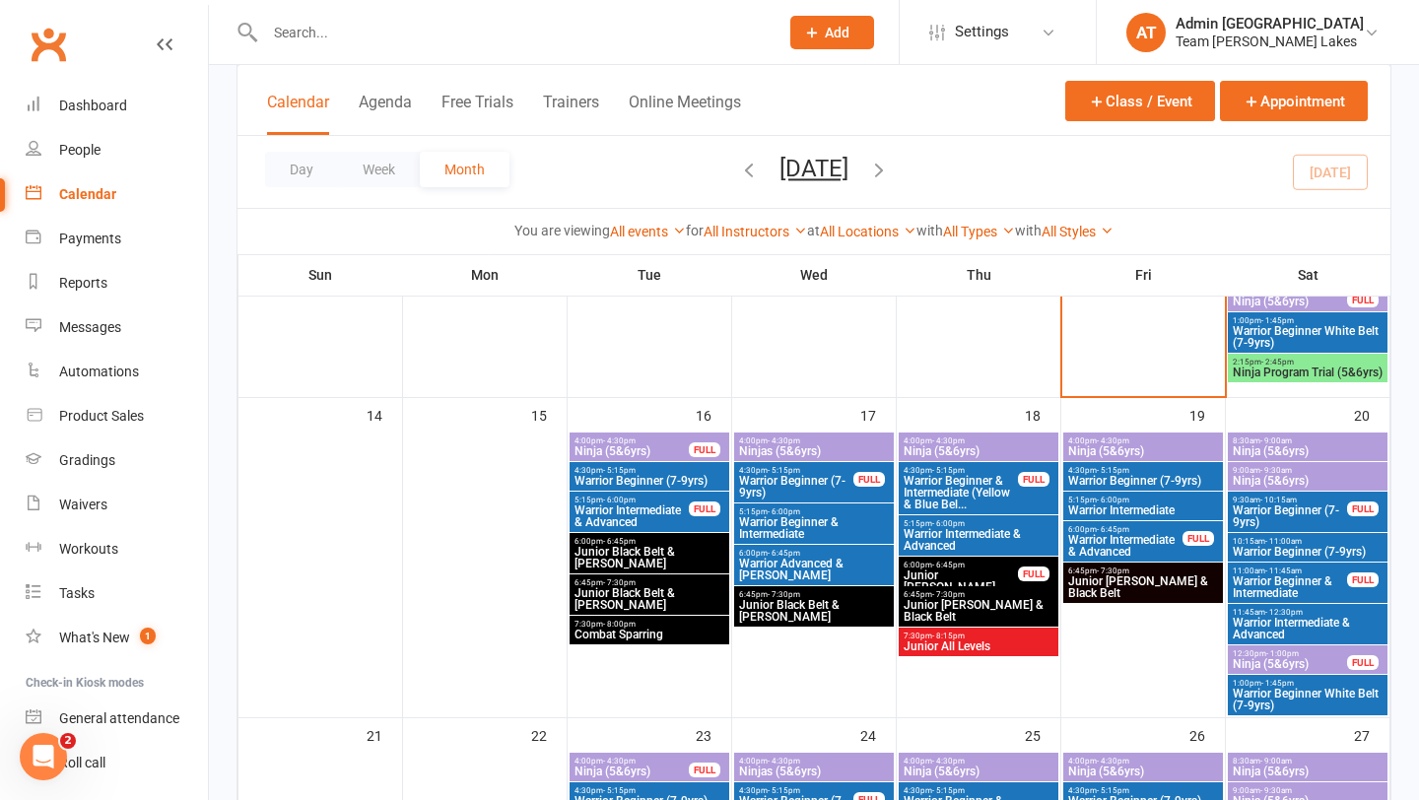
scroll to position [747, 0]
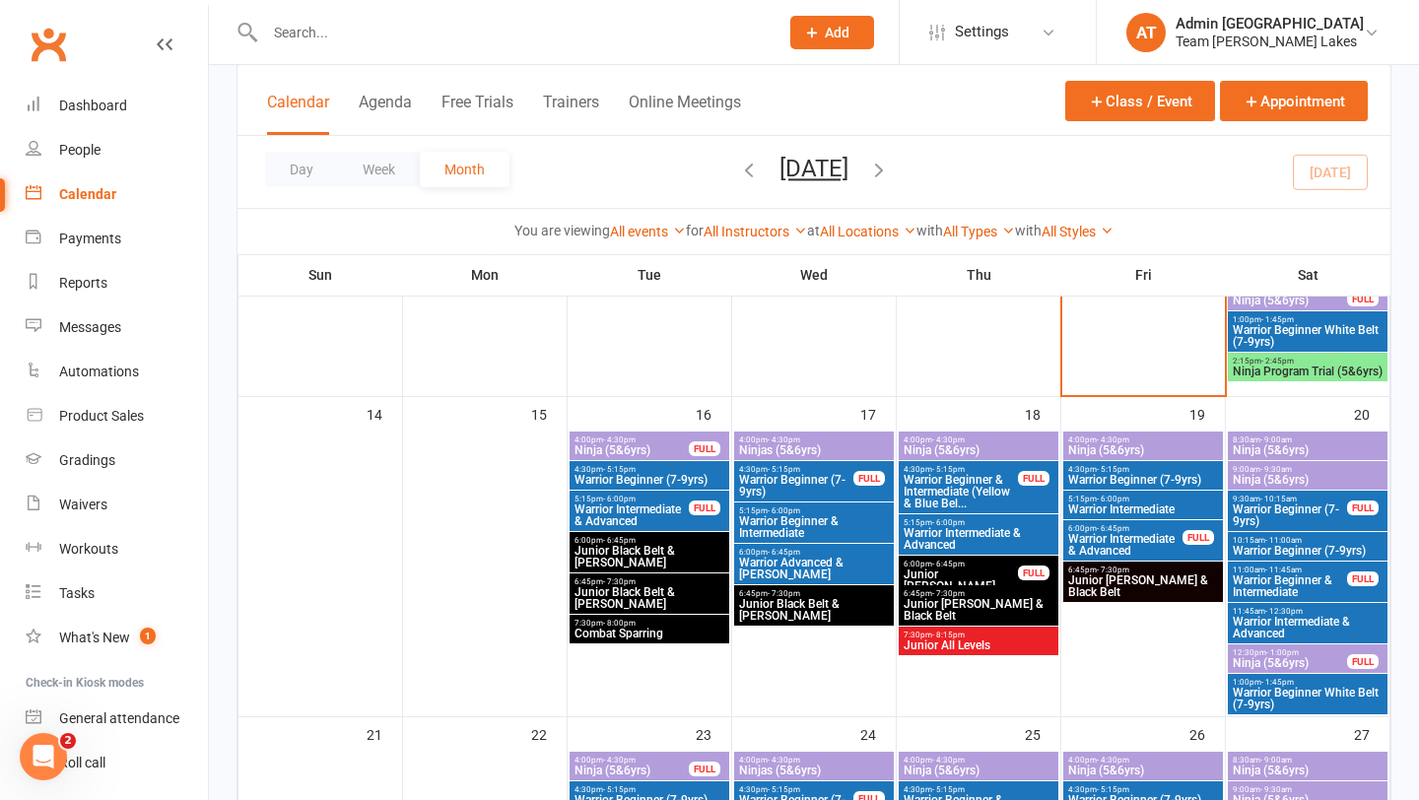
click at [618, 506] on span "Warrior Intermediate & Advanced" at bounding box center [631, 516] width 116 height 24
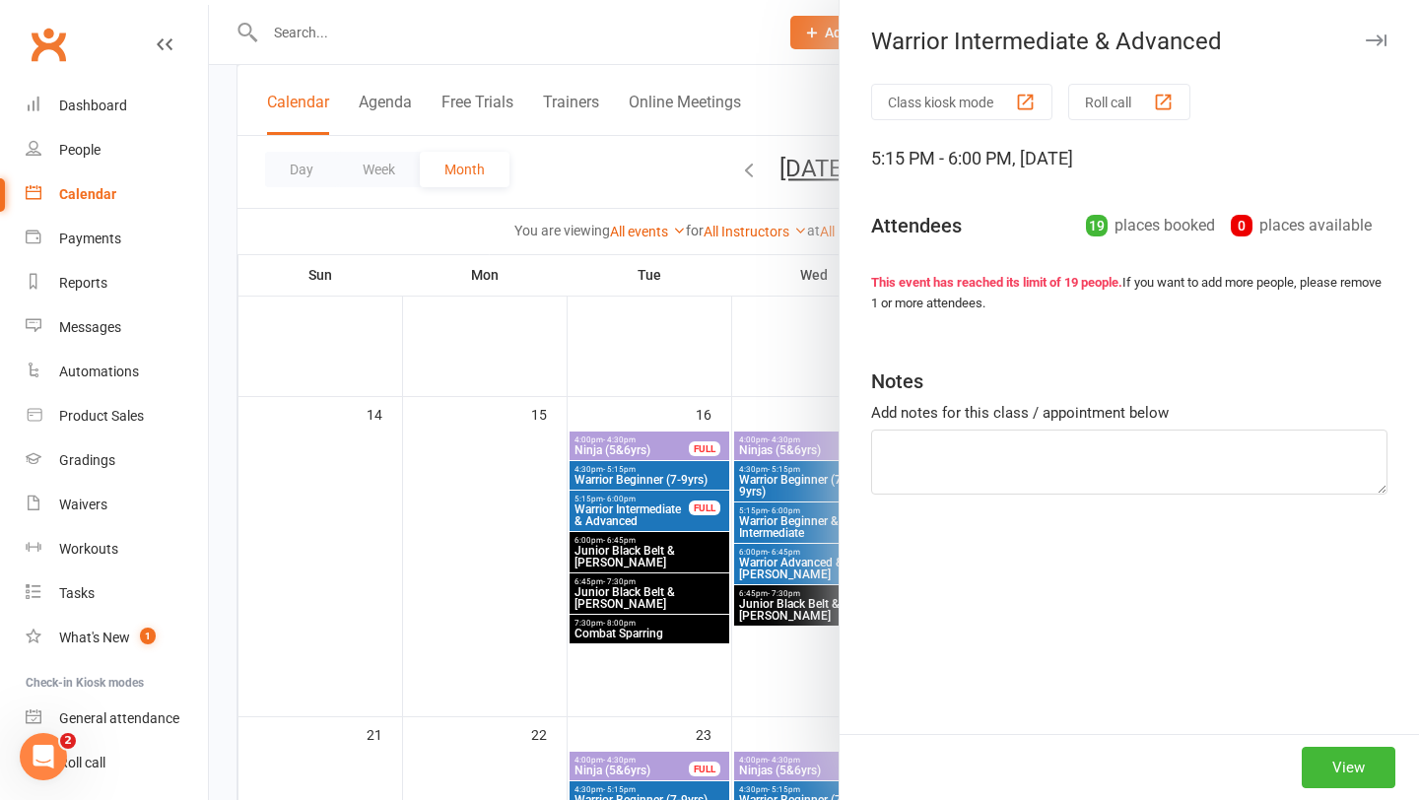
click at [618, 506] on div at bounding box center [814, 400] width 1210 height 800
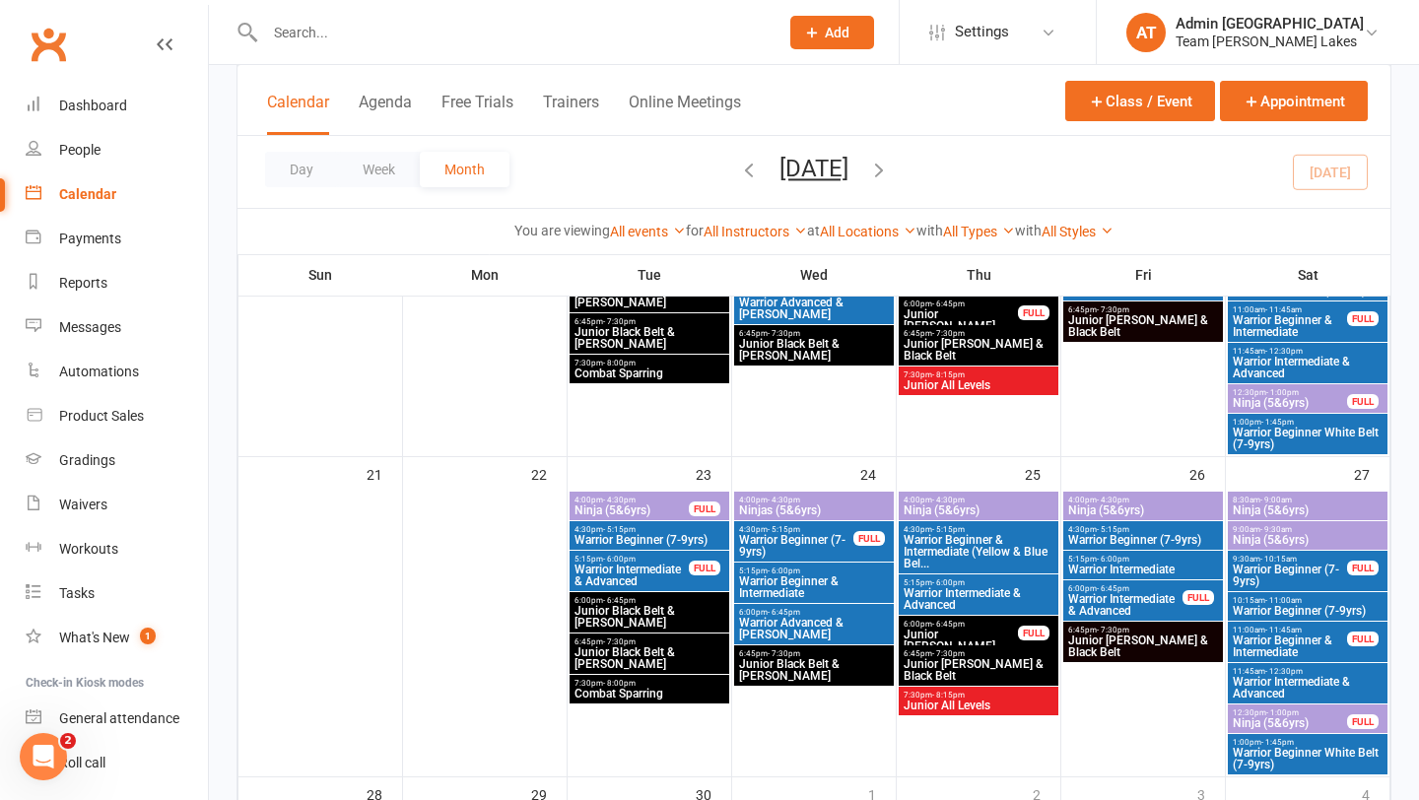
scroll to position [1034, 0]
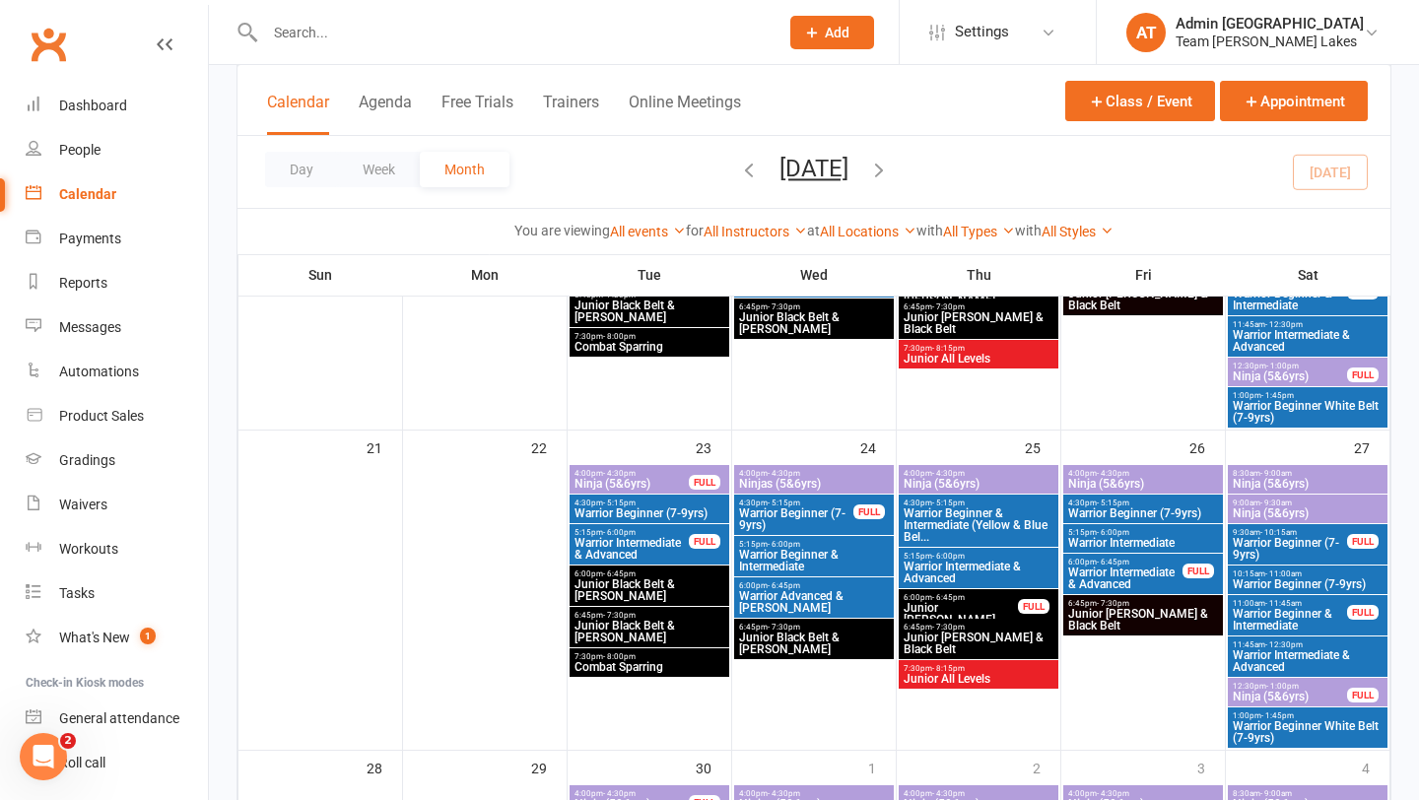
click at [633, 539] on span "Warrior Intermediate & Advanced" at bounding box center [631, 549] width 116 height 24
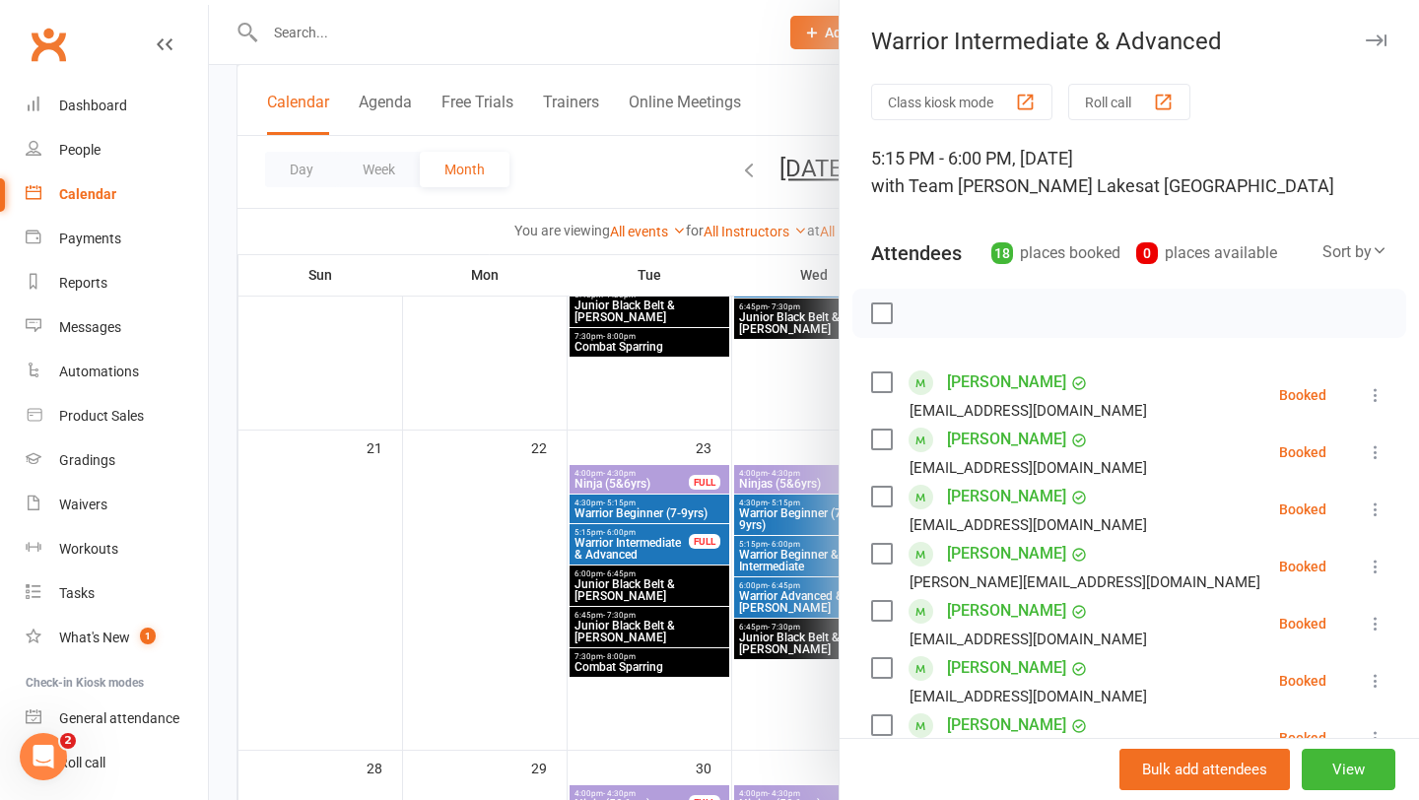
click at [633, 539] on div at bounding box center [814, 400] width 1210 height 800
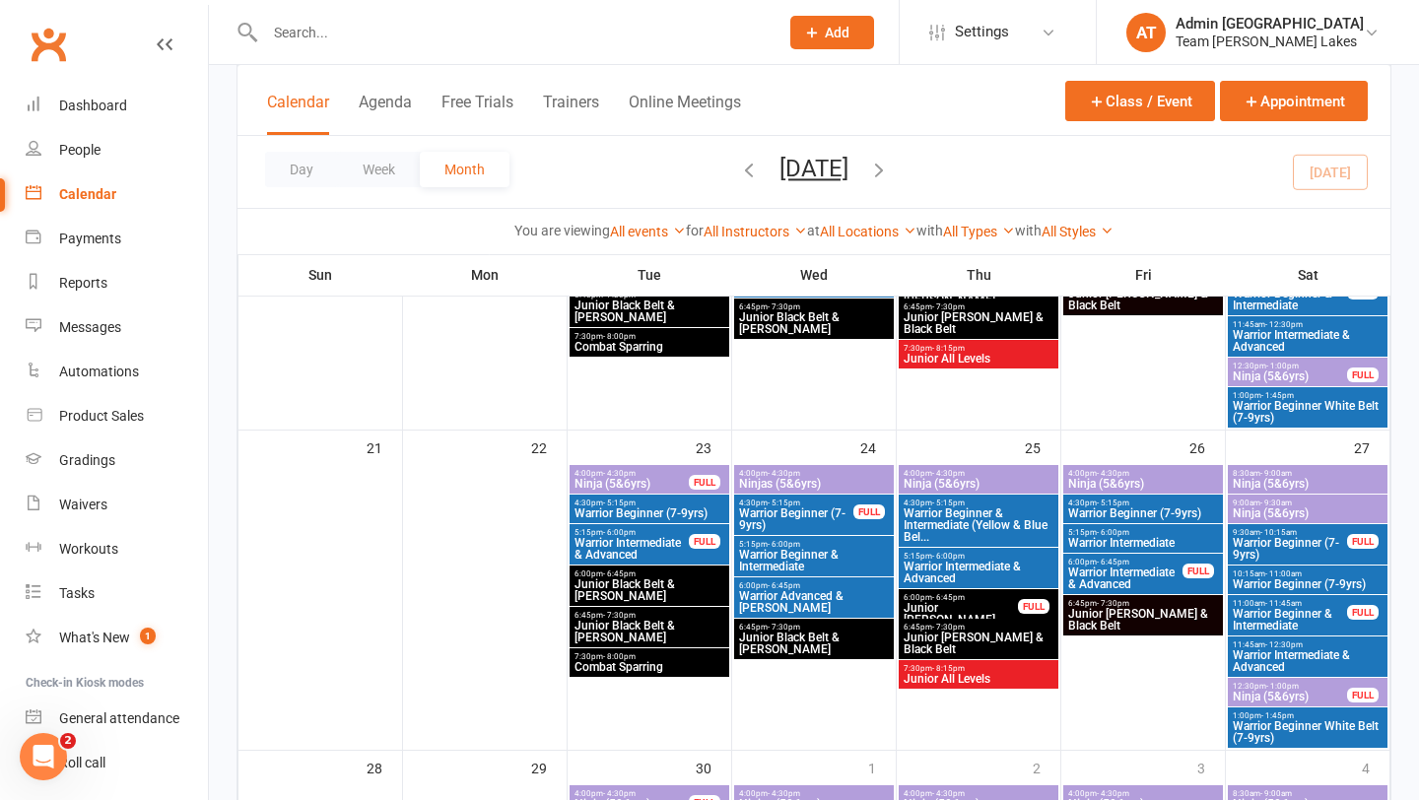
click at [778, 566] on span "Warrior Beginner & Intermediate" at bounding box center [814, 561] width 152 height 24
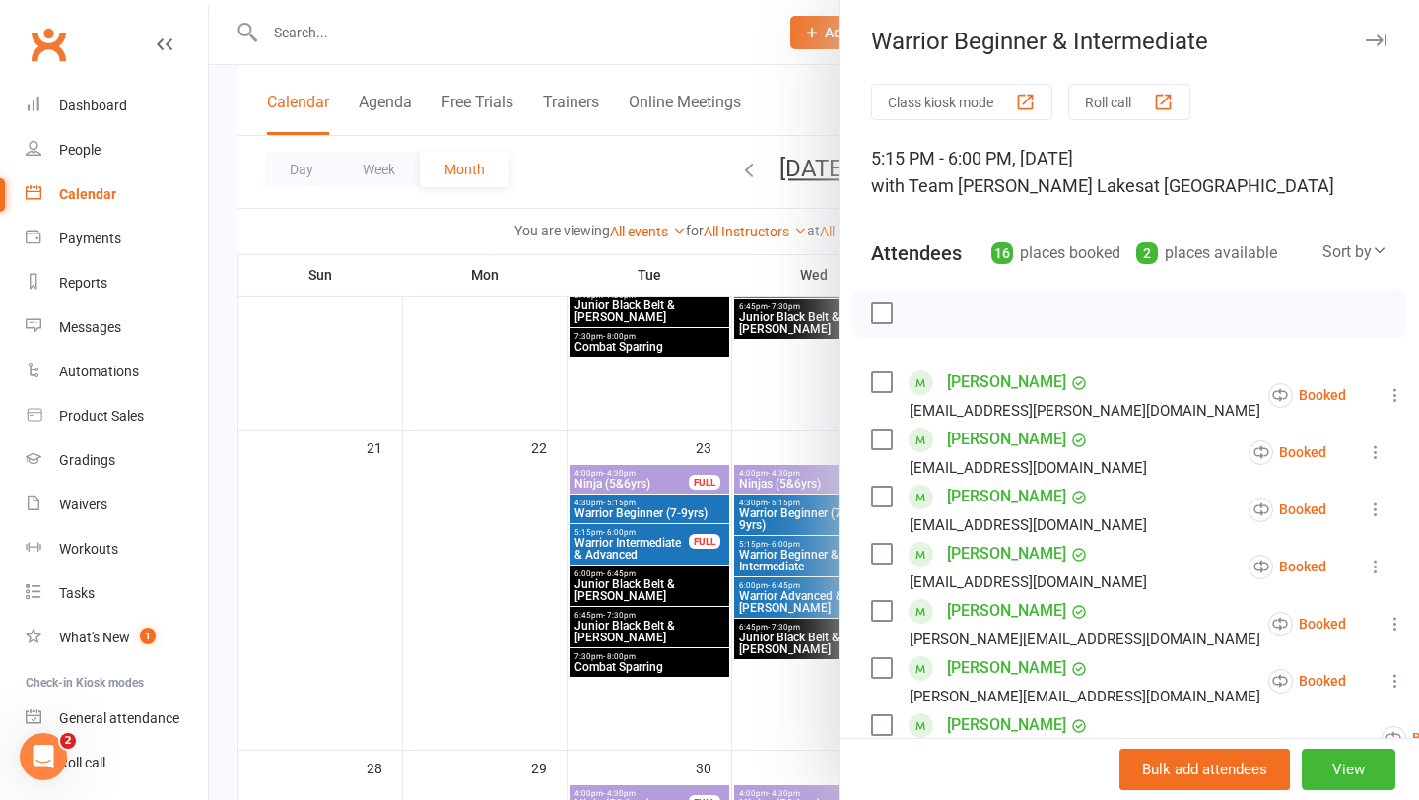
click at [699, 561] on div at bounding box center [814, 400] width 1210 height 800
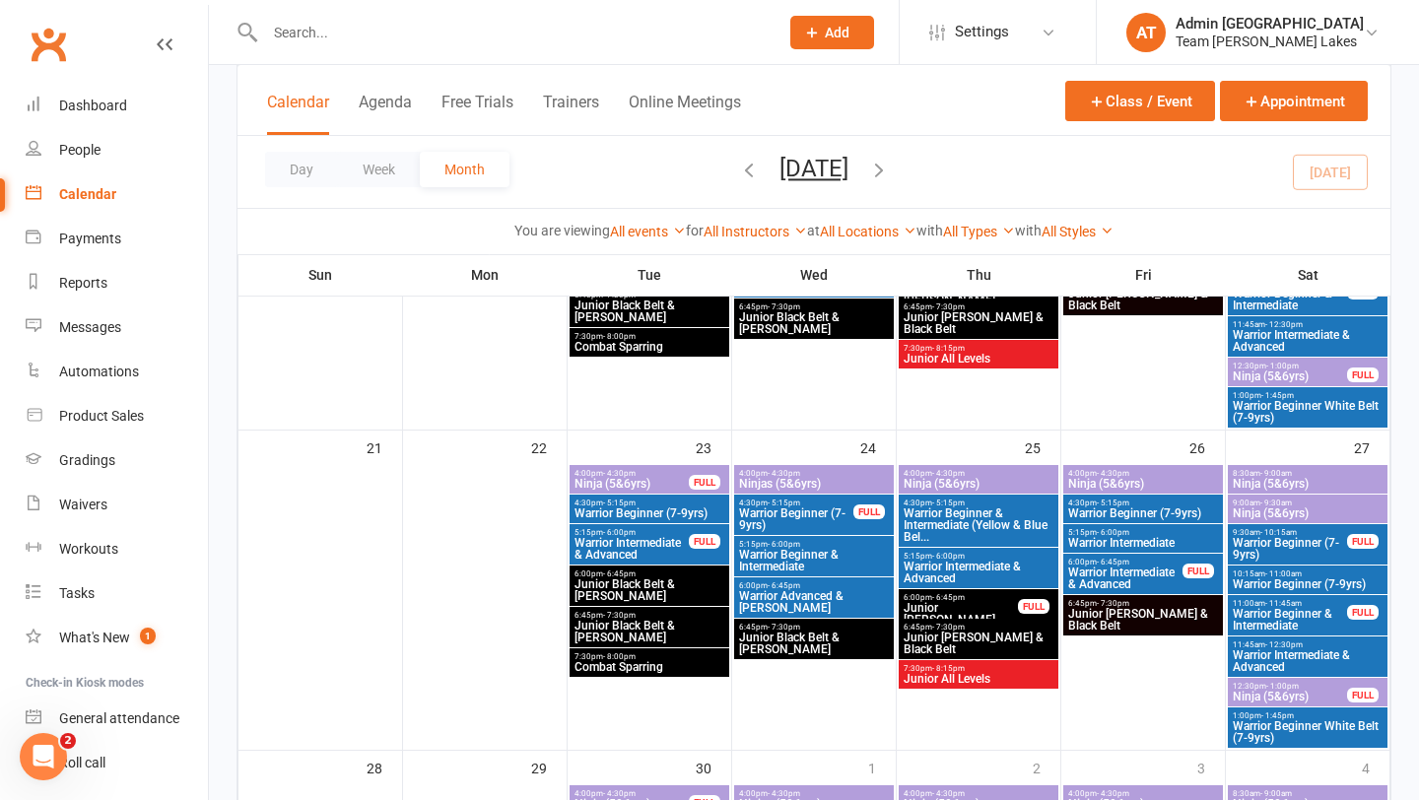
click at [995, 568] on span "Warrior Intermediate & Advanced" at bounding box center [979, 573] width 152 height 24
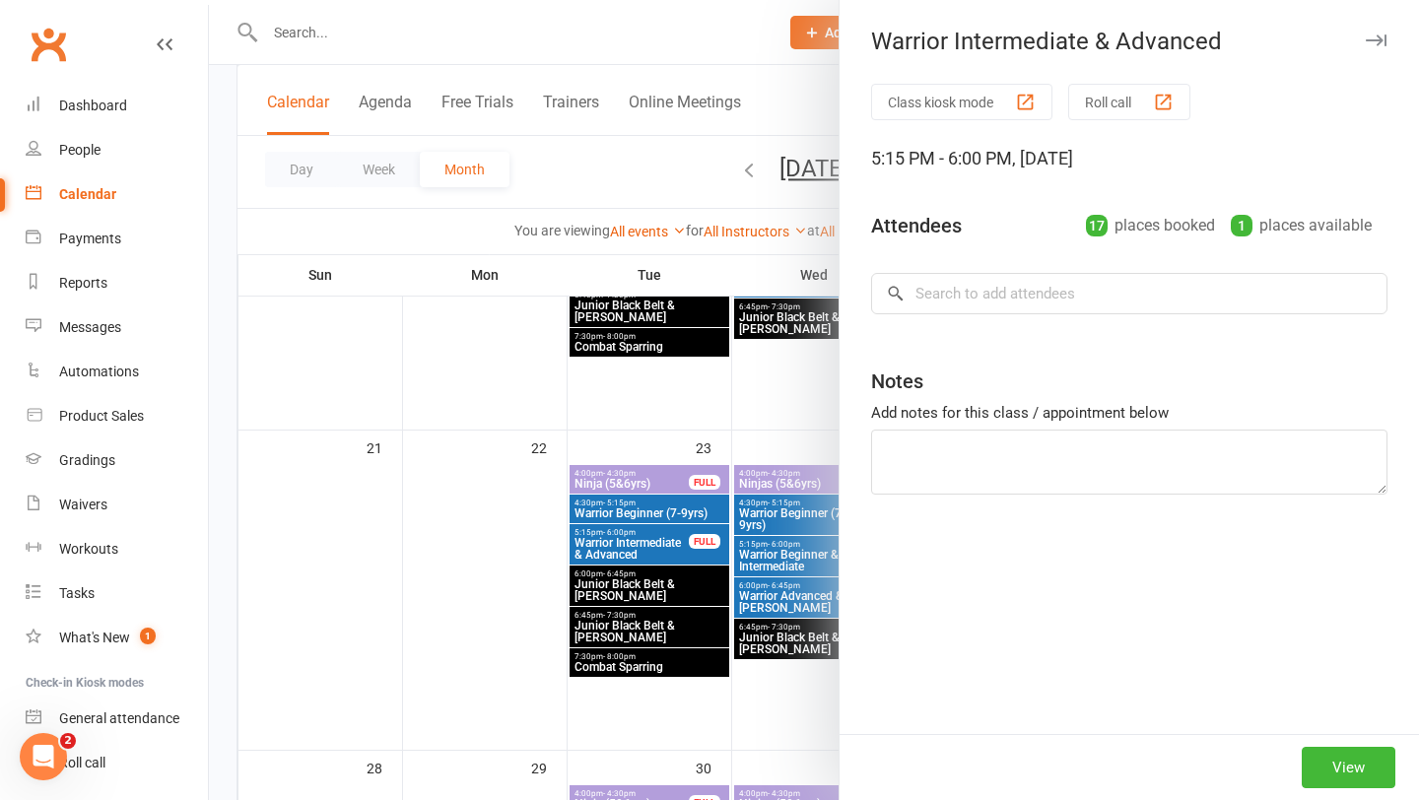
click at [794, 556] on div at bounding box center [814, 400] width 1210 height 800
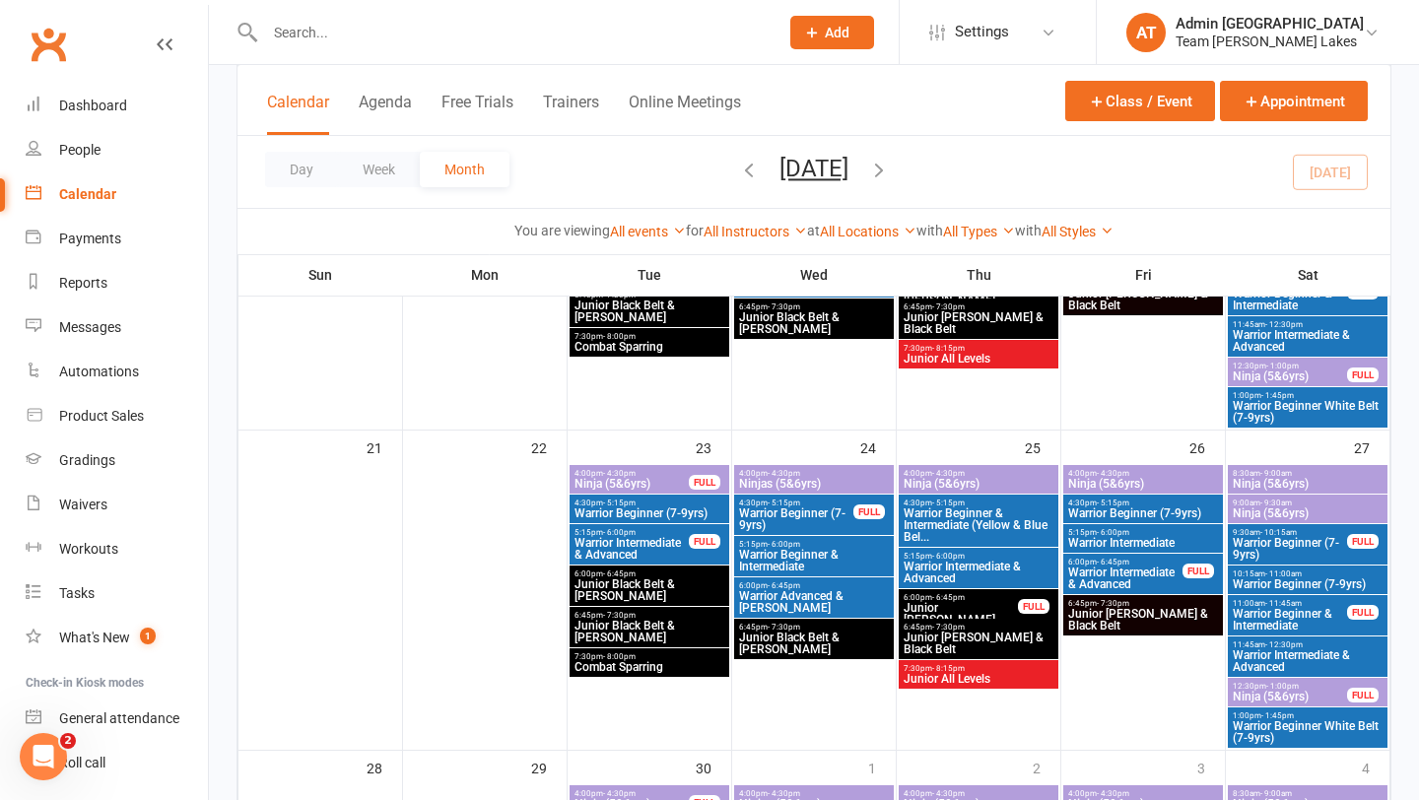
click at [957, 567] on span "Warrior Intermediate & Advanced" at bounding box center [979, 573] width 152 height 24
